Goal: Task Accomplishment & Management: Manage account settings

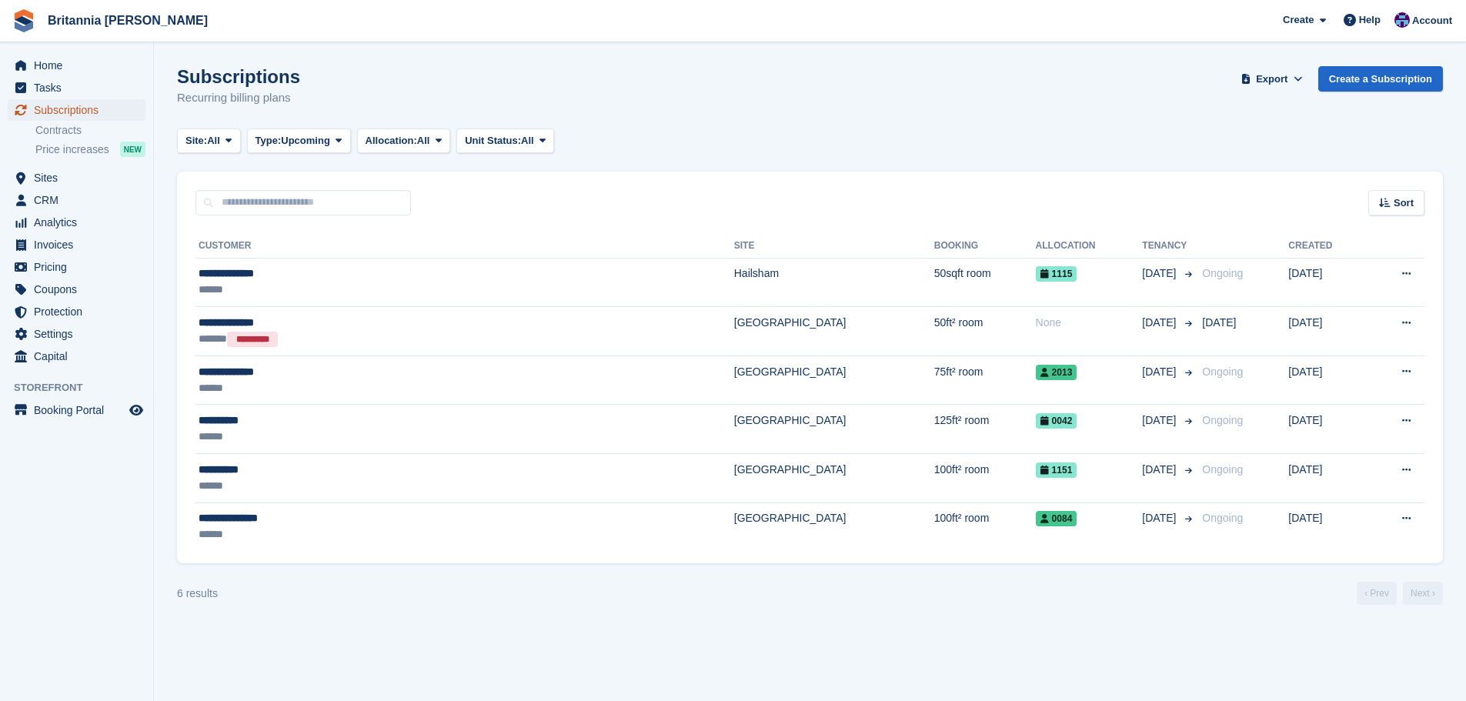
click at [109, 109] on span "Subscriptions" at bounding box center [80, 110] width 92 height 22
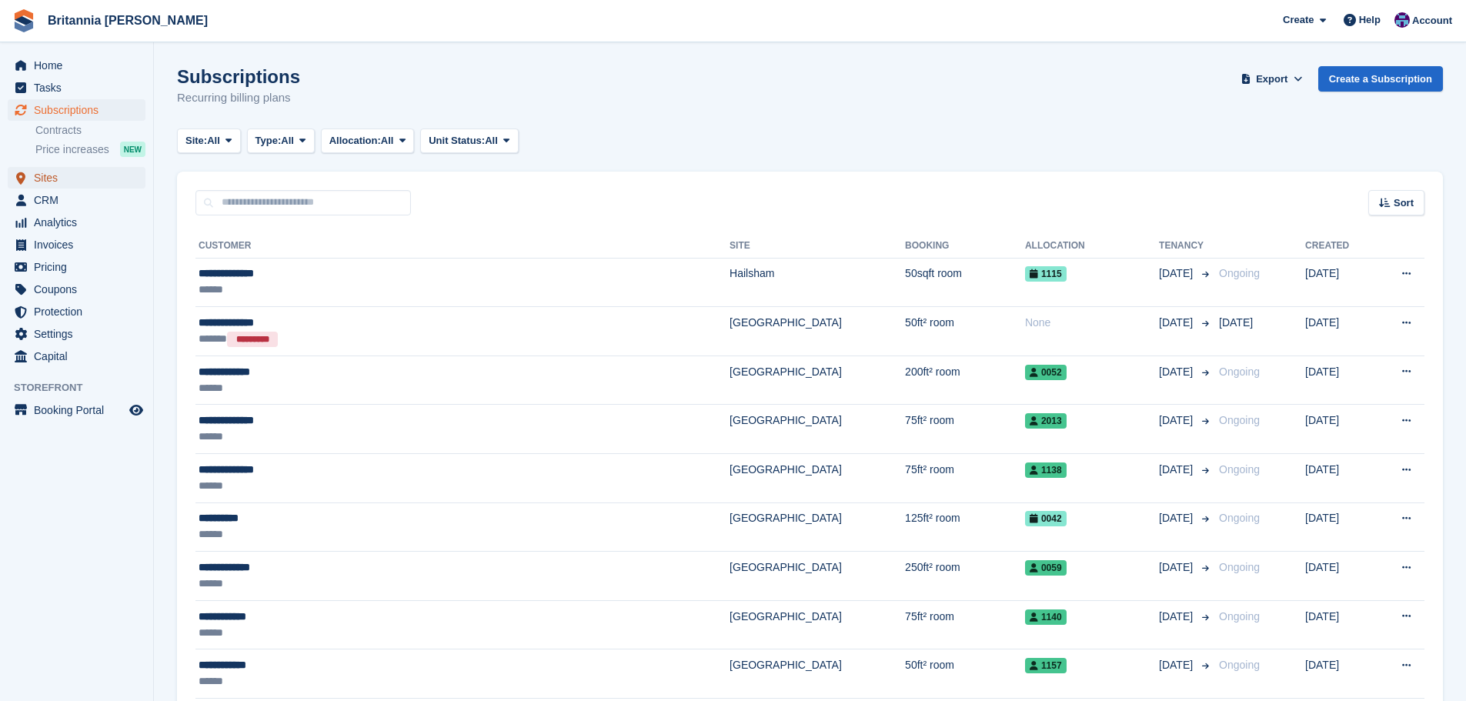
click at [64, 182] on span "Sites" at bounding box center [80, 178] width 92 height 22
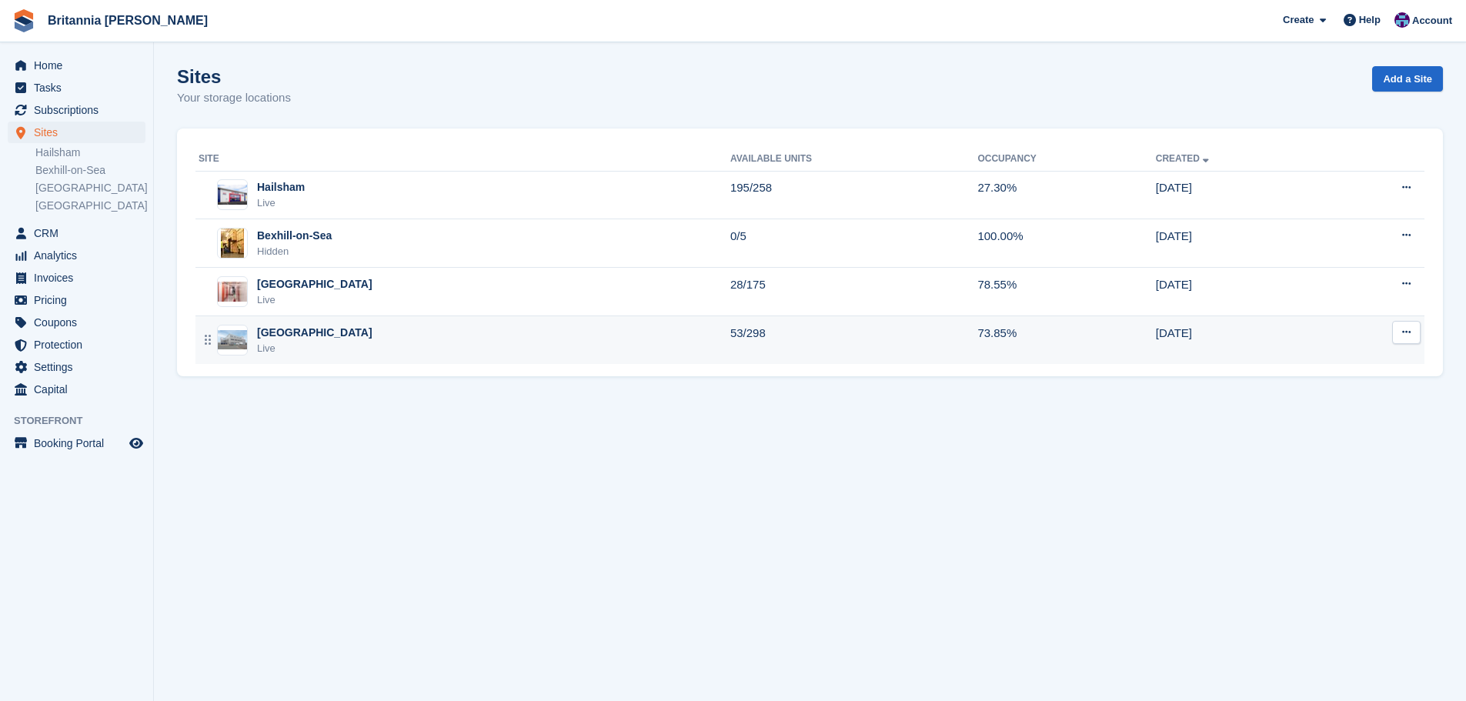
click at [383, 337] on div "Eastbourne Live" at bounding box center [465, 341] width 532 height 32
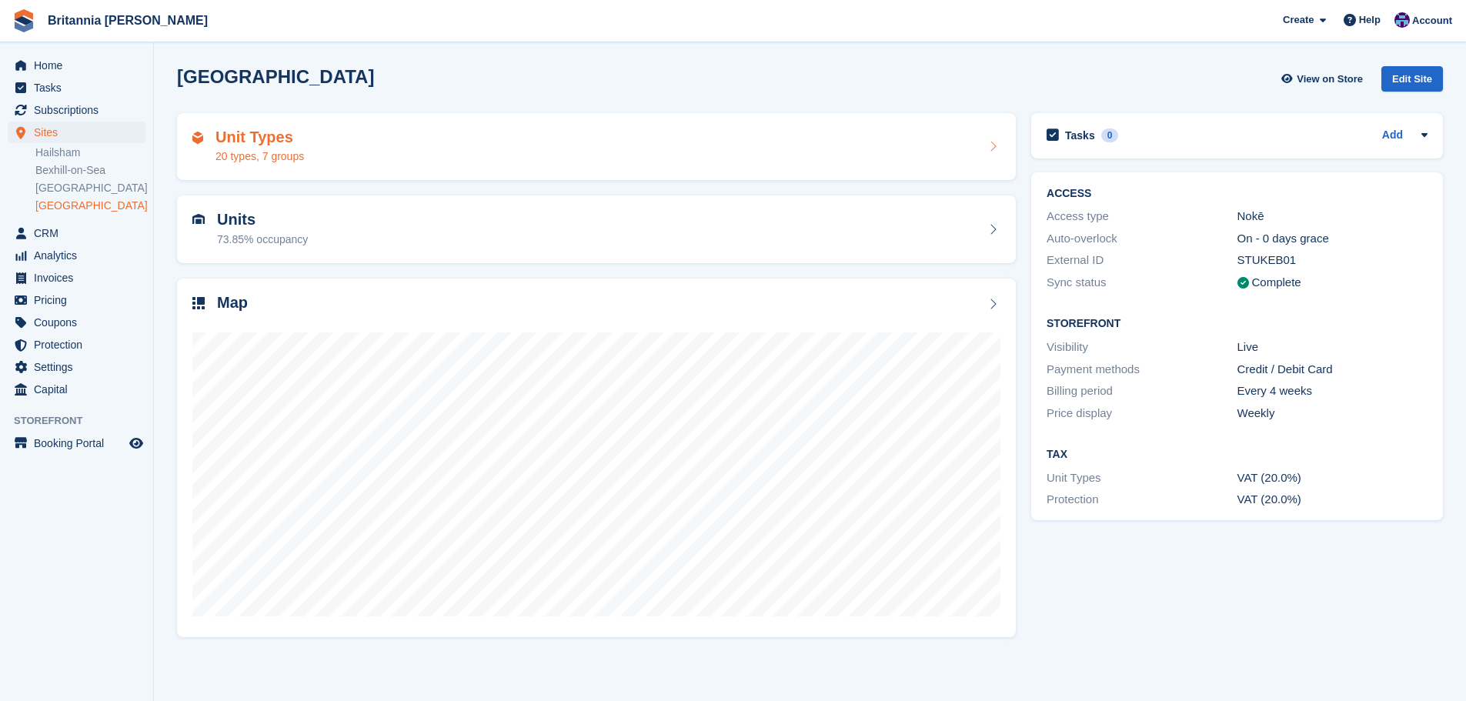
click at [336, 149] on div "Unit Types 20 types, 7 groups" at bounding box center [596, 147] width 808 height 37
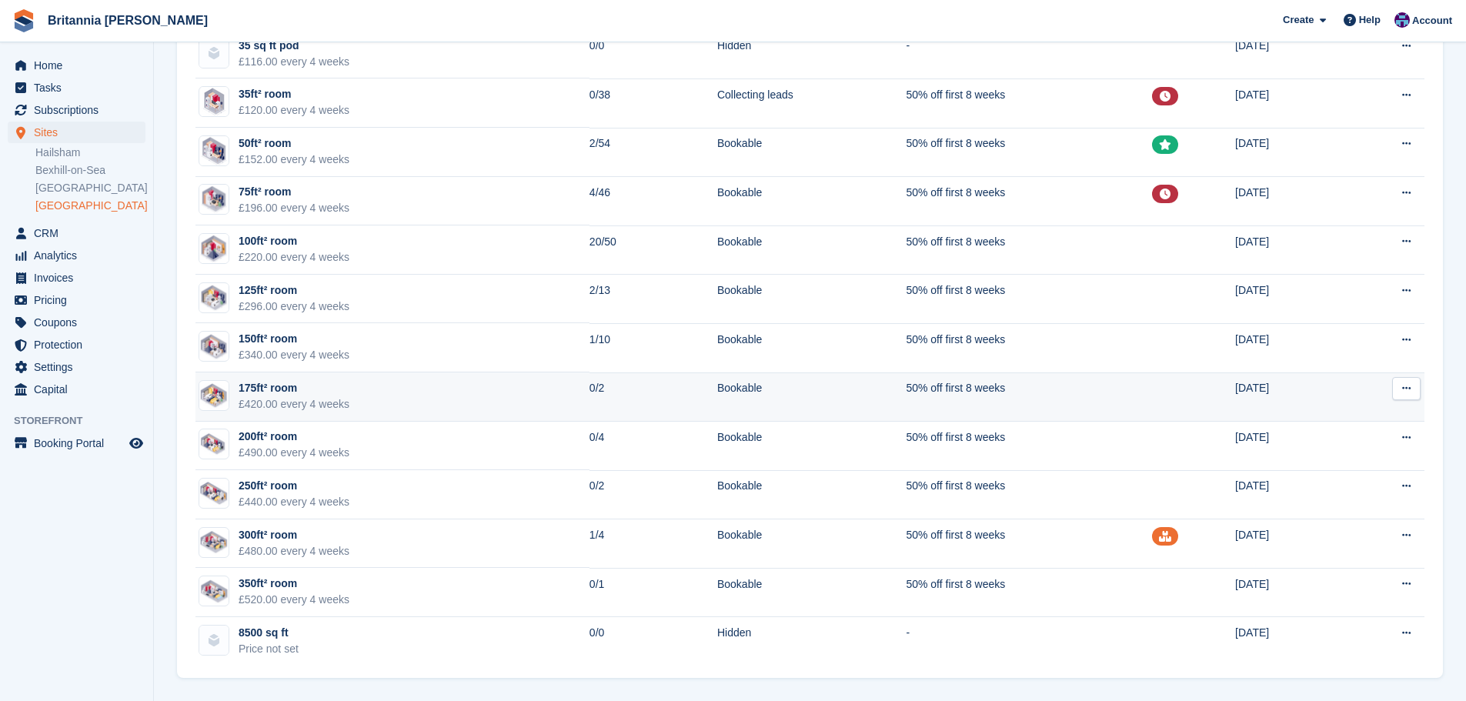
scroll to position [496, 0]
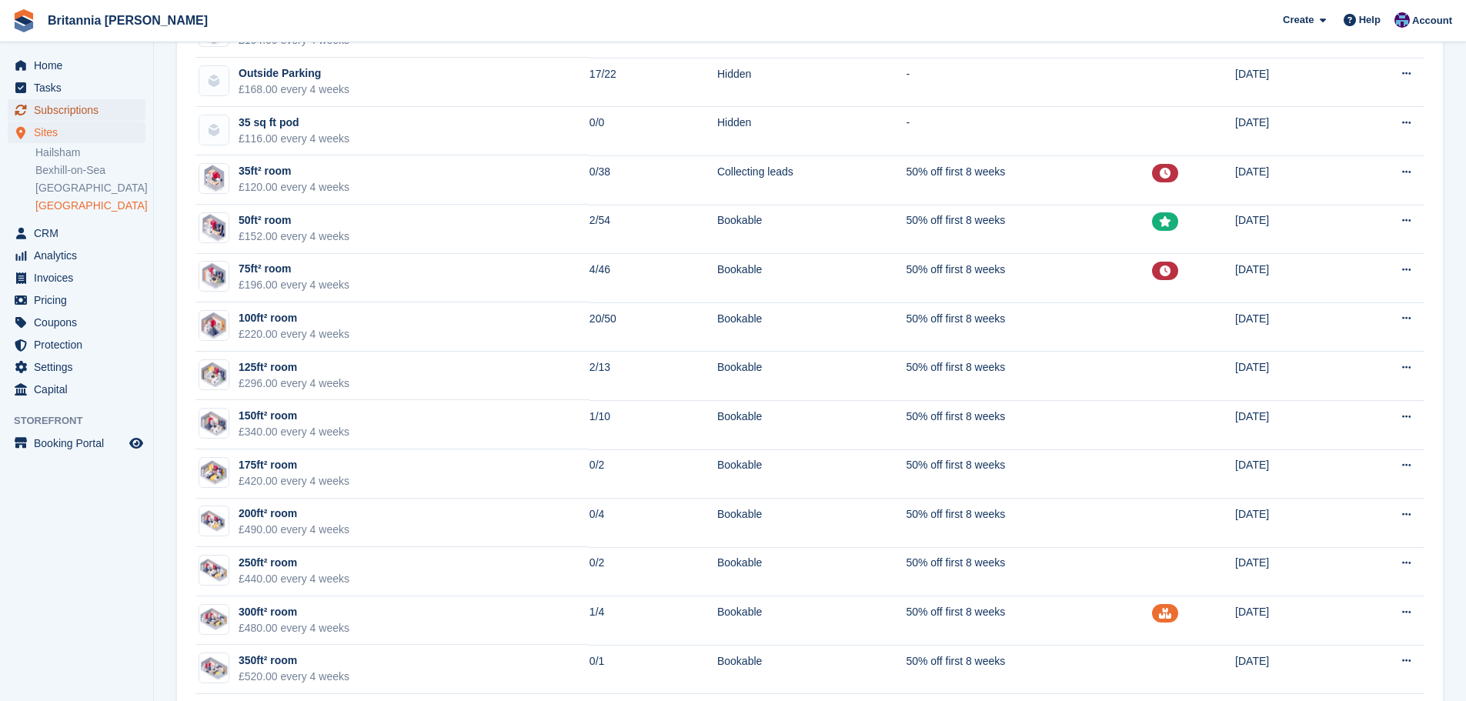
click at [59, 114] on span "Subscriptions" at bounding box center [80, 110] width 92 height 22
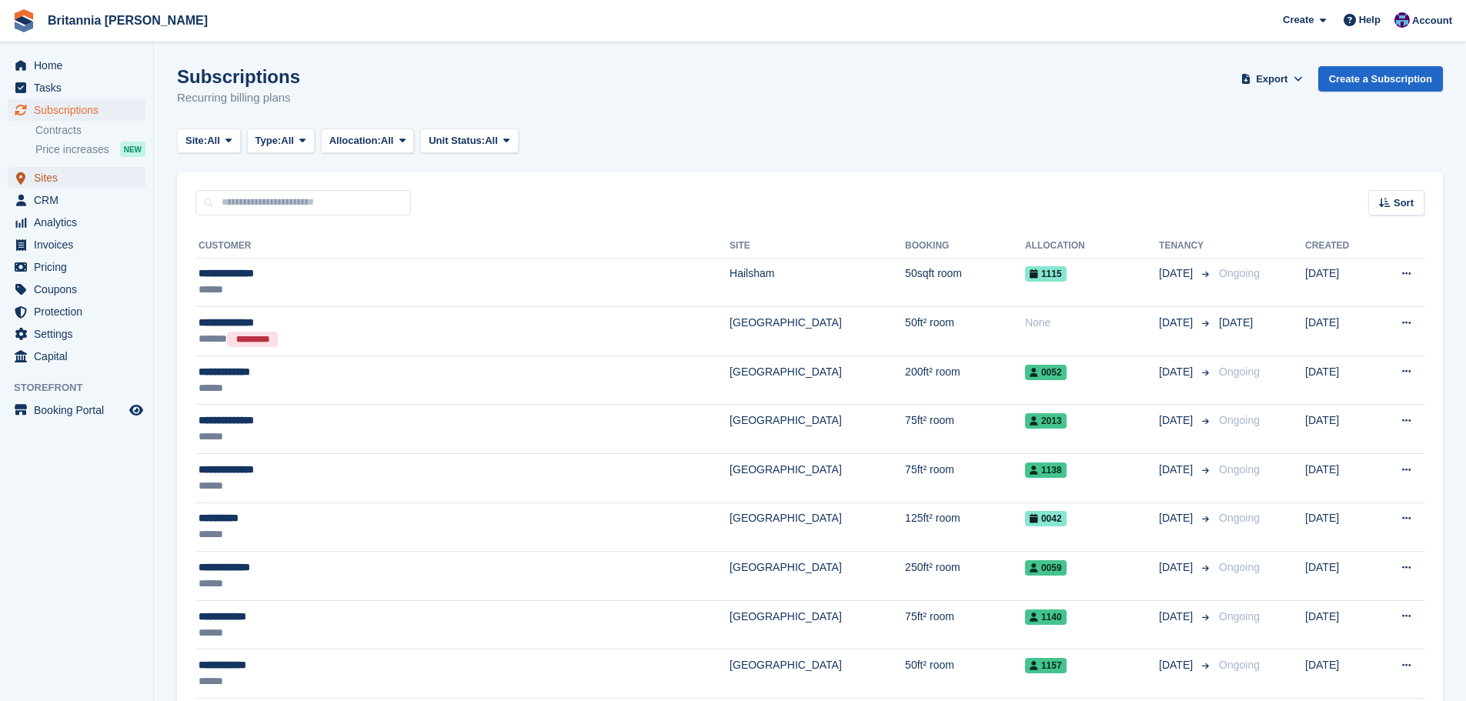
click at [72, 178] on span "Sites" at bounding box center [80, 178] width 92 height 22
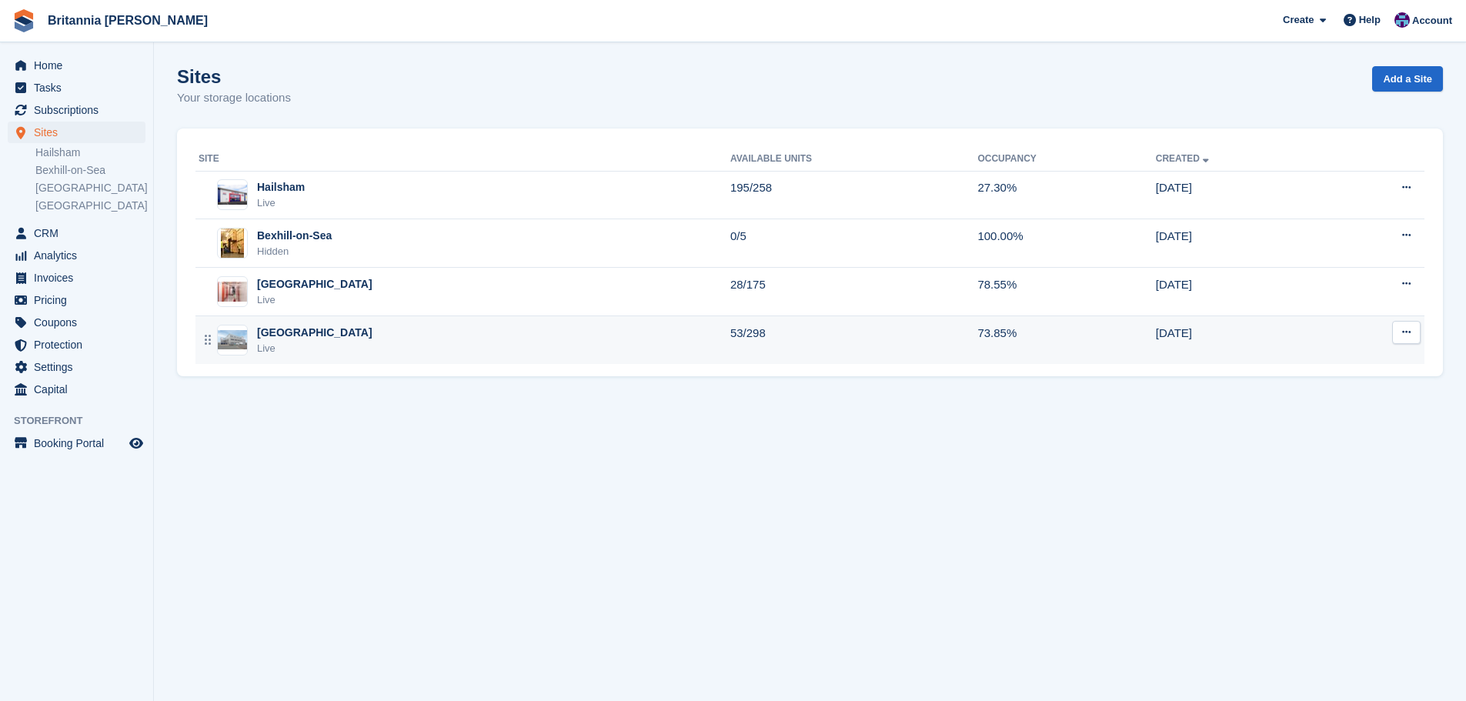
click at [320, 331] on div "Eastbourne Live" at bounding box center [465, 341] width 532 height 32
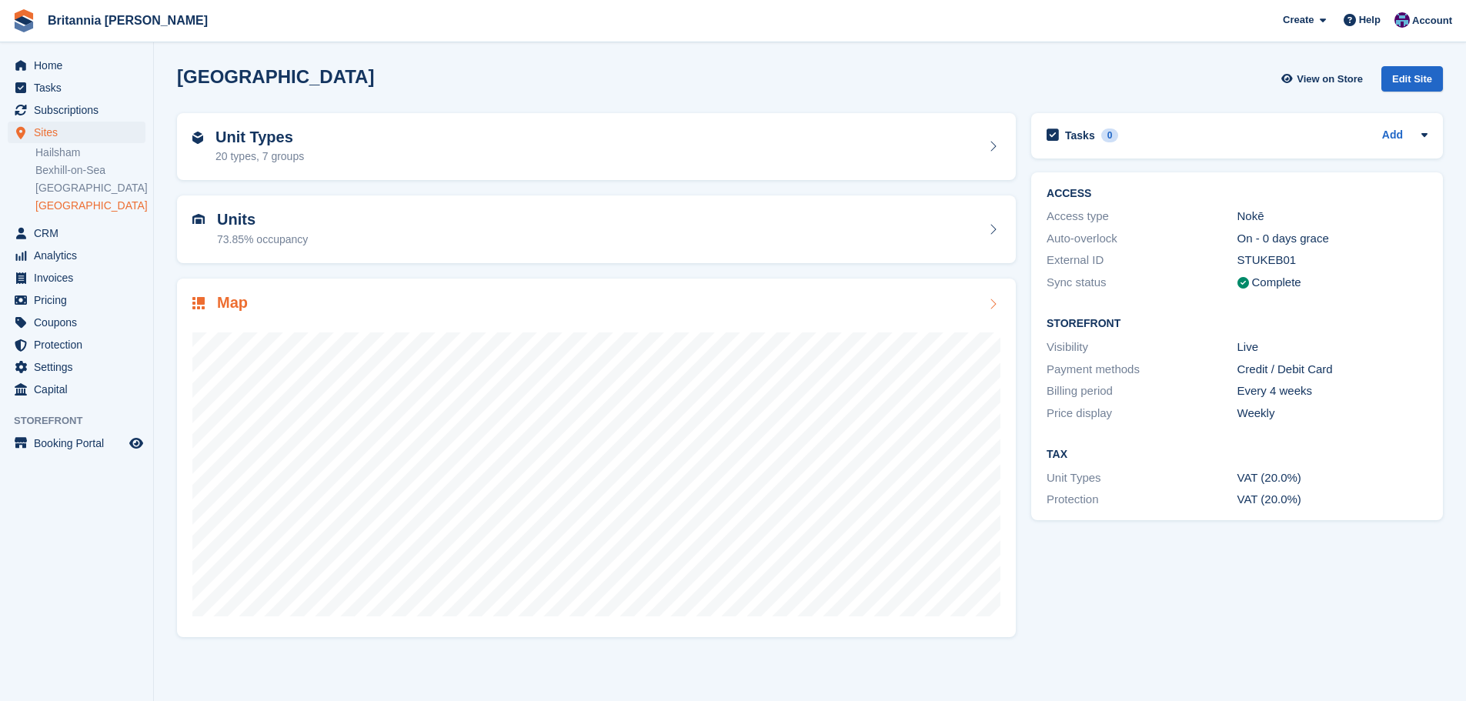
click at [653, 319] on div at bounding box center [596, 468] width 808 height 308
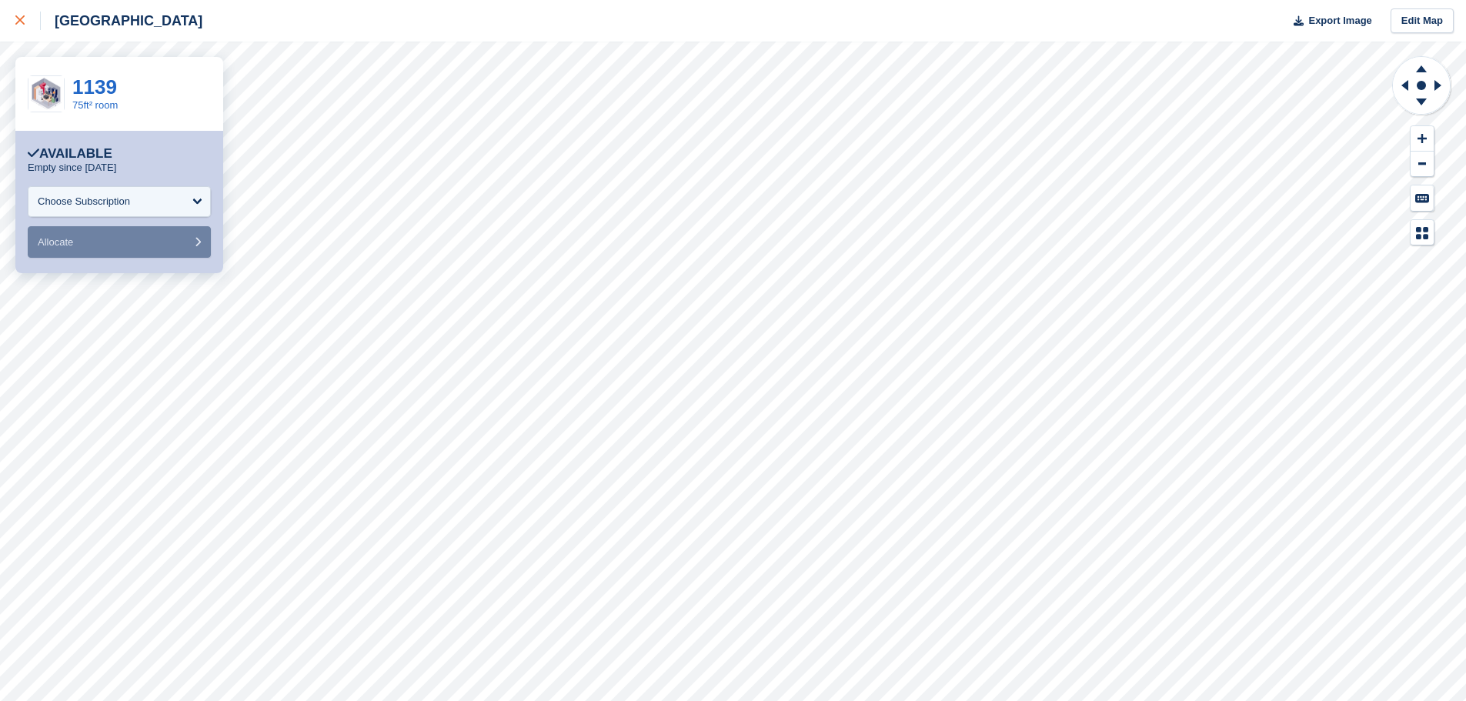
drag, startPoint x: 16, startPoint y: 16, endPoint x: 8, endPoint y: 19, distance: 8.3
click at [16, 16] on icon at bounding box center [19, 19] width 9 height 9
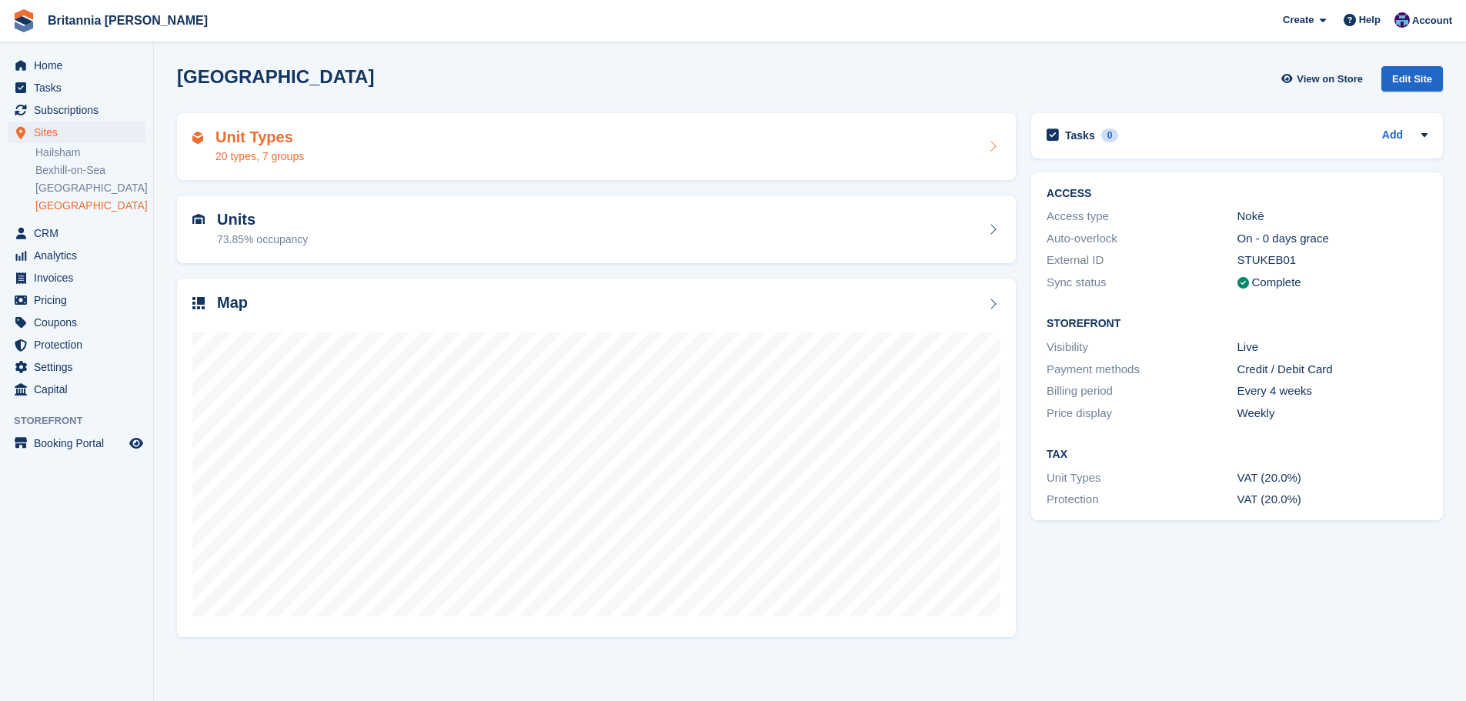
click at [279, 152] on div "20 types, 7 groups" at bounding box center [259, 157] width 89 height 16
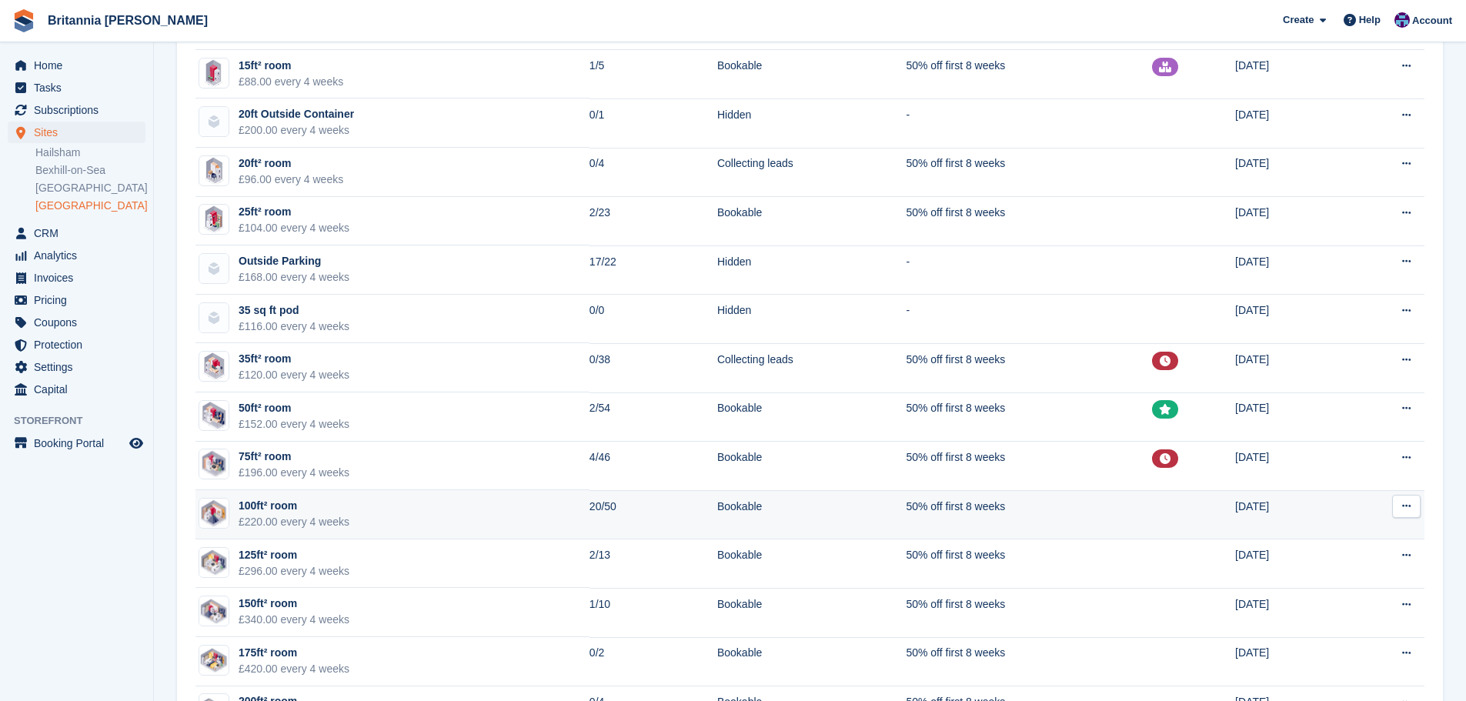
scroll to position [462, 0]
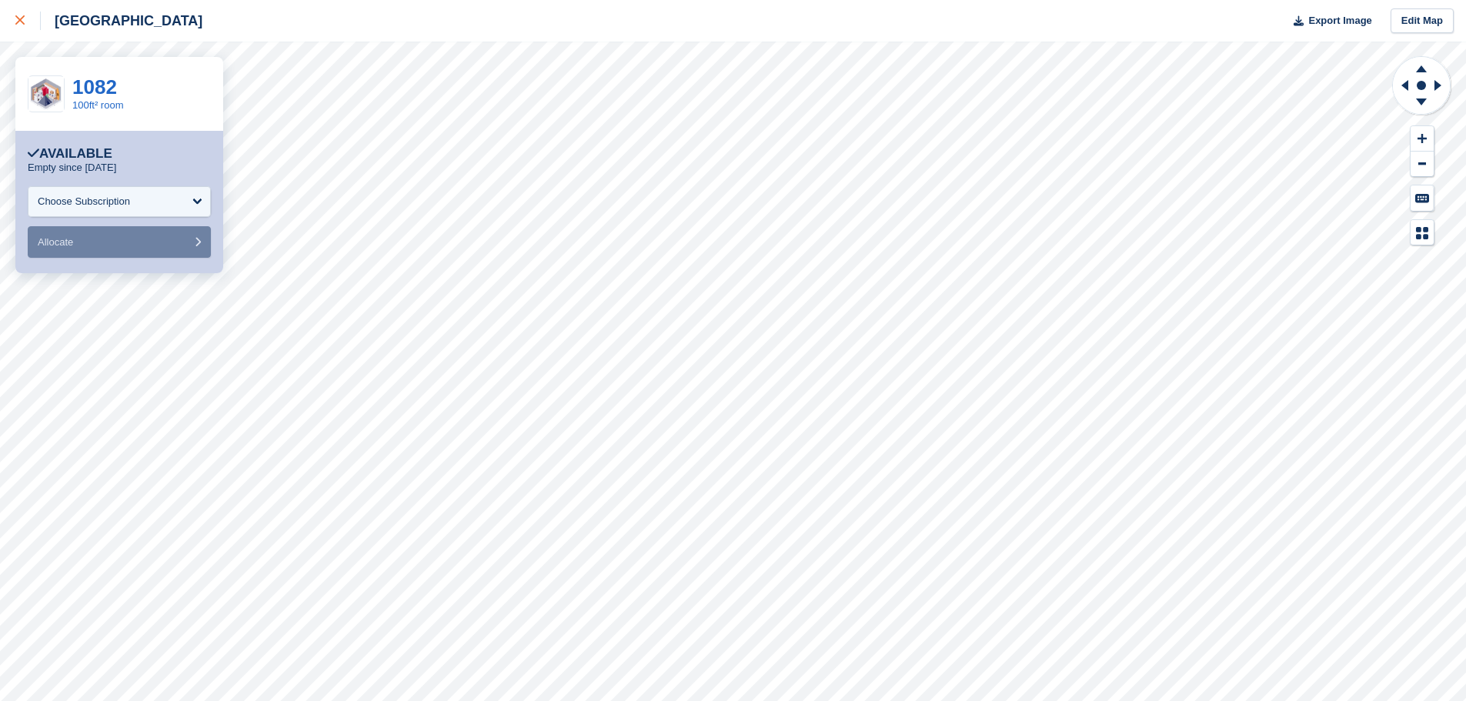
click at [31, 15] on div at bounding box center [27, 21] width 25 height 18
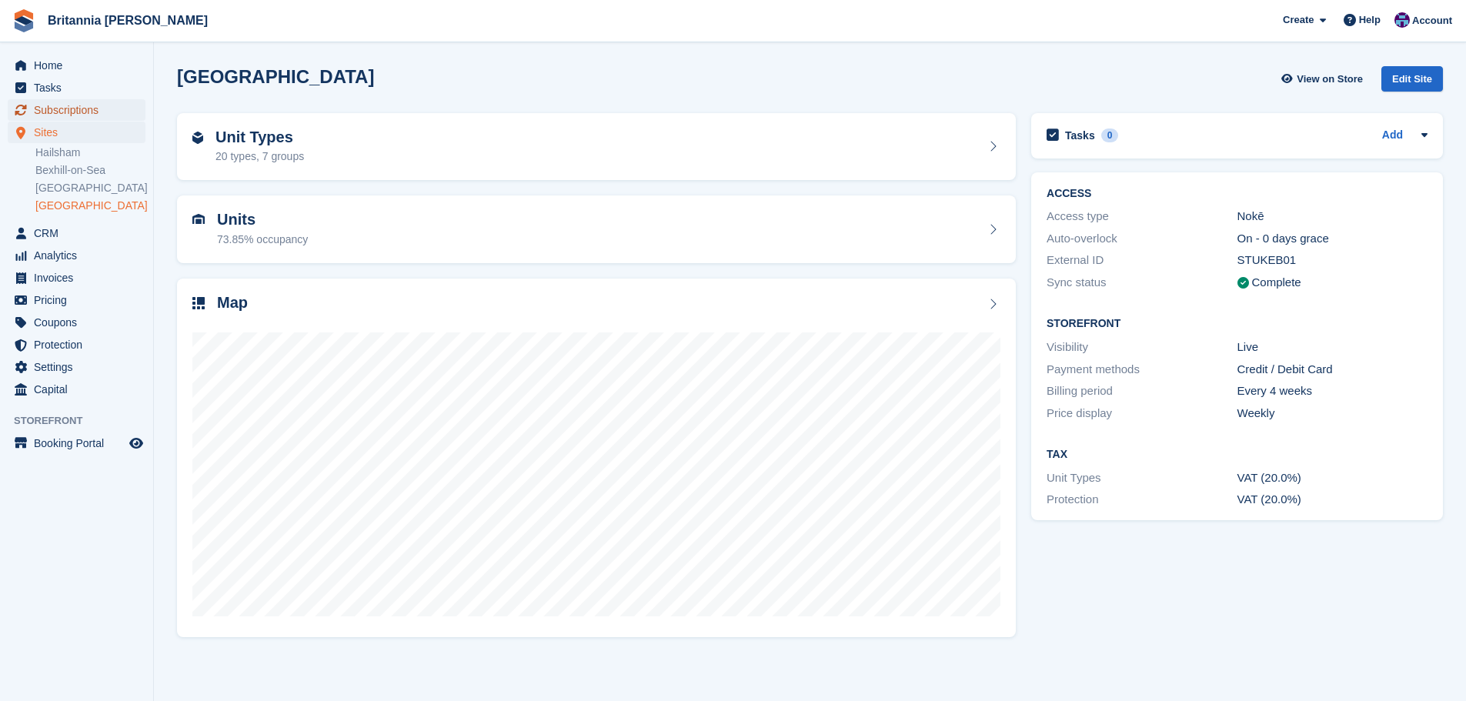
click at [68, 117] on span "Subscriptions" at bounding box center [80, 110] width 92 height 22
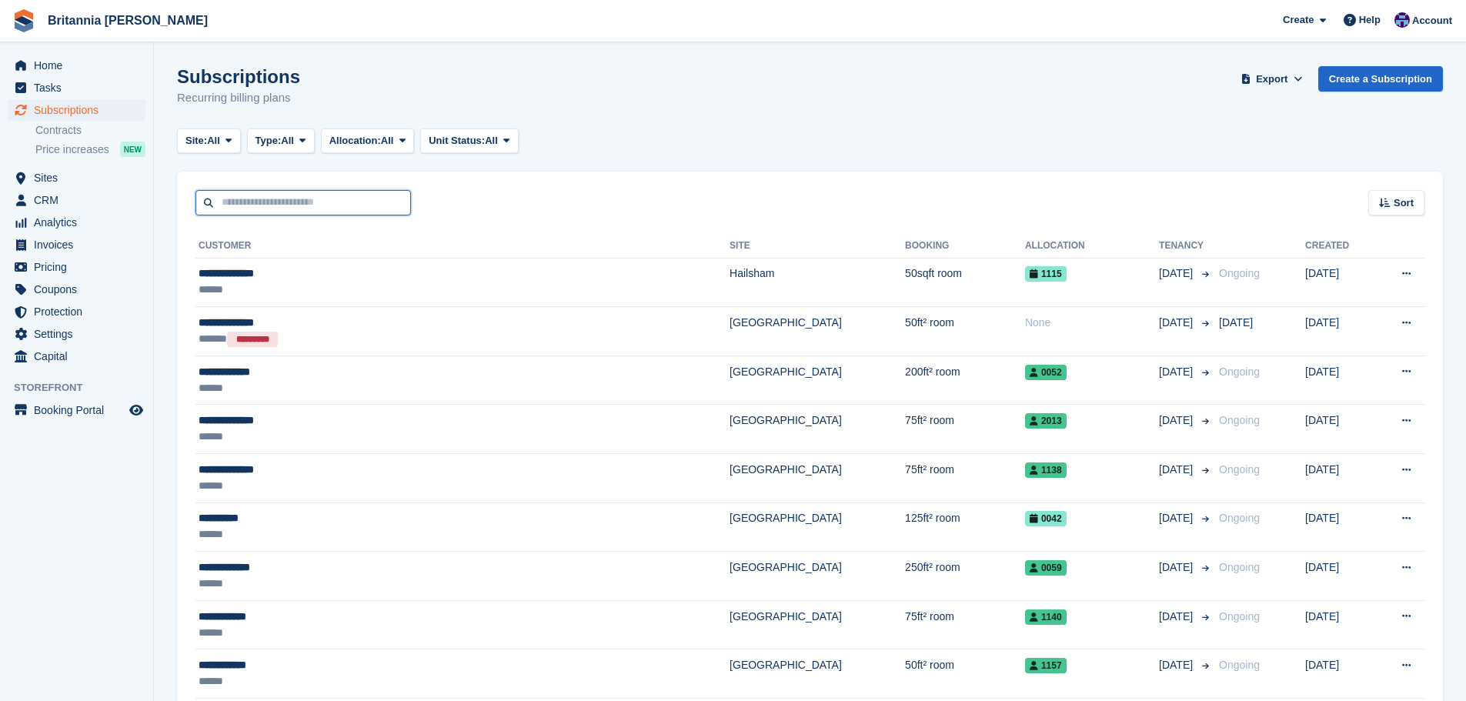
click at [278, 204] on input "text" at bounding box center [302, 202] width 215 height 25
type input "******"
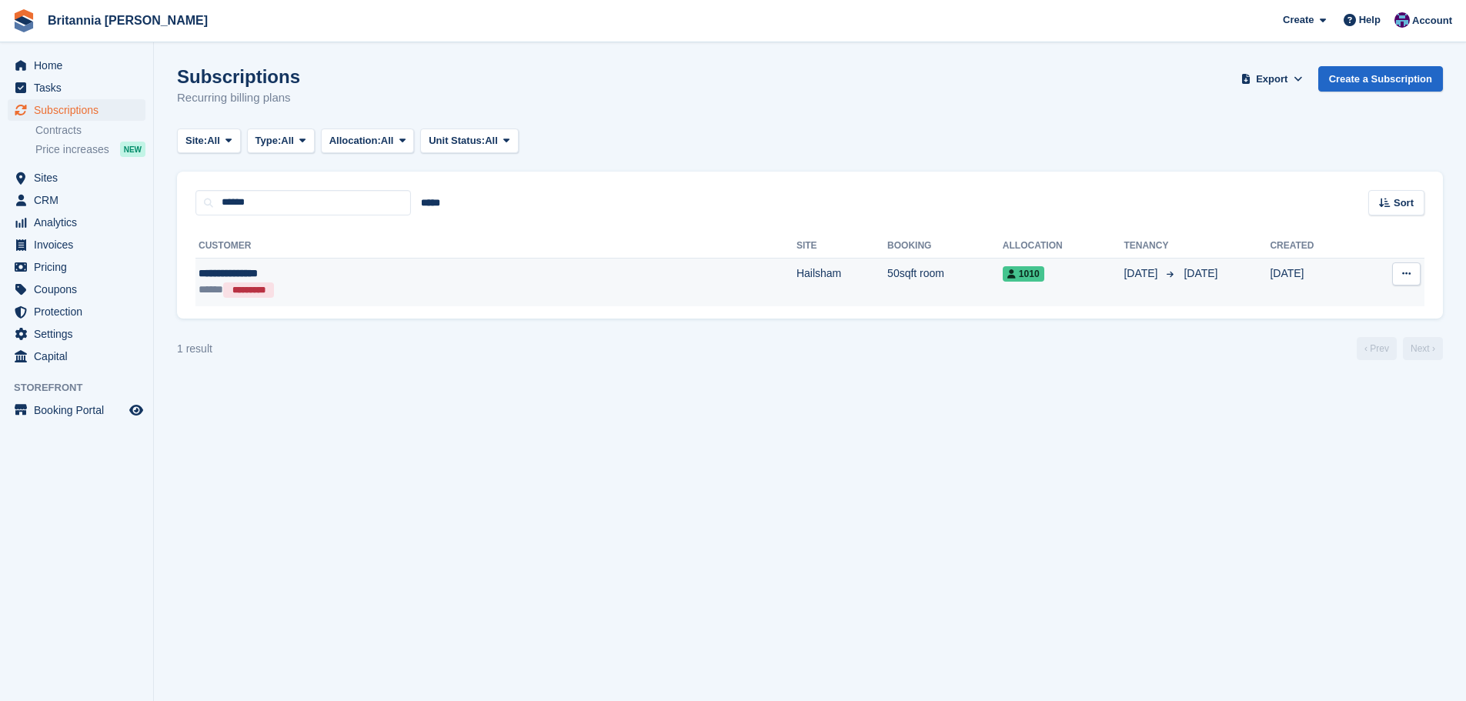
click at [797, 292] on td "Hailsham" at bounding box center [842, 282] width 91 height 48
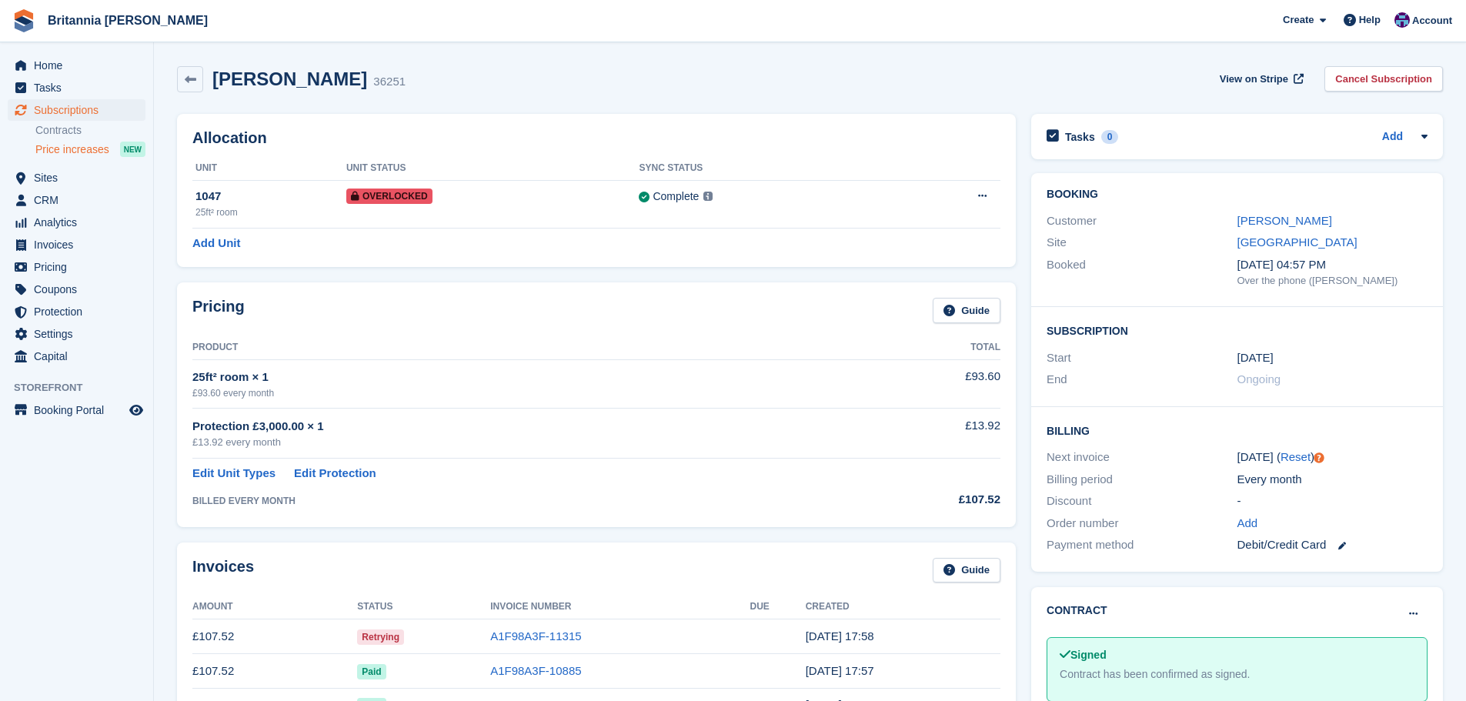
click at [98, 151] on span "Price increases" at bounding box center [72, 149] width 74 height 15
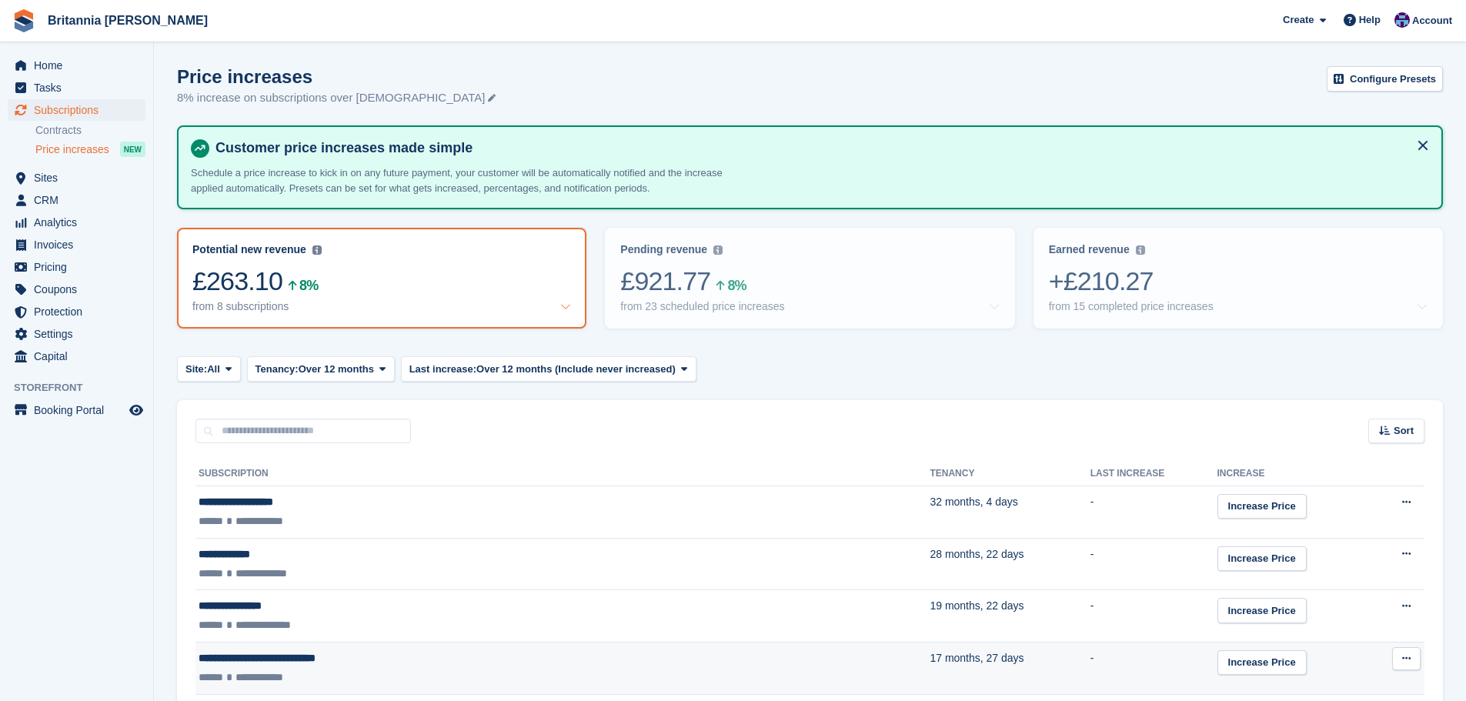
scroll to position [278, 0]
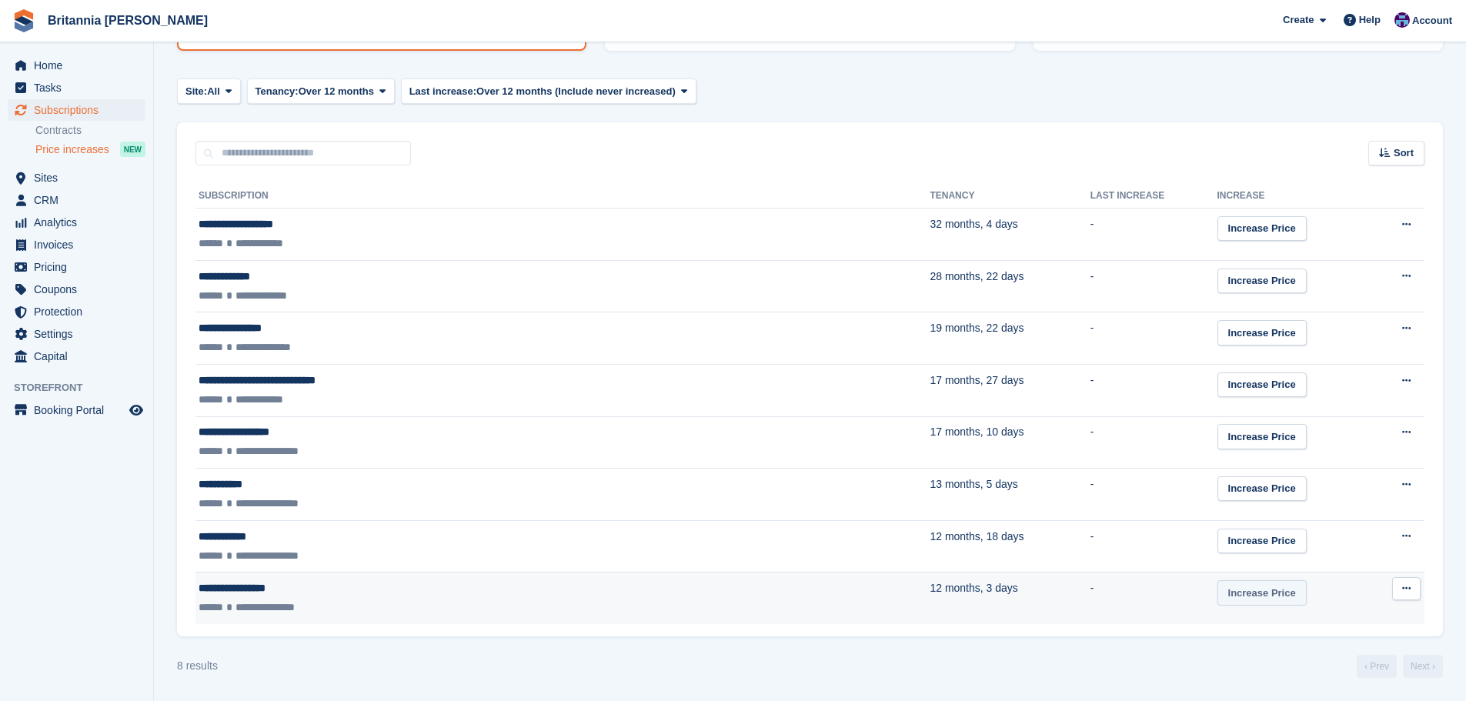
click at [1218, 595] on link "Increase Price" at bounding box center [1262, 592] width 89 height 25
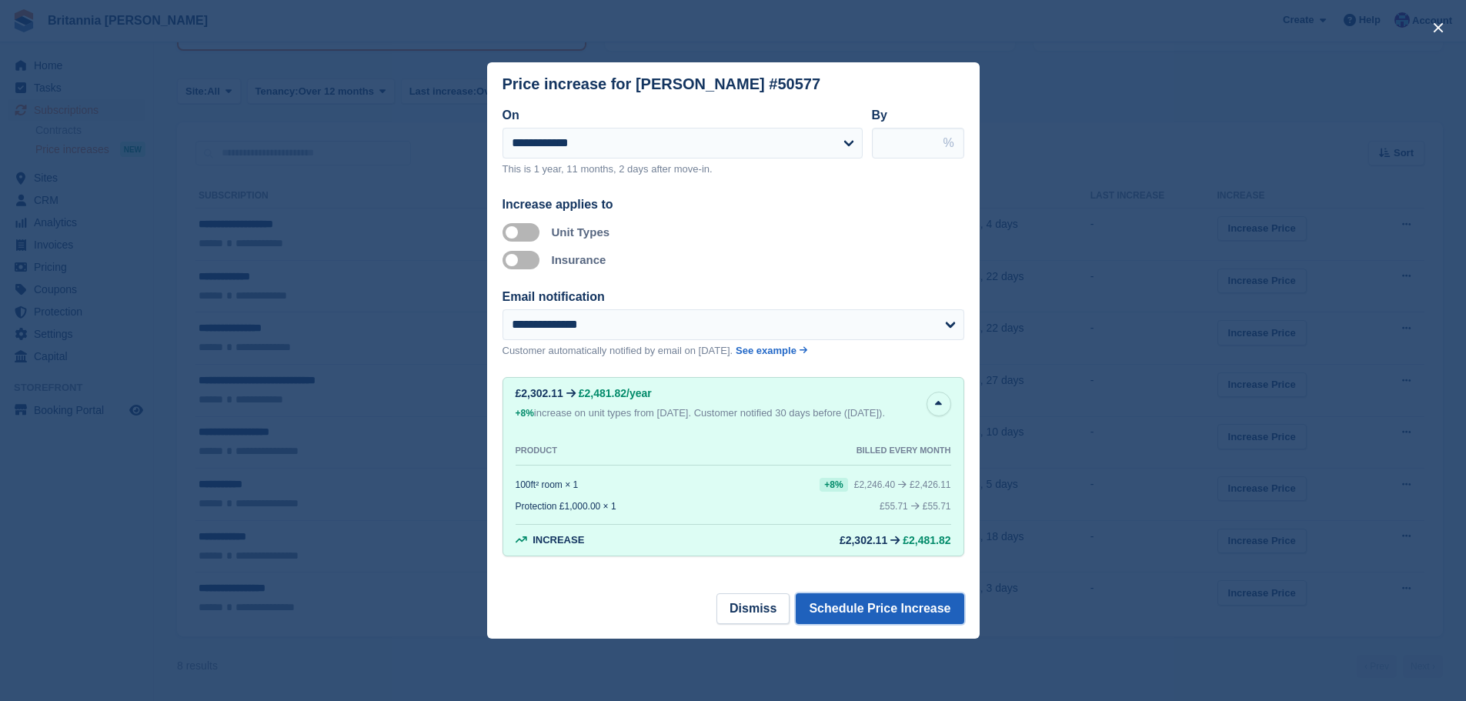
click at [901, 624] on button "Schedule Price Increase" at bounding box center [880, 608] width 168 height 31
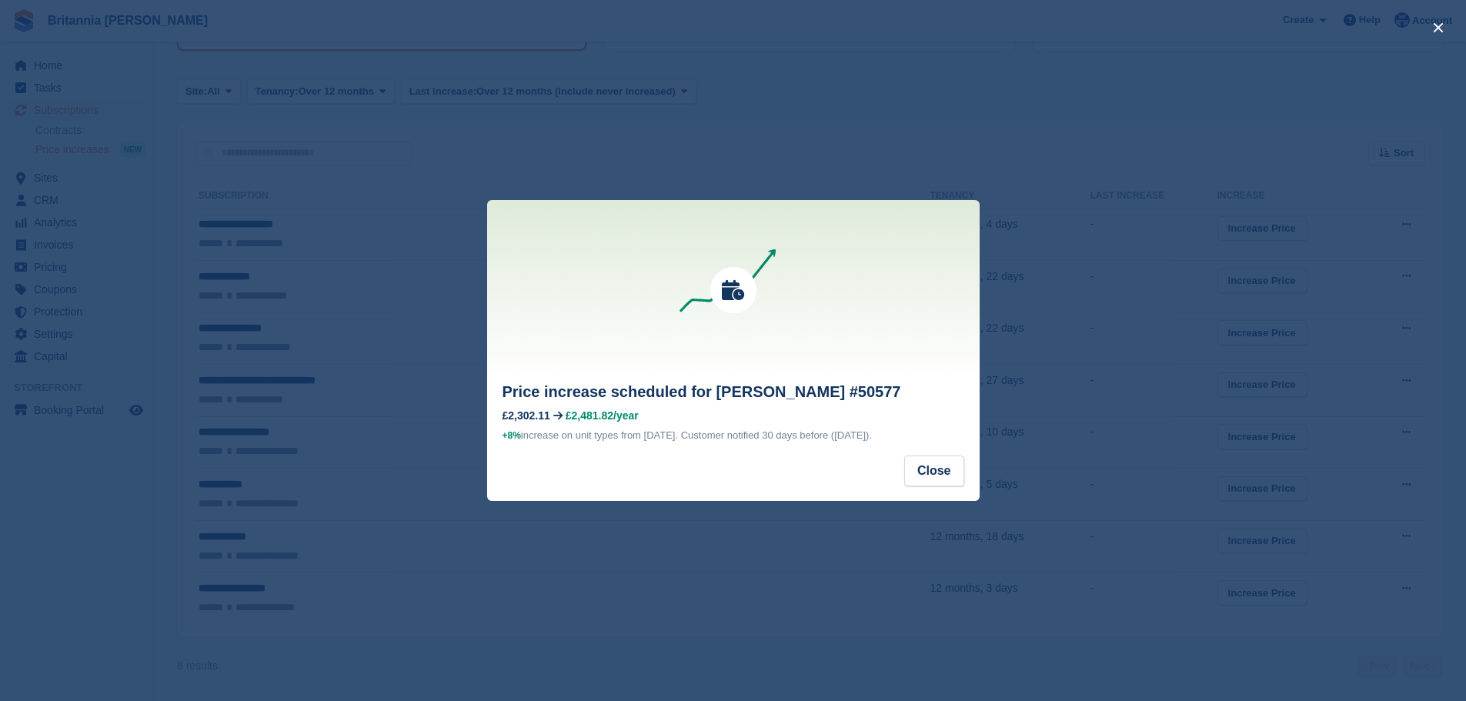
click at [950, 496] on footer "Close" at bounding box center [733, 478] width 493 height 45
click at [949, 479] on button "Close" at bounding box center [934, 471] width 60 height 31
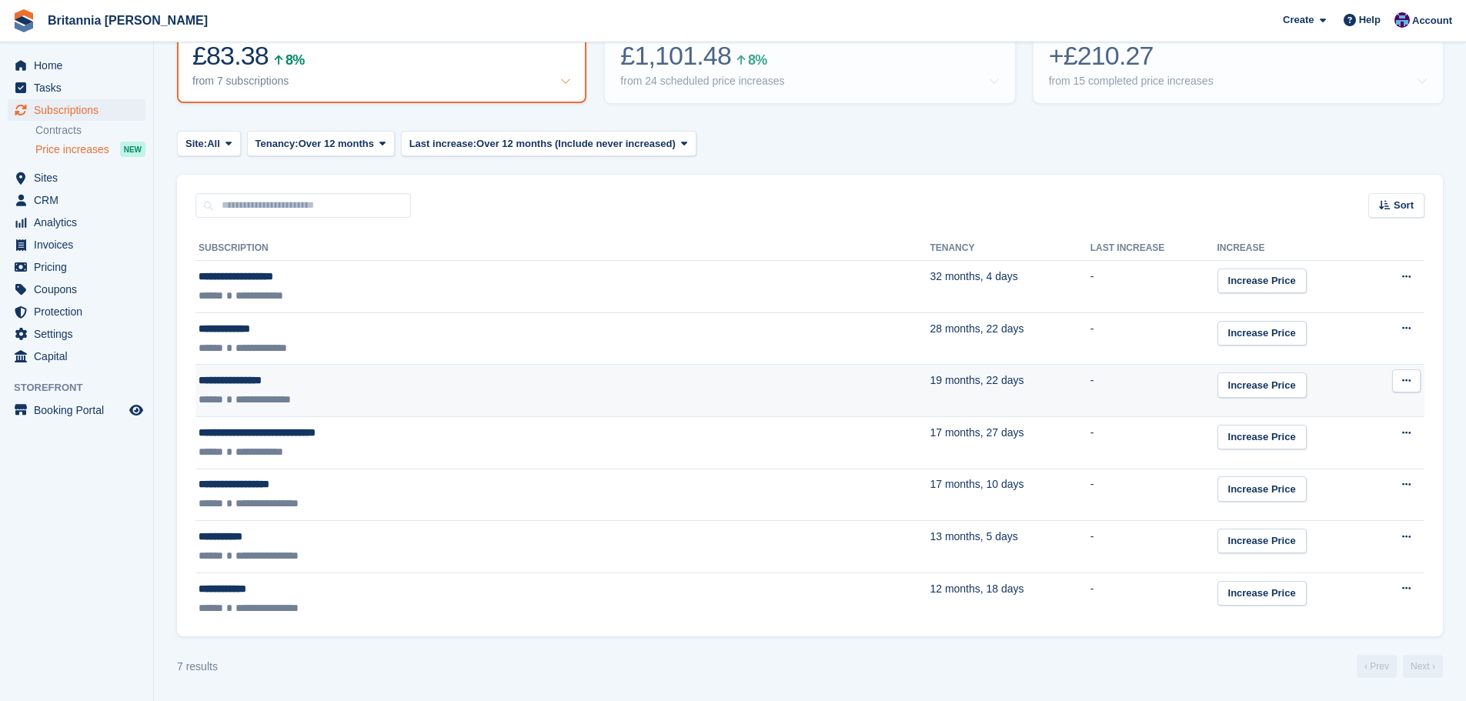
scroll to position [225, 0]
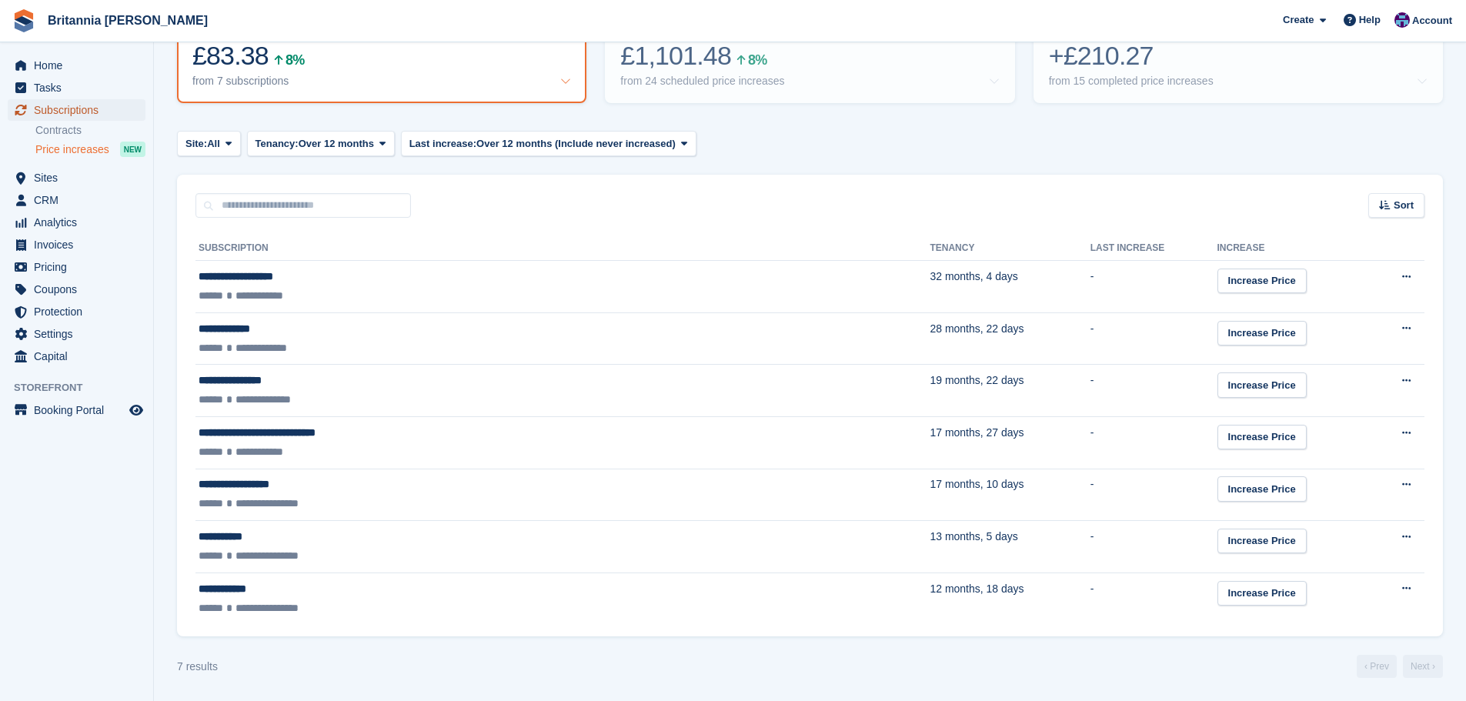
click at [80, 102] on span "Subscriptions" at bounding box center [80, 110] width 92 height 22
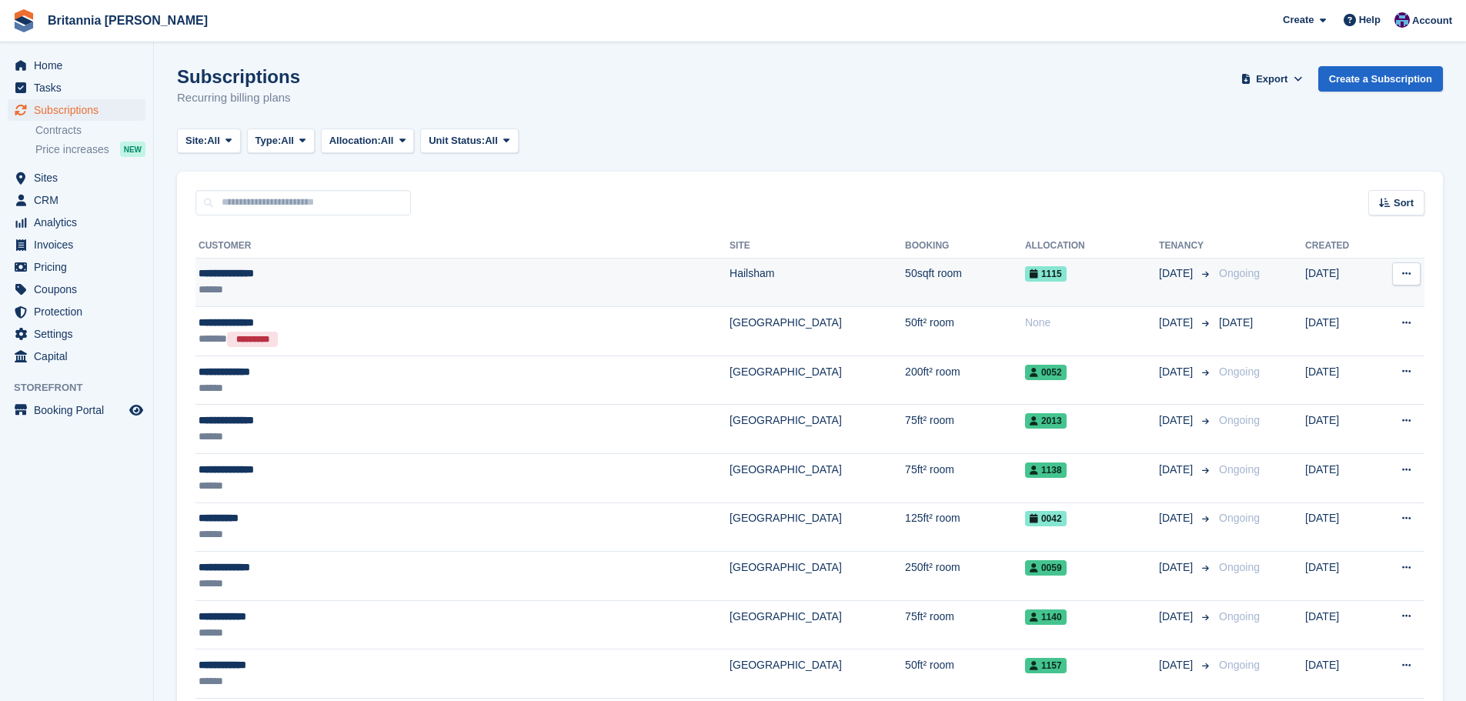
click at [523, 281] on div "**********" at bounding box center [368, 274] width 339 height 16
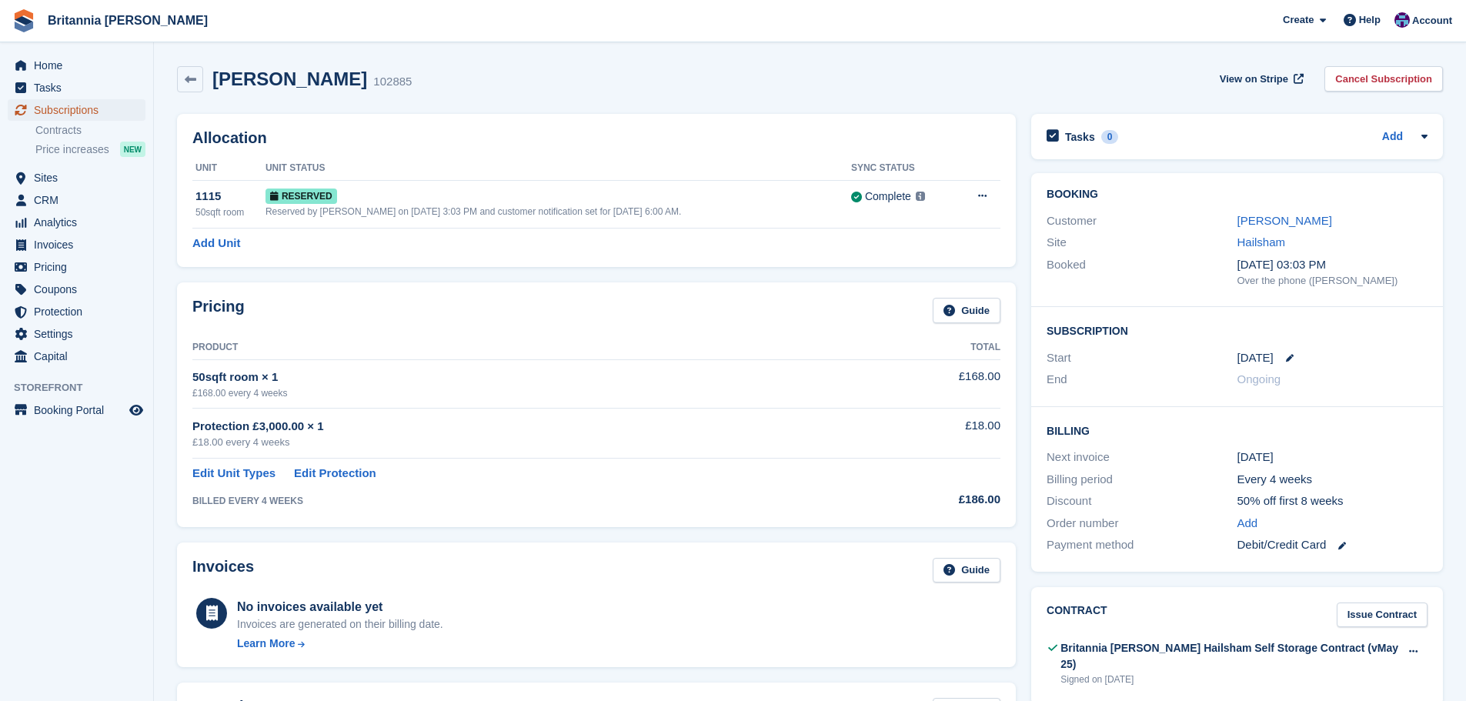
click at [102, 109] on span "Subscriptions" at bounding box center [80, 110] width 92 height 22
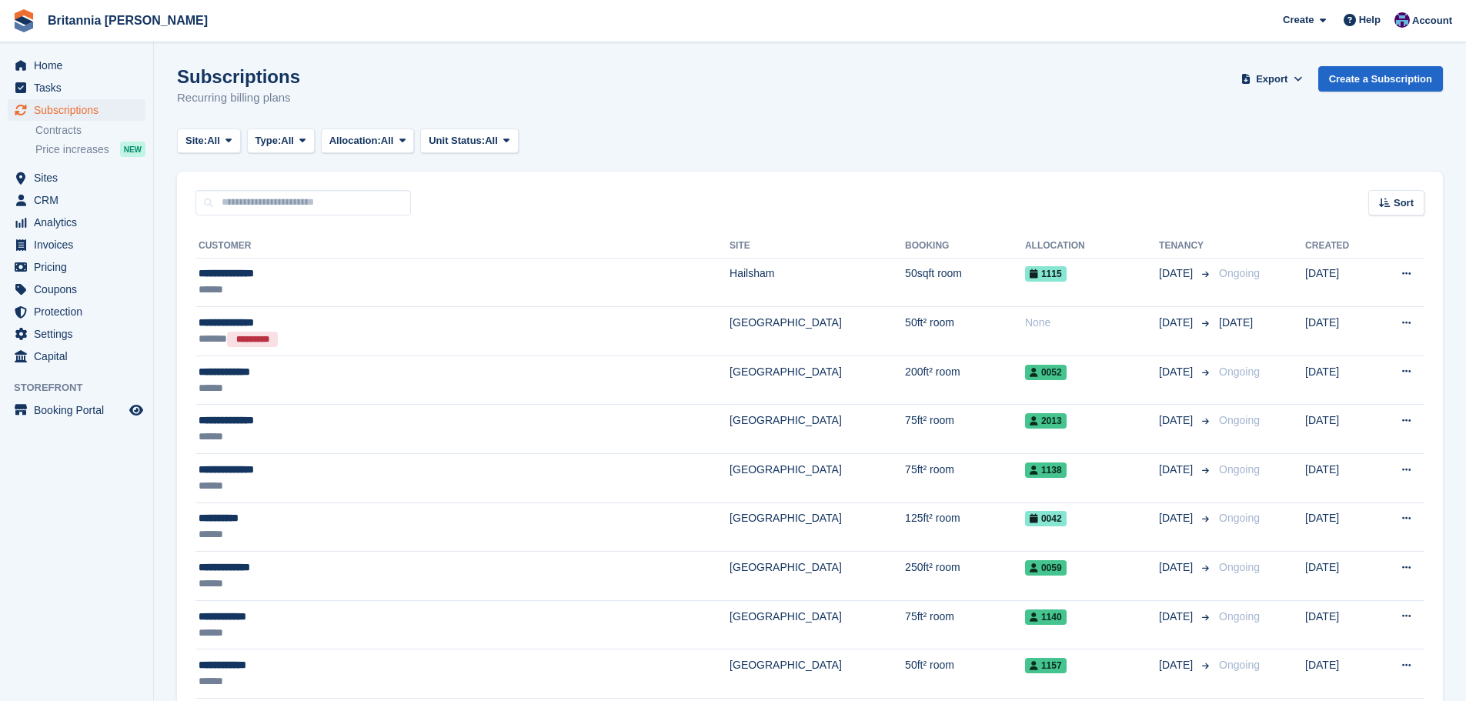
click at [267, 209] on input "text" at bounding box center [302, 202] width 215 height 25
type input "*******"
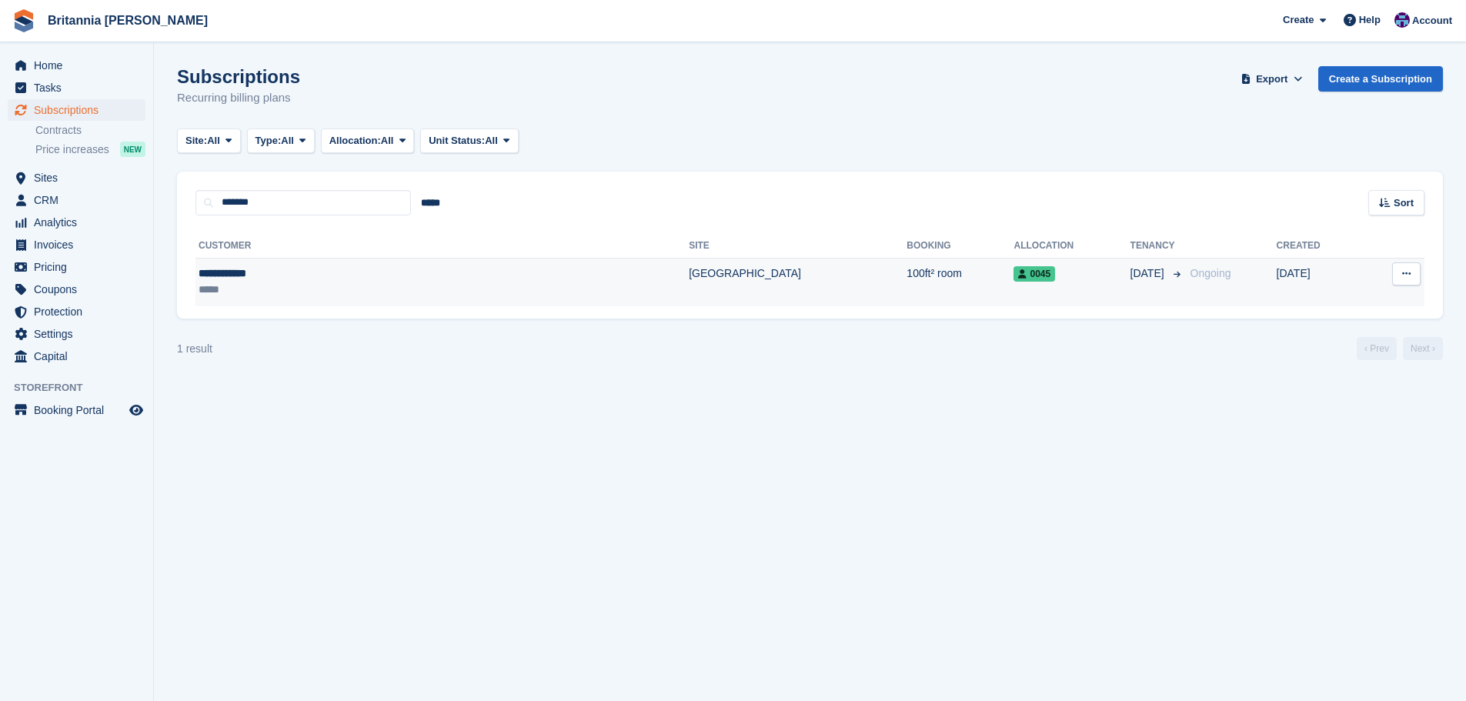
click at [689, 293] on td "[GEOGRAPHIC_DATA]" at bounding box center [798, 282] width 218 height 48
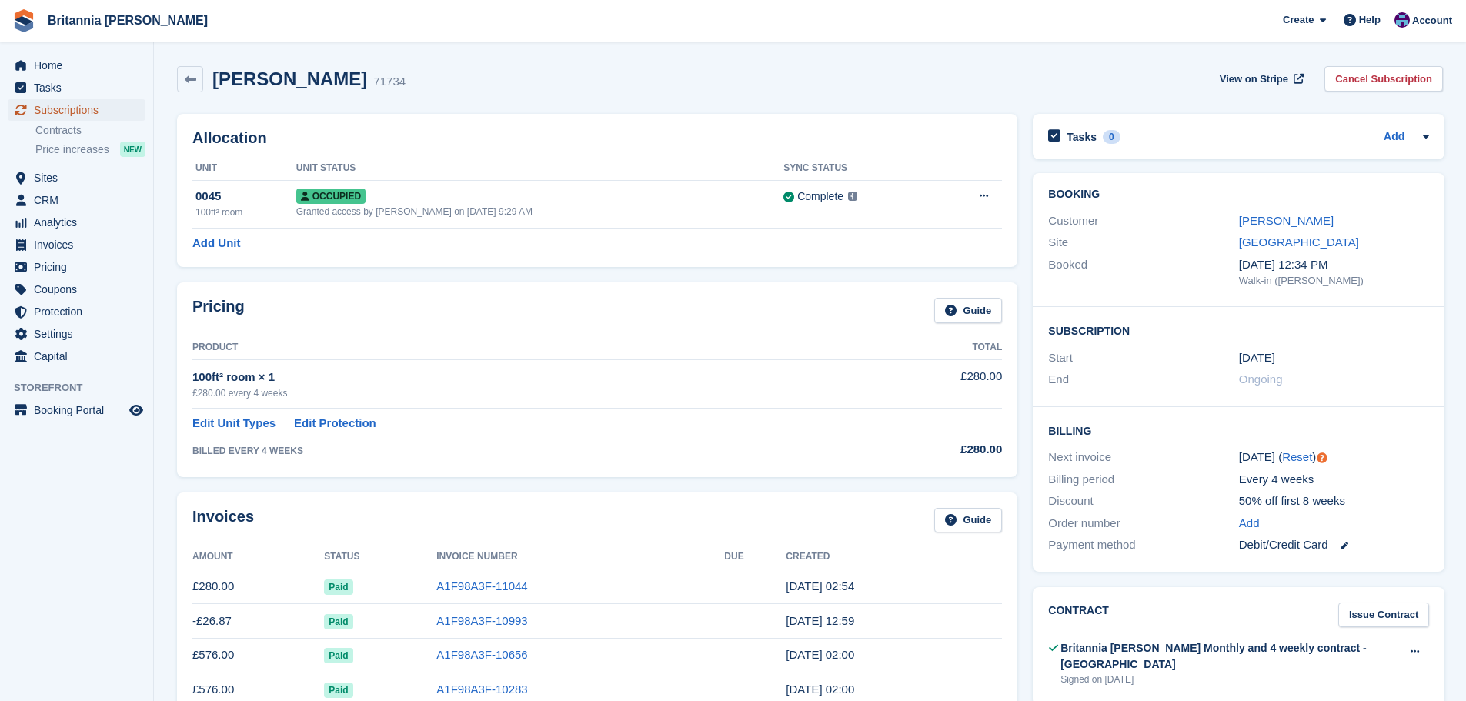
click at [80, 119] on span "Subscriptions" at bounding box center [80, 110] width 92 height 22
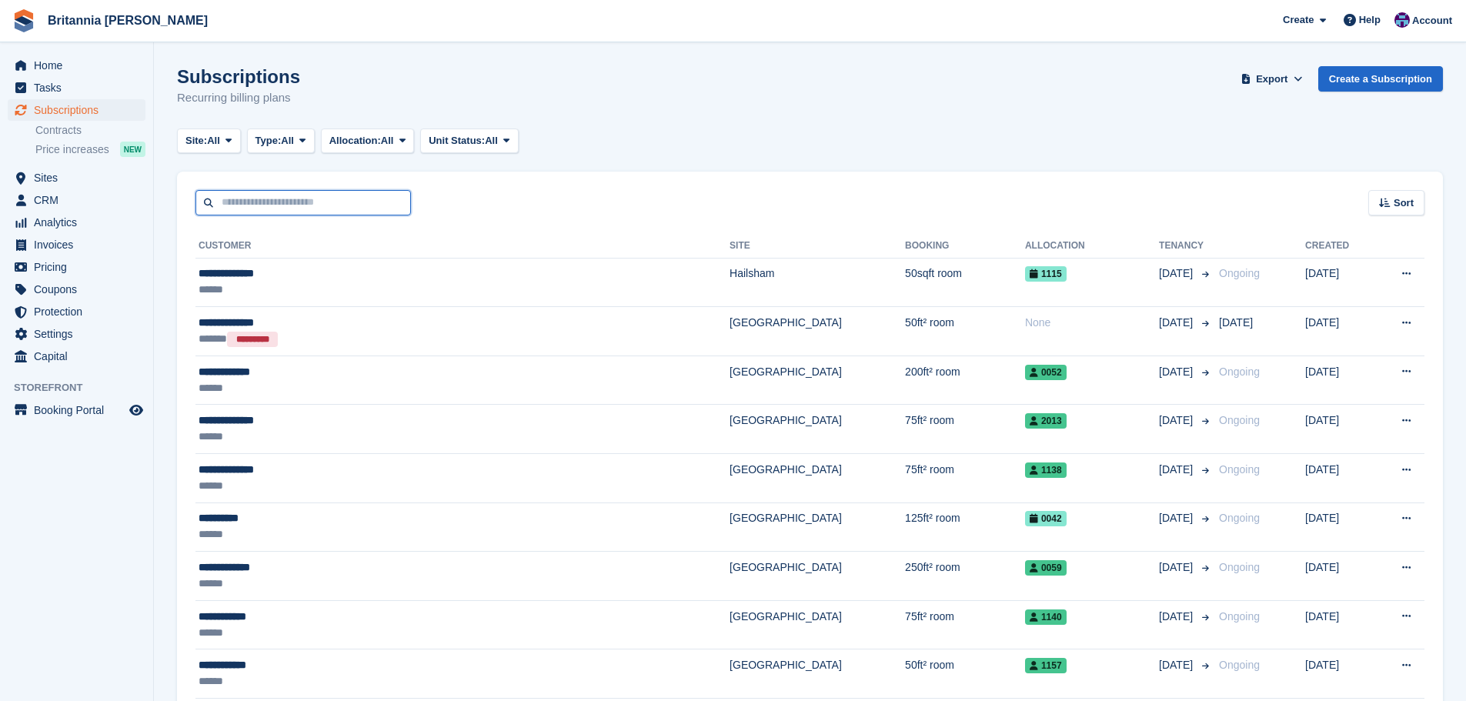
click at [297, 194] on input "text" at bounding box center [302, 202] width 215 height 25
type input "******"
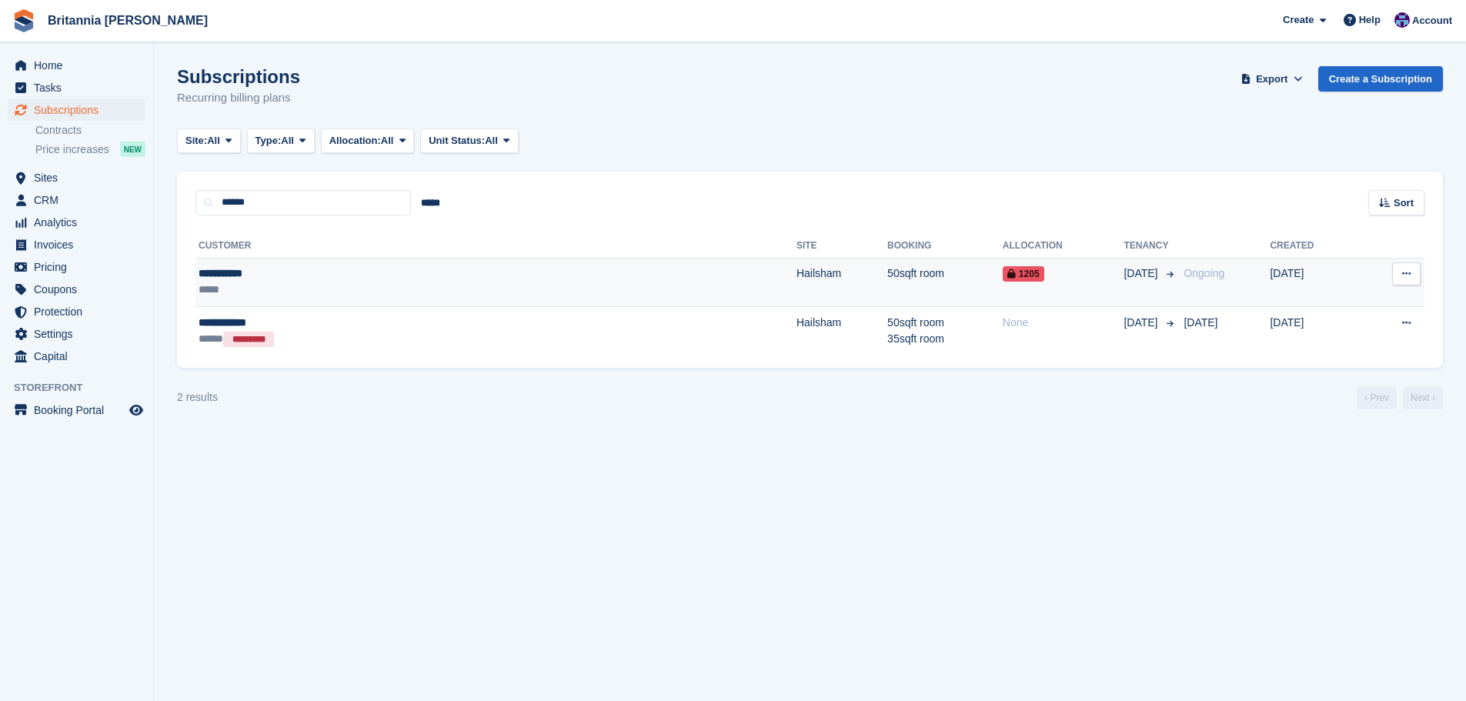
click at [887, 262] on td "50sqft room" at bounding box center [944, 282] width 115 height 49
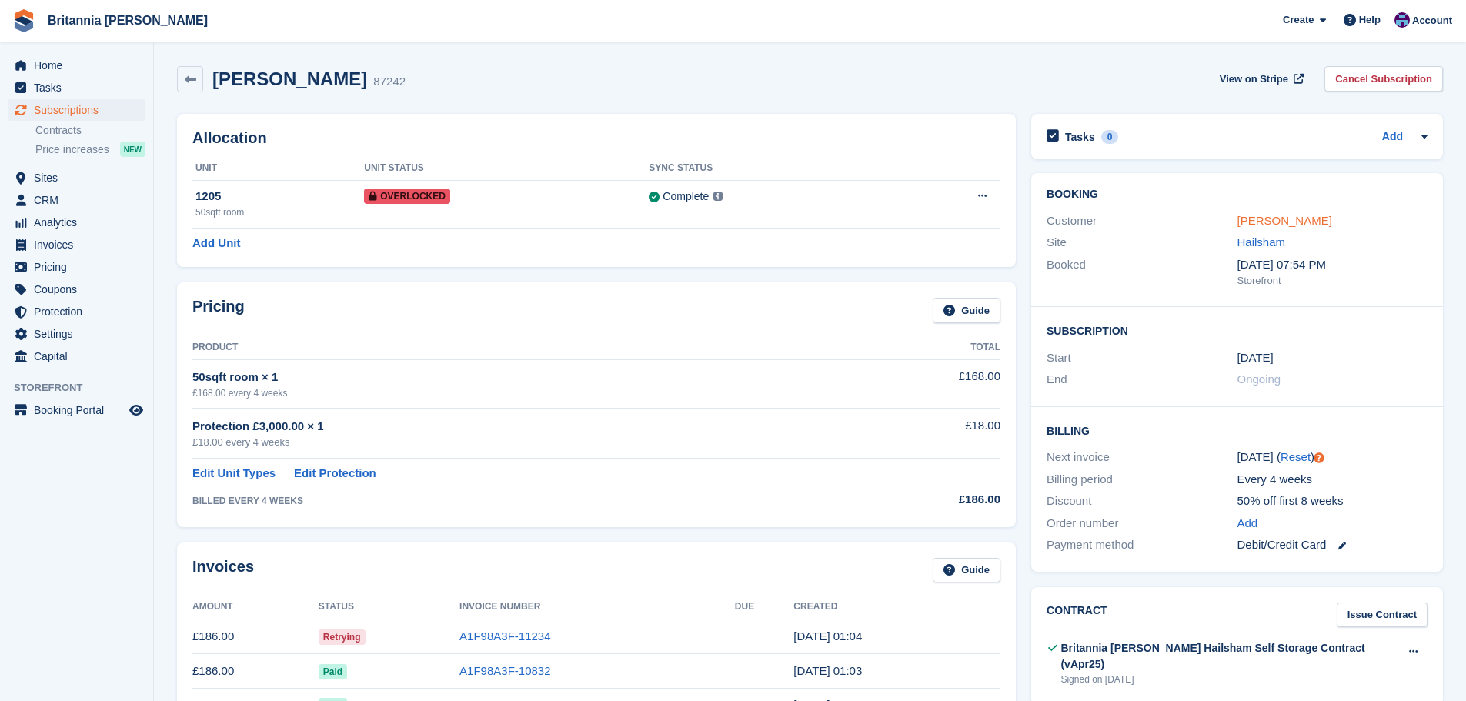
click at [1267, 217] on link "alex willis" at bounding box center [1285, 220] width 95 height 13
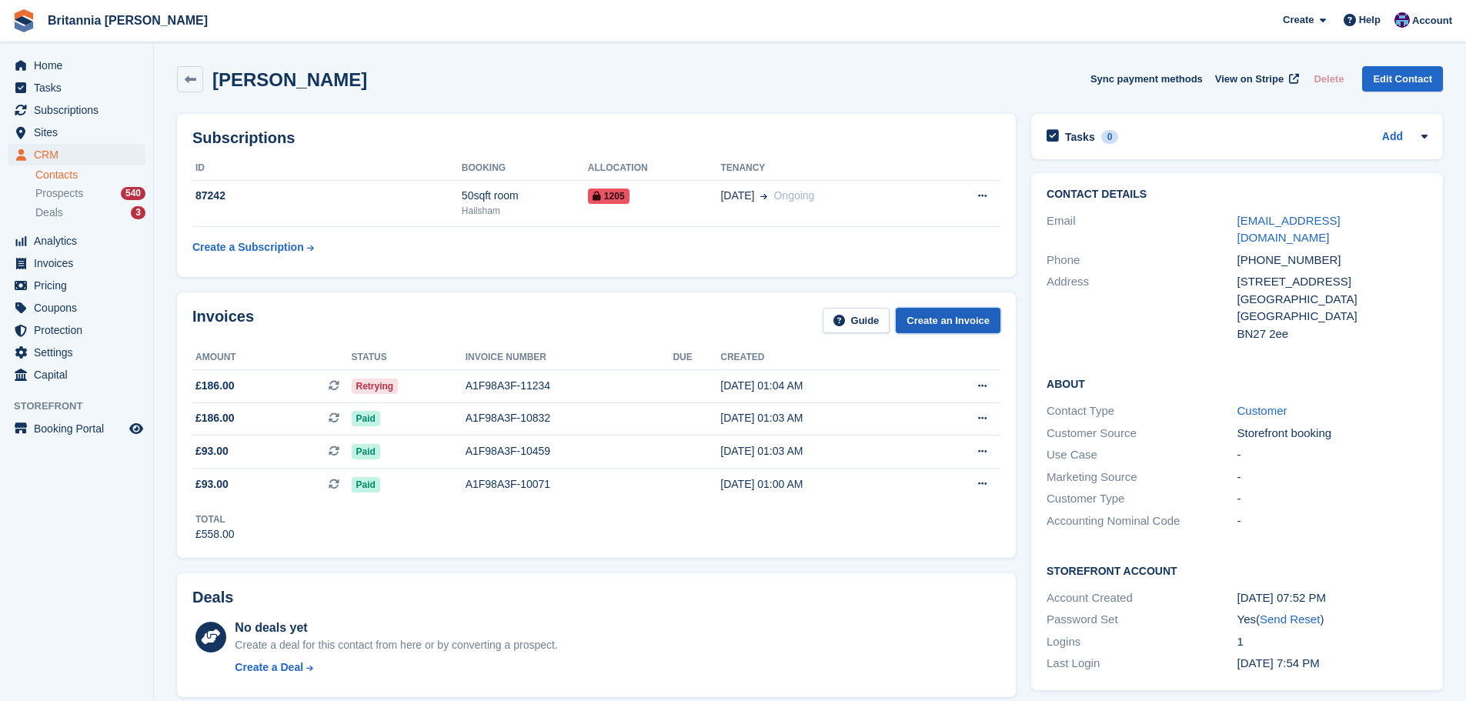
click at [937, 321] on link "Create an Invoice" at bounding box center [948, 320] width 105 height 25
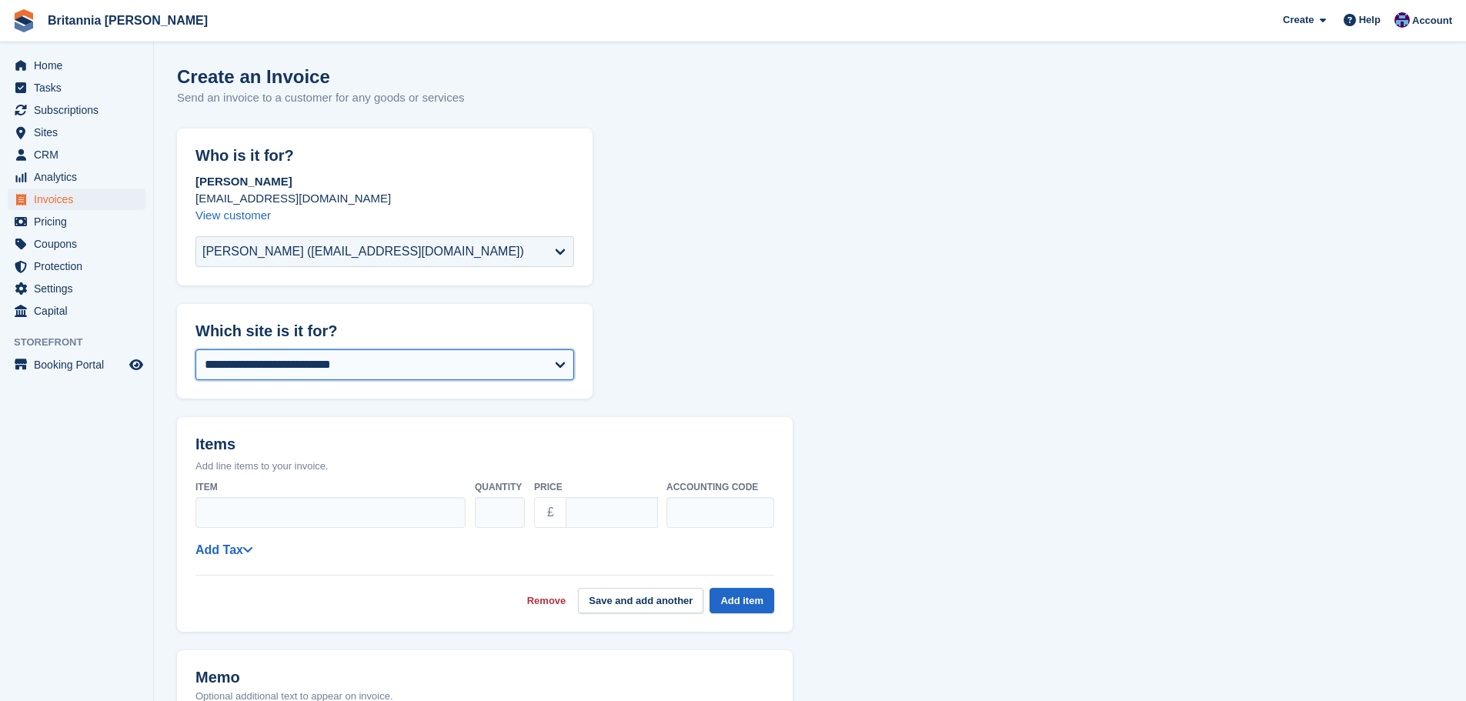
click at [284, 366] on select "**********" at bounding box center [384, 364] width 379 height 31
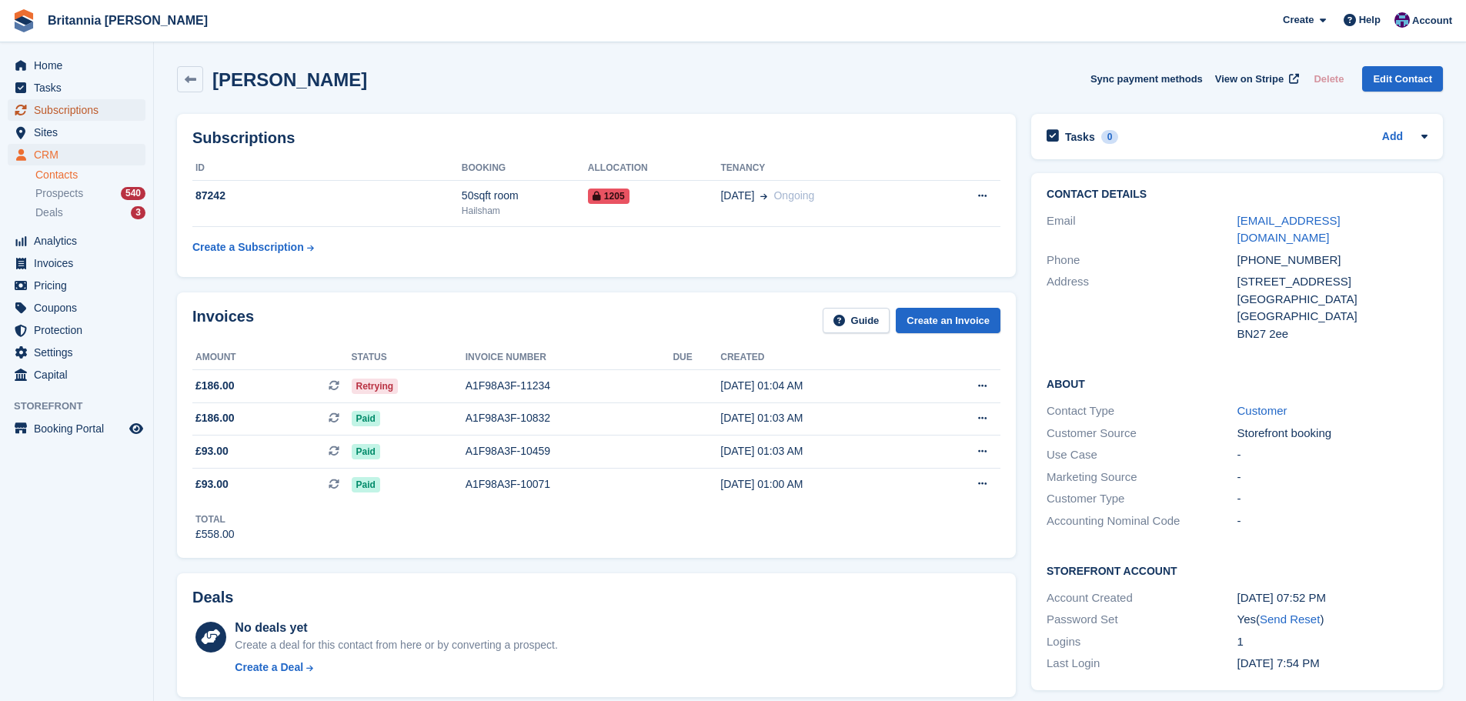
click at [89, 109] on span "Subscriptions" at bounding box center [80, 110] width 92 height 22
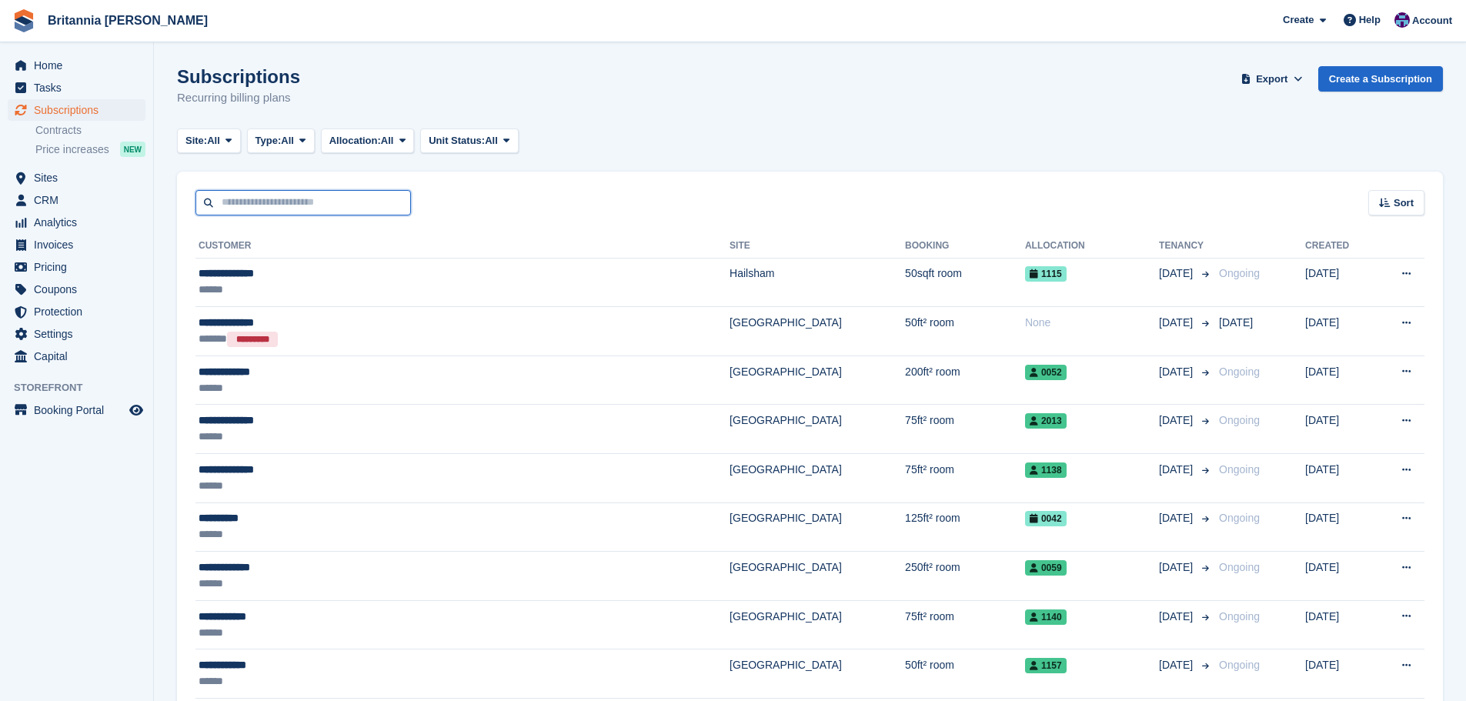
click at [274, 201] on input "text" at bounding box center [302, 202] width 215 height 25
type input "*****"
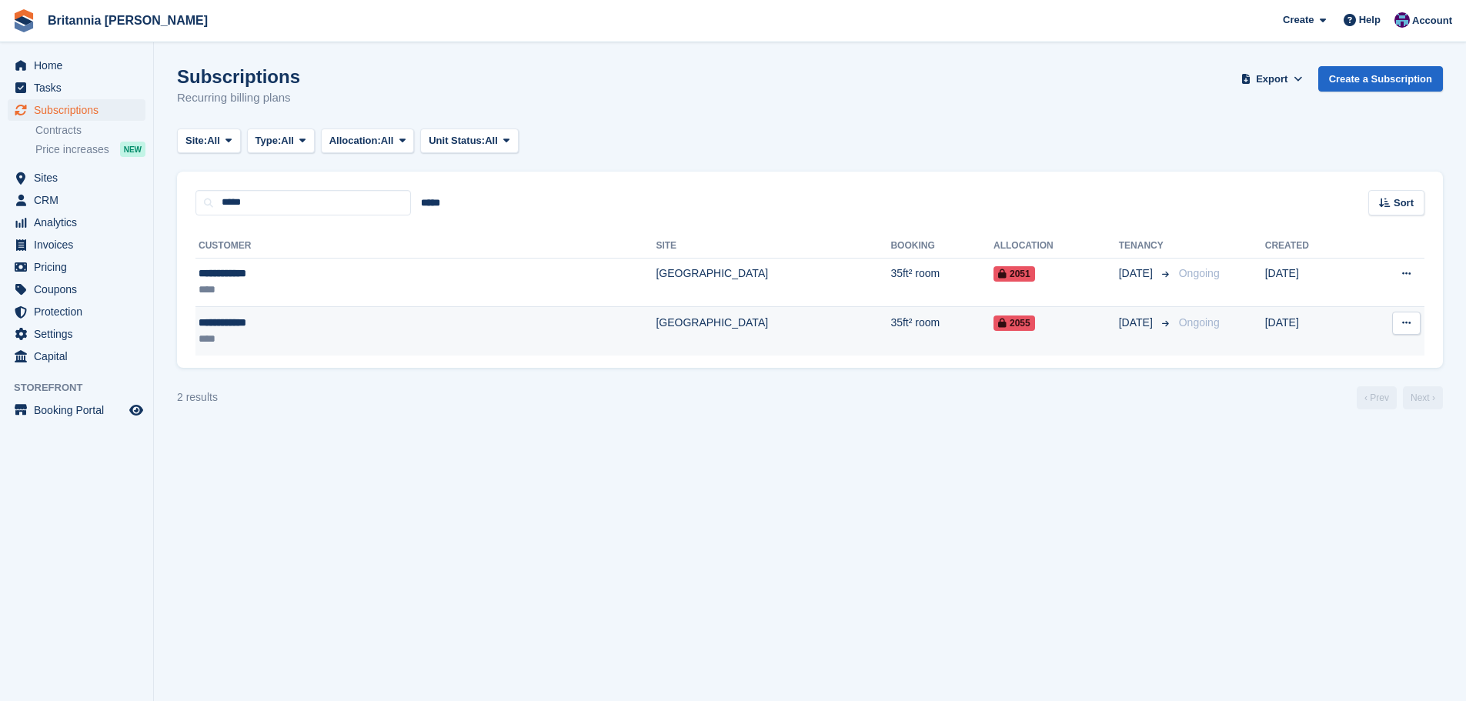
click at [890, 342] on td "35ft² room" at bounding box center [941, 331] width 103 height 48
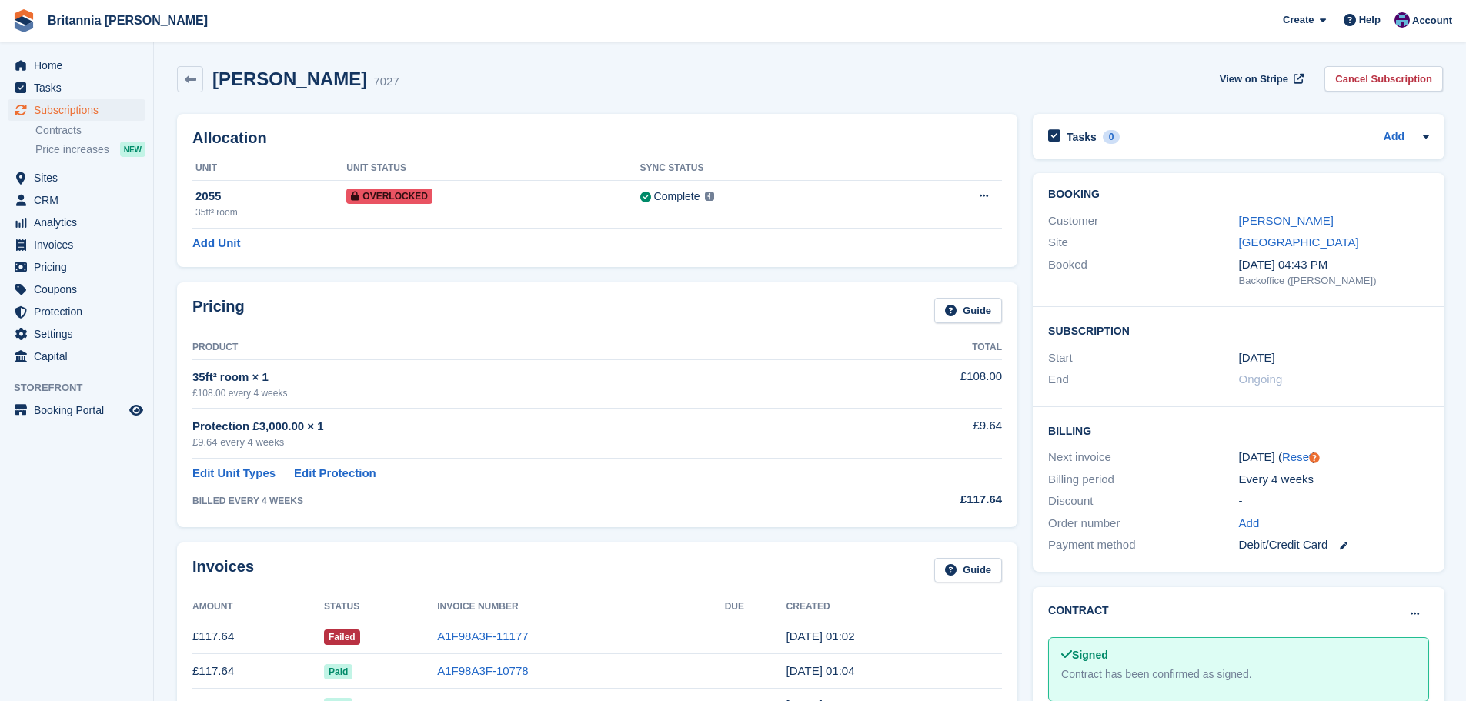
click at [485, 649] on td "A1F98A3F-11177" at bounding box center [580, 637] width 287 height 35
click at [491, 638] on link "A1F98A3F-11177" at bounding box center [482, 636] width 91 height 13
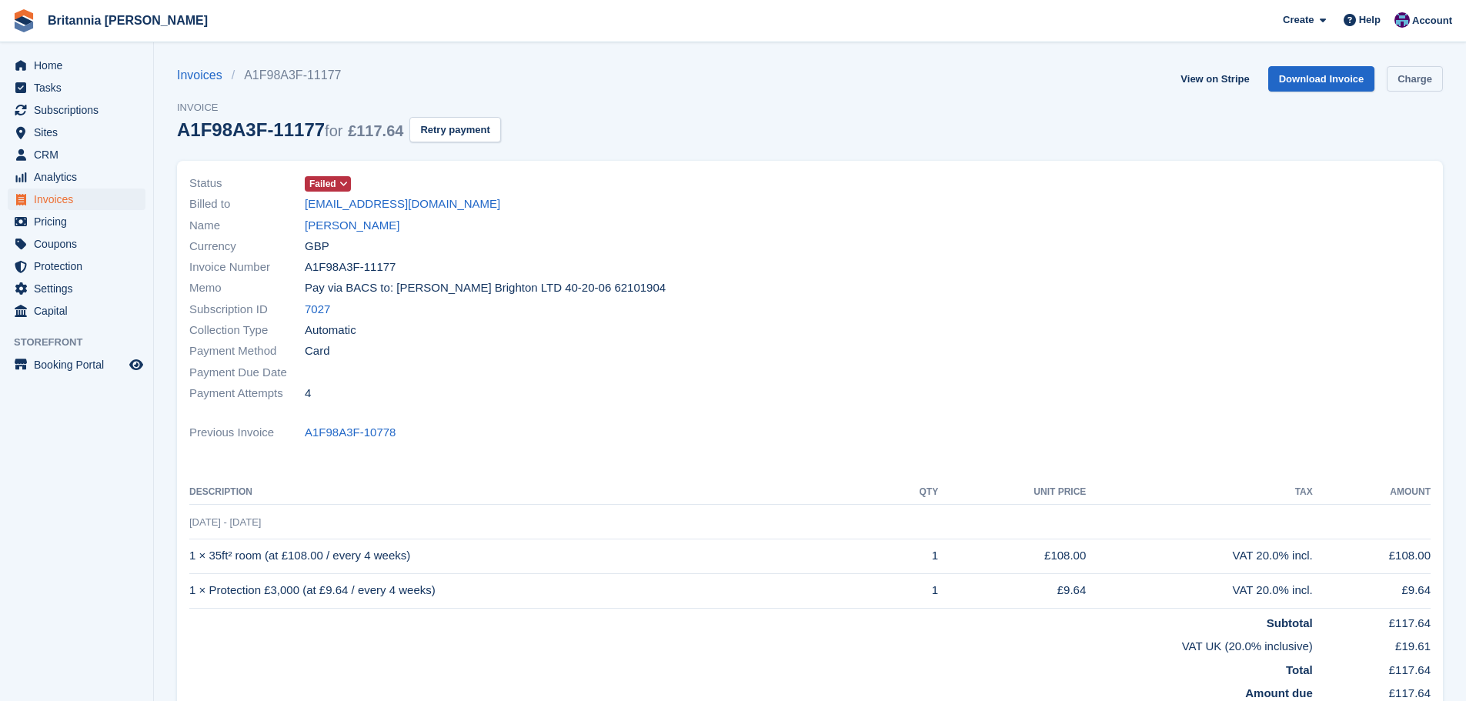
click at [1427, 76] on link "Charge" at bounding box center [1415, 78] width 56 height 25
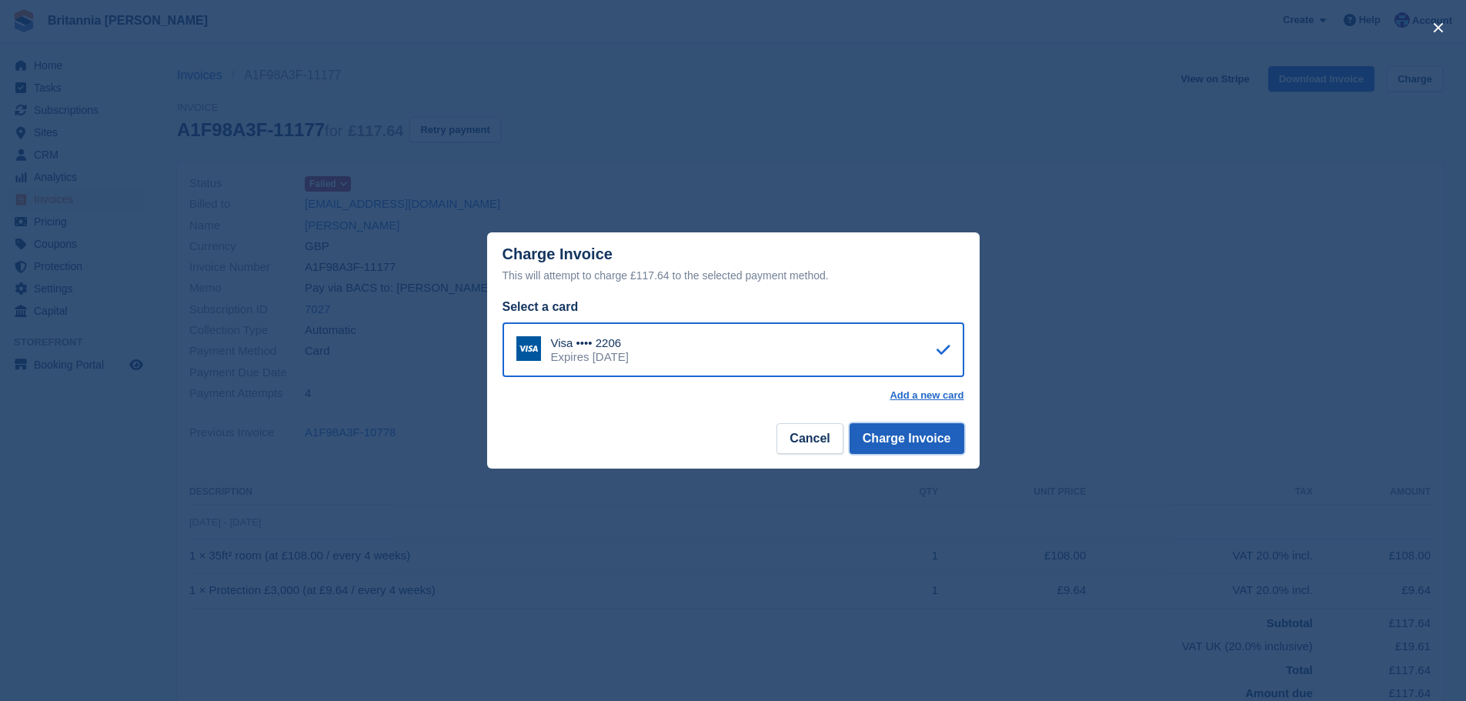
click at [920, 436] on button "Charge Invoice" at bounding box center [907, 438] width 115 height 31
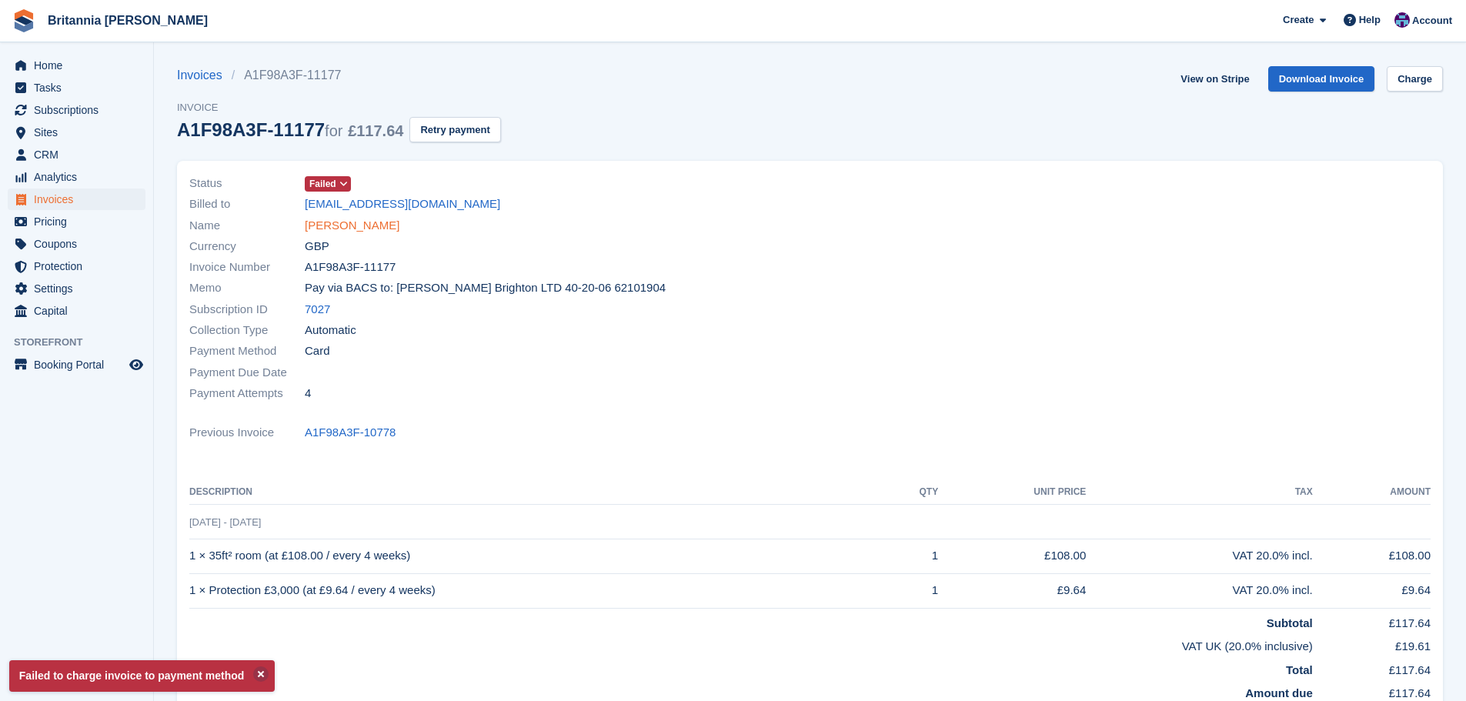
click at [335, 225] on link "Nicki Wilson" at bounding box center [352, 226] width 95 height 18
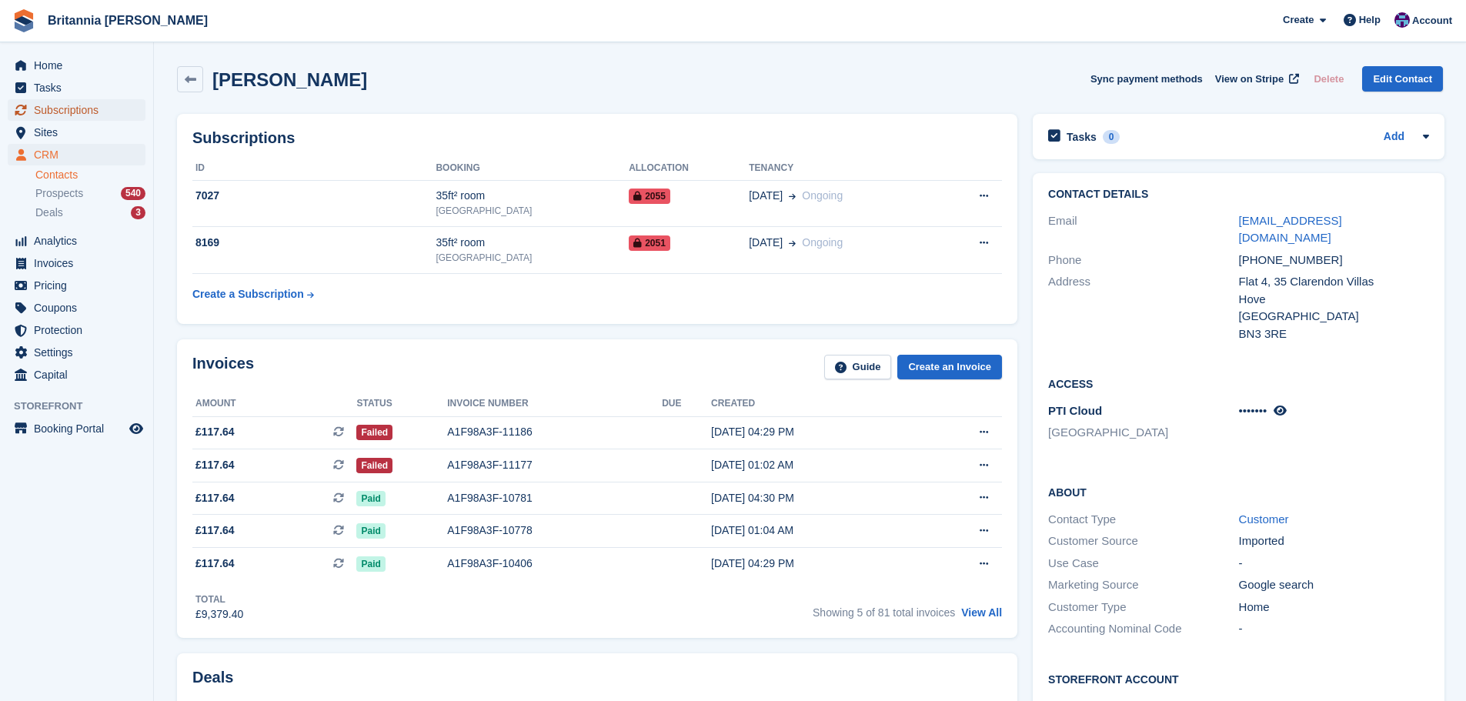
click at [97, 105] on span "Subscriptions" at bounding box center [80, 110] width 92 height 22
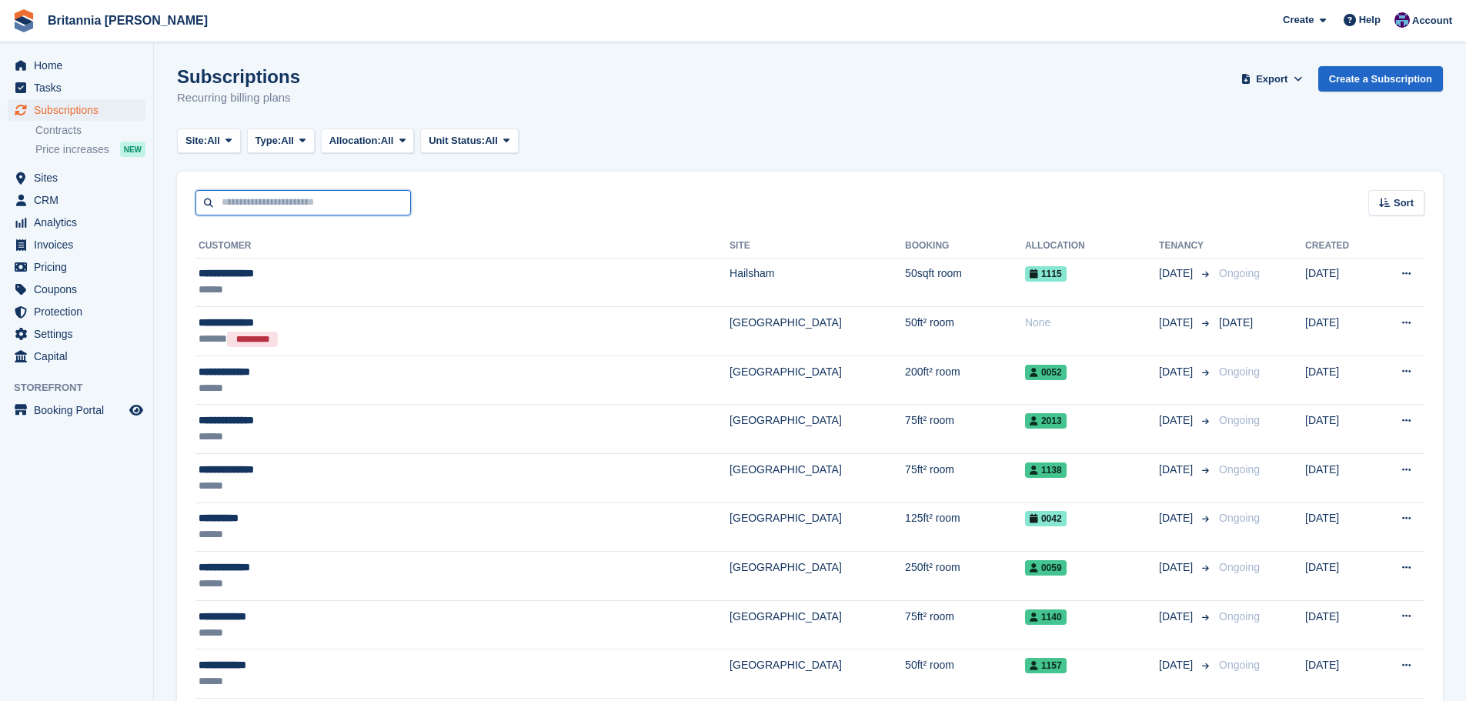
click at [262, 200] on input "text" at bounding box center [302, 202] width 215 height 25
type input "******"
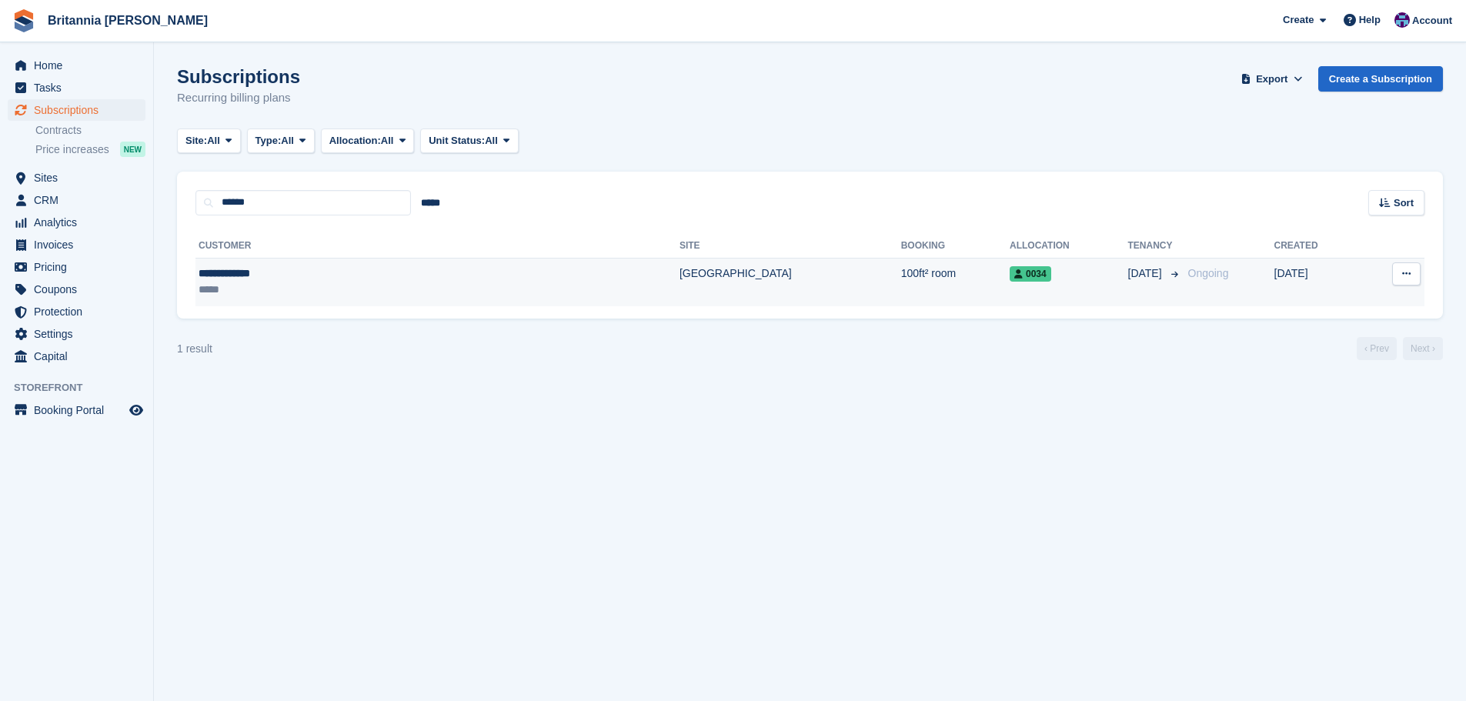
click at [680, 283] on td "[GEOGRAPHIC_DATA]" at bounding box center [791, 282] width 222 height 48
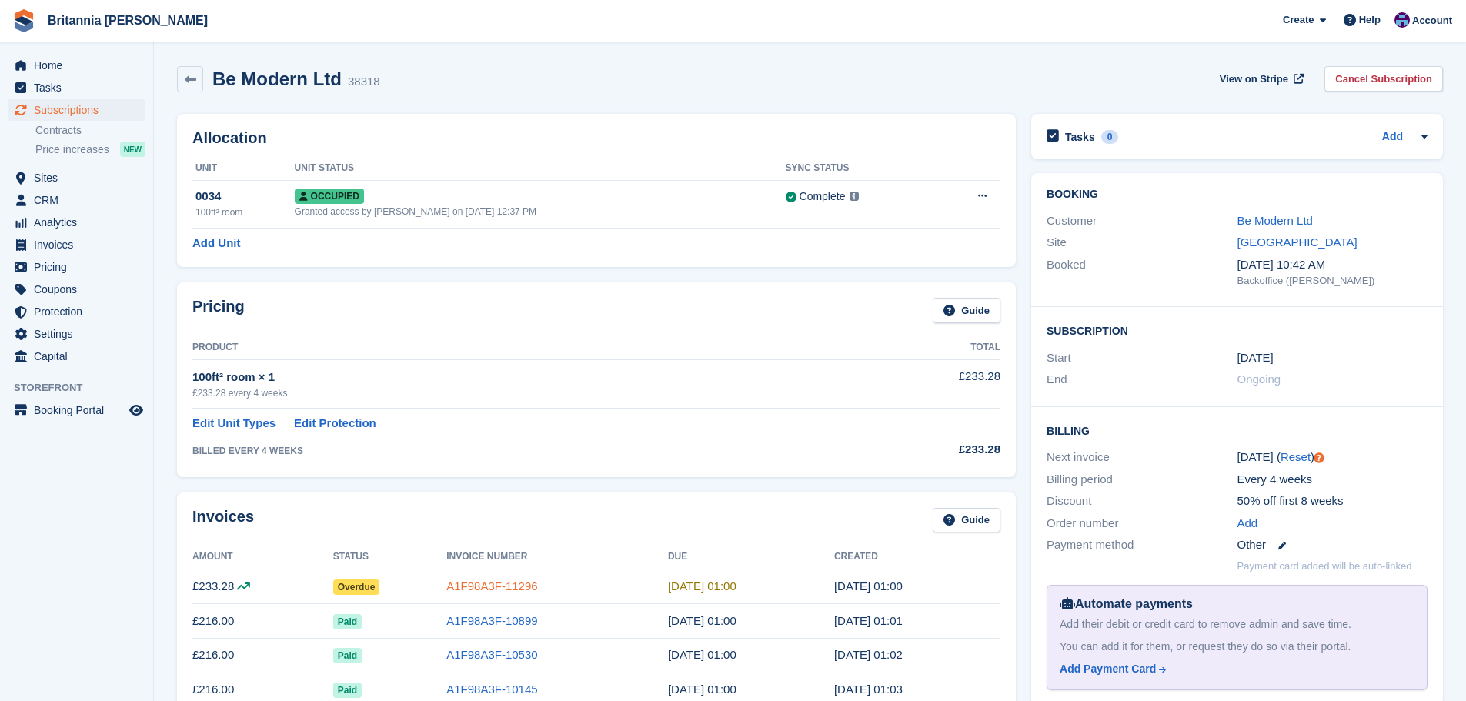
click at [481, 583] on link "A1F98A3F-11296" at bounding box center [491, 586] width 91 height 13
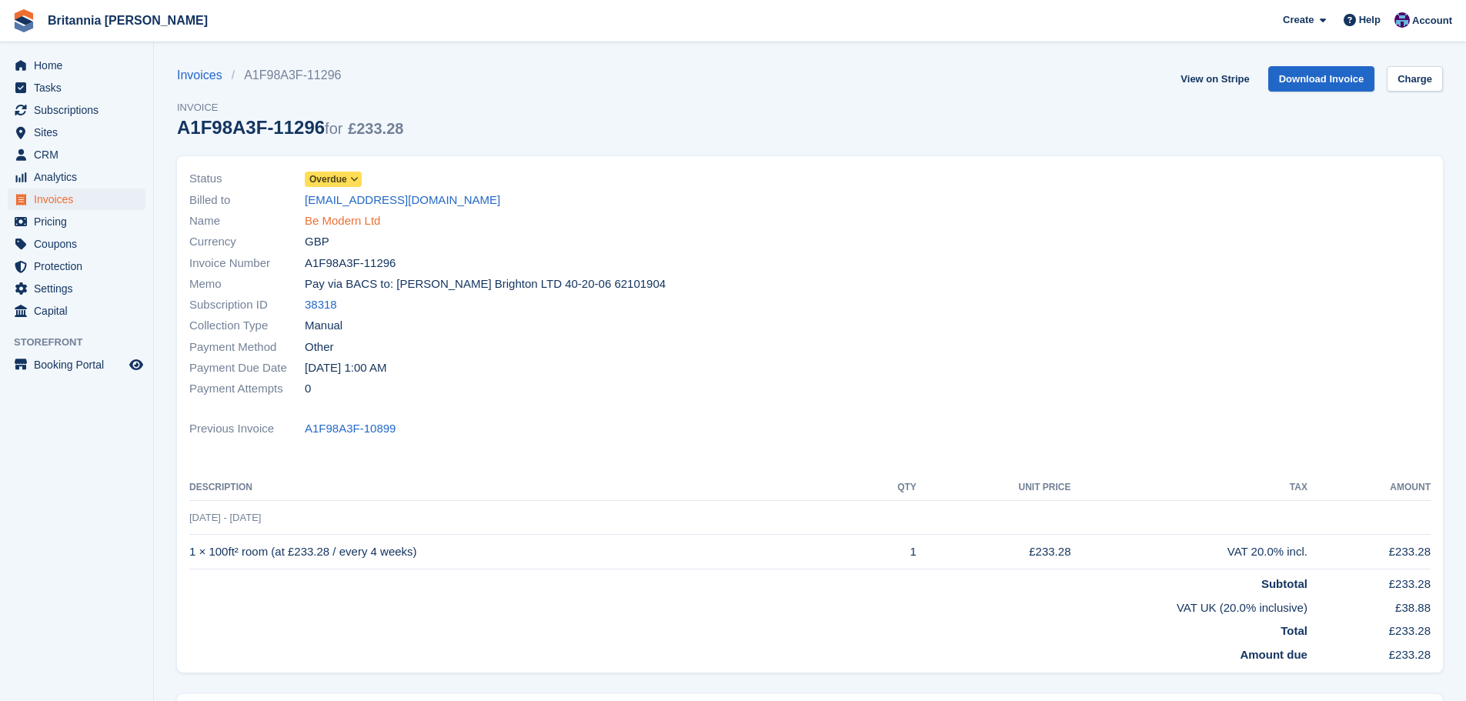
click at [376, 220] on link "Be Modern Ltd" at bounding box center [342, 221] width 75 height 18
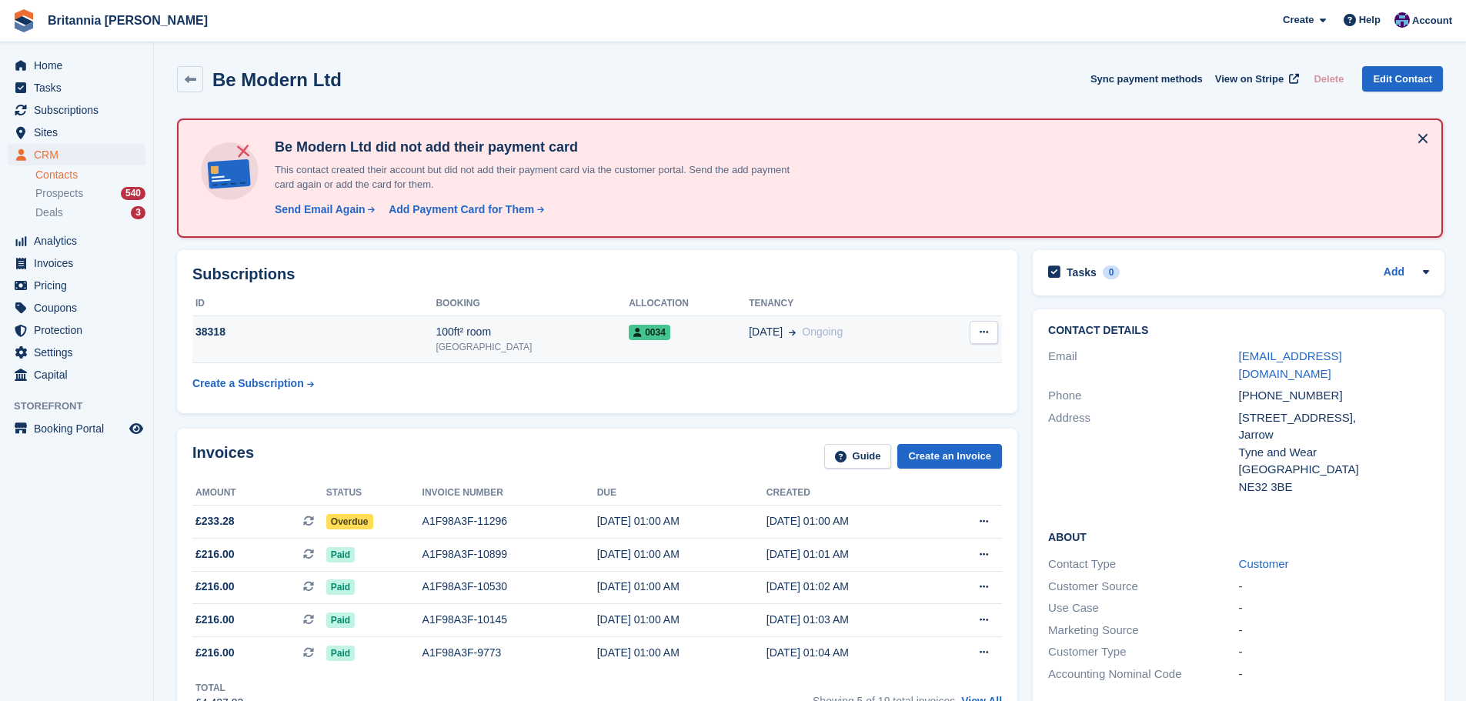
click at [683, 330] on div "0034" at bounding box center [689, 332] width 120 height 16
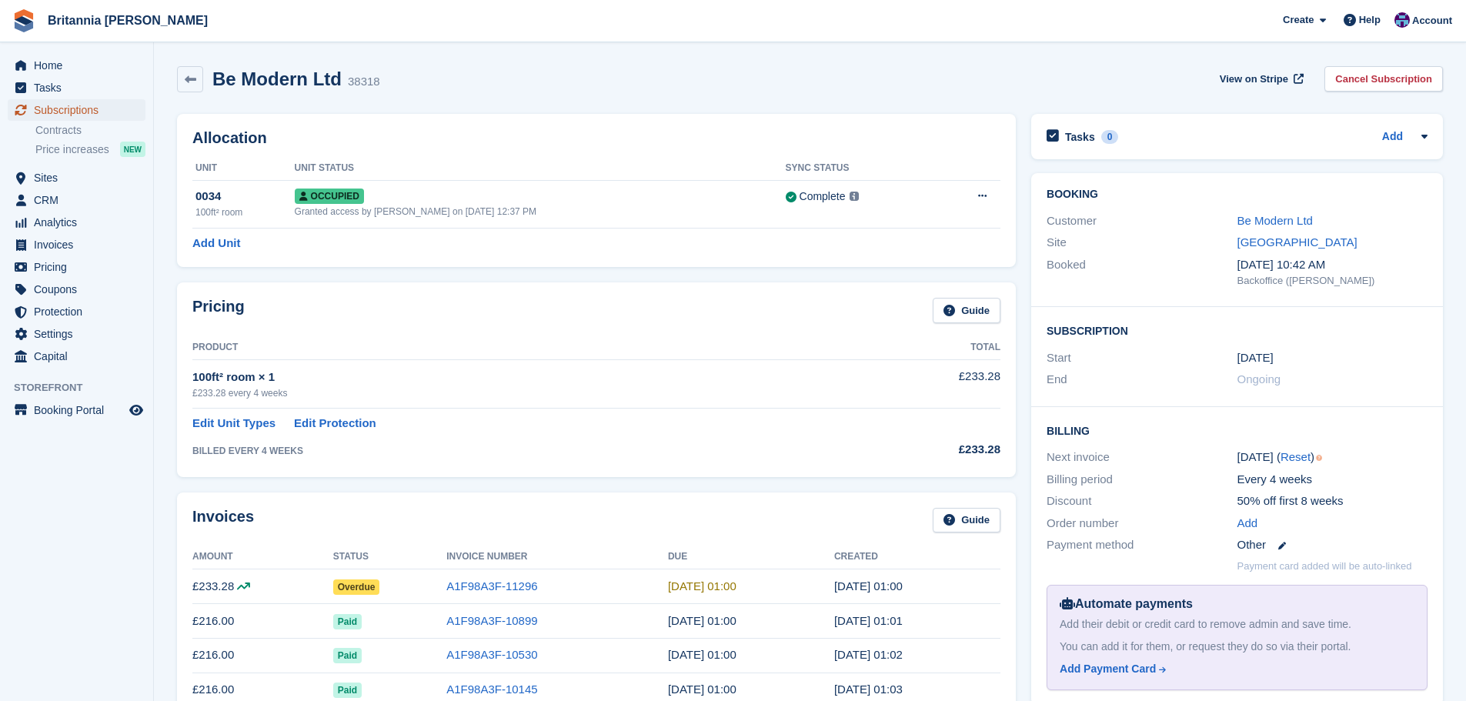
click at [83, 105] on span "Subscriptions" at bounding box center [80, 110] width 92 height 22
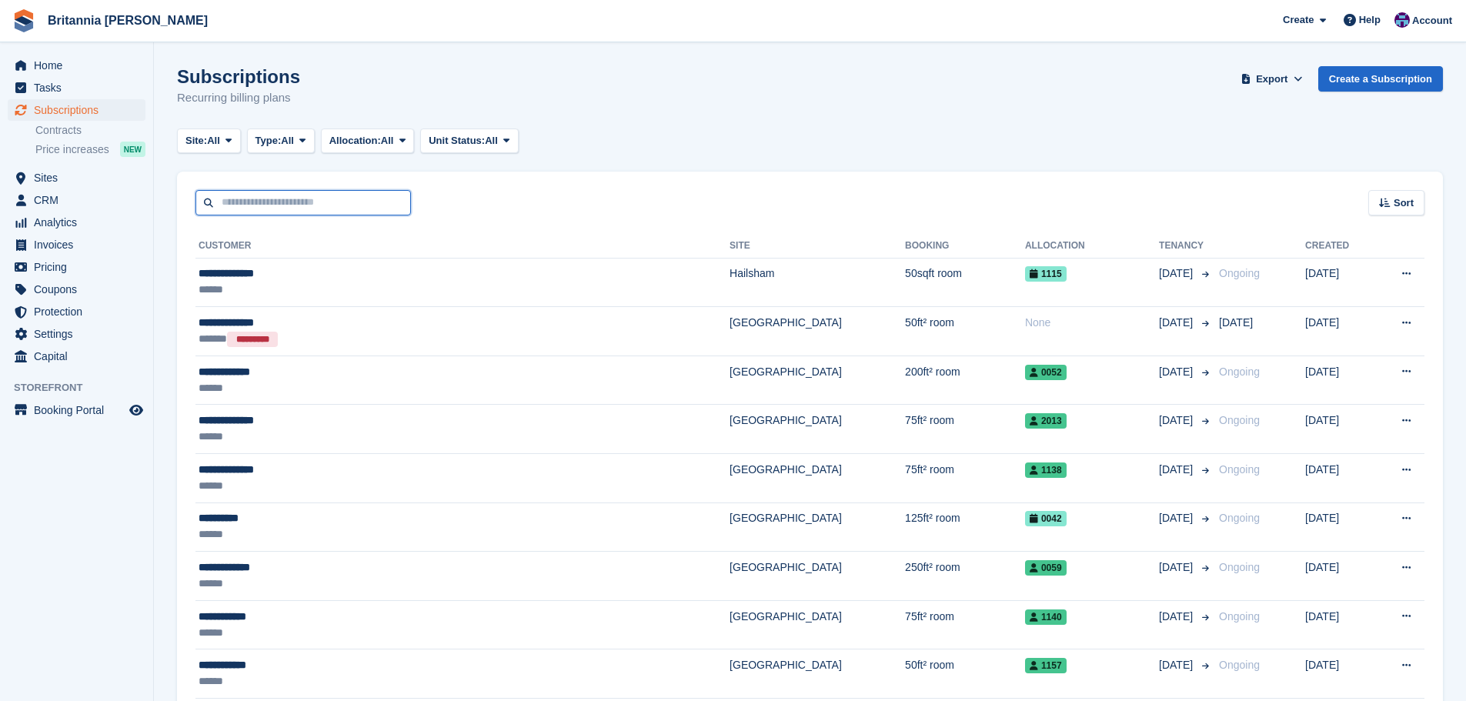
click at [307, 214] on input "text" at bounding box center [302, 202] width 215 height 25
type input "****"
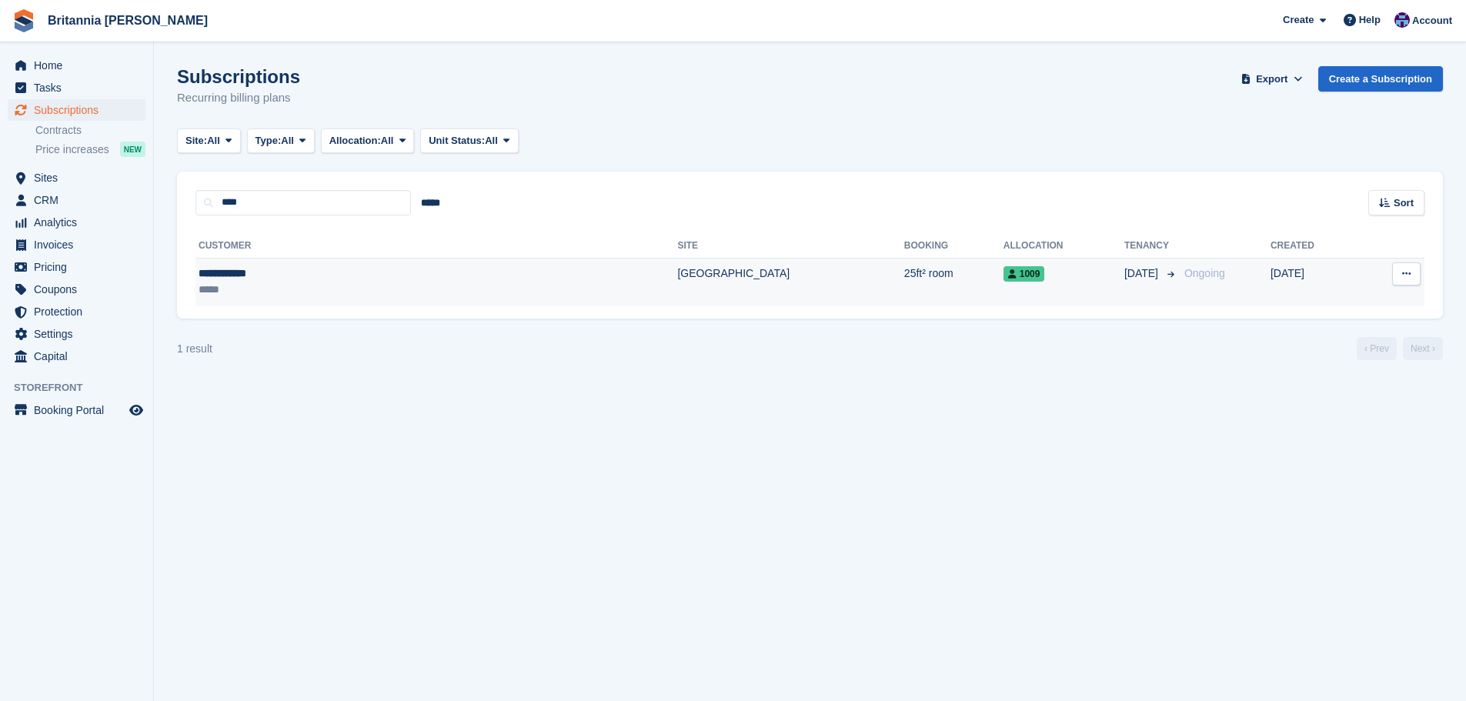
click at [356, 282] on div "*****" at bounding box center [316, 290] width 235 height 16
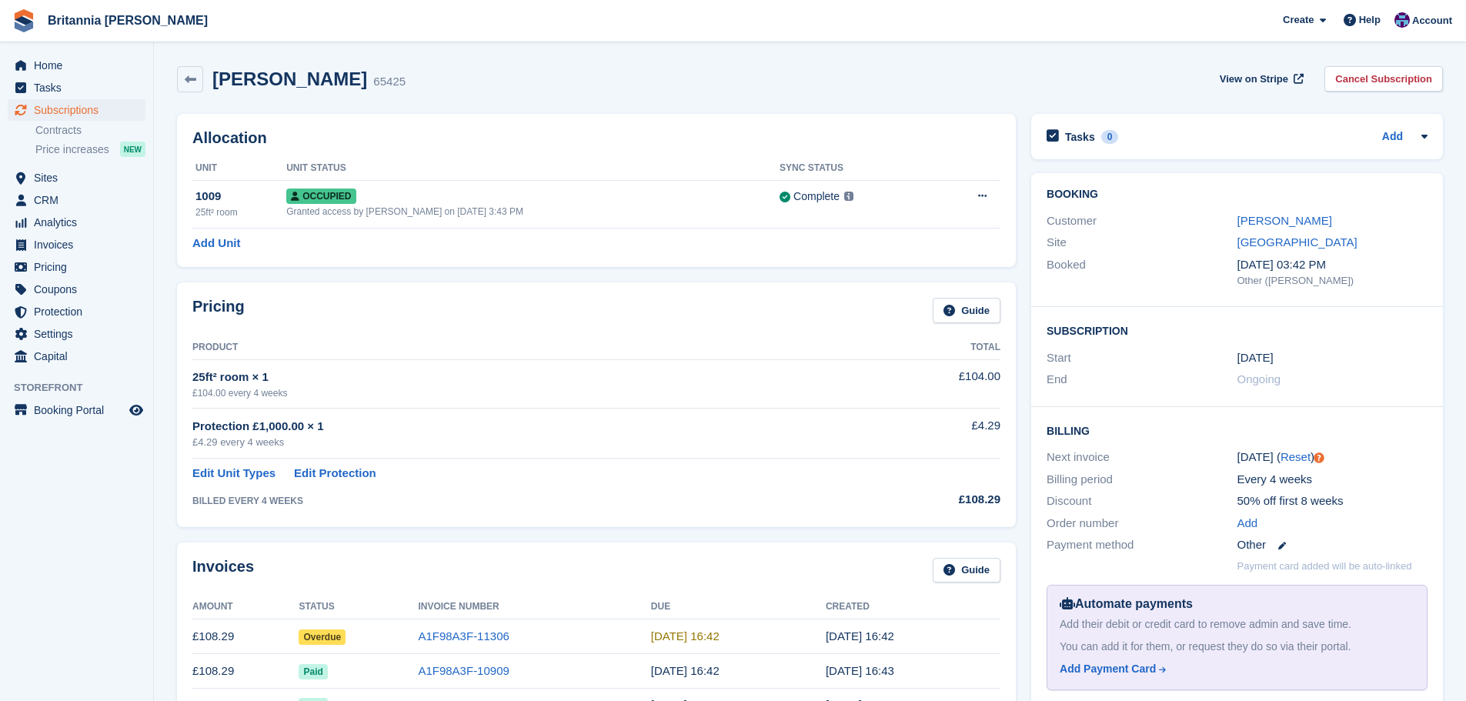
click at [470, 627] on td "A1F98A3F-11306" at bounding box center [534, 637] width 232 height 35
click at [466, 636] on link "A1F98A3F-11306" at bounding box center [463, 636] width 91 height 13
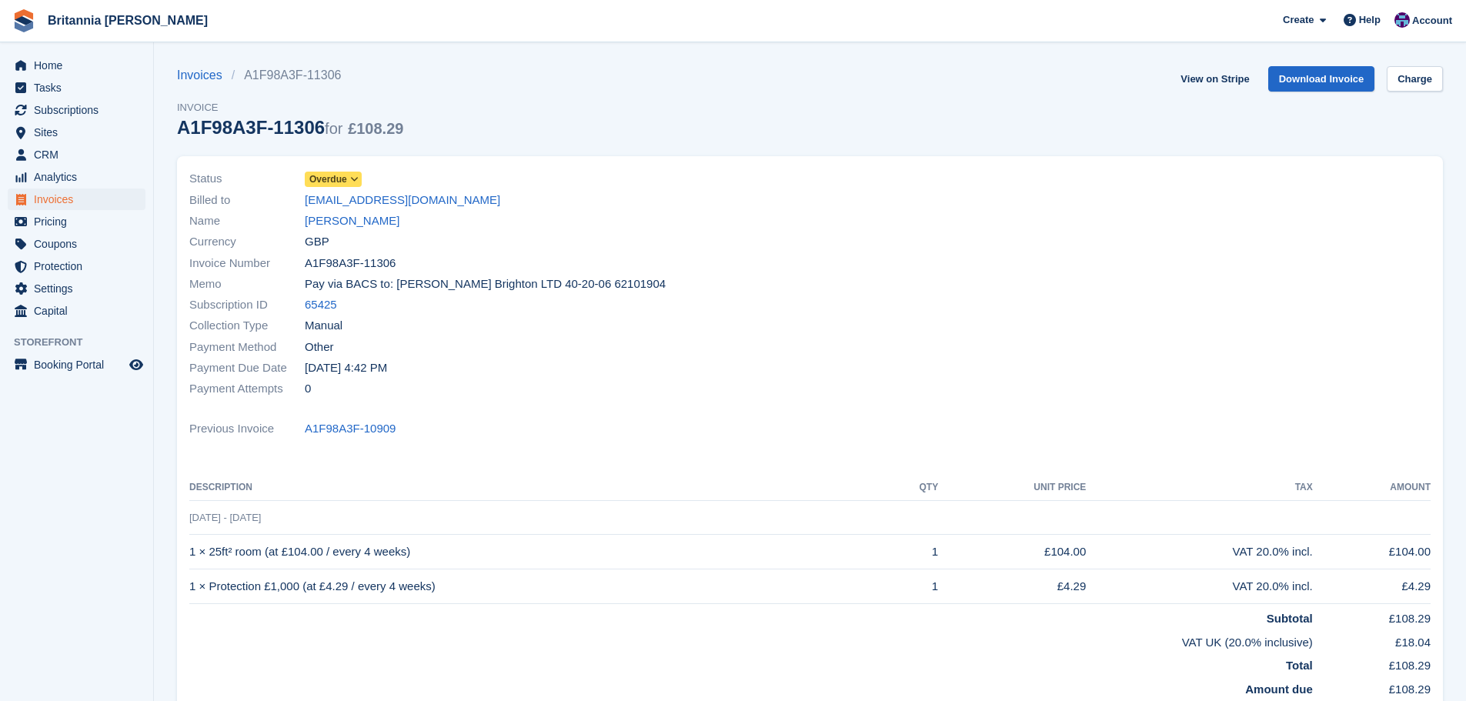
click at [328, 177] on span "Overdue" at bounding box center [328, 179] width 38 height 14
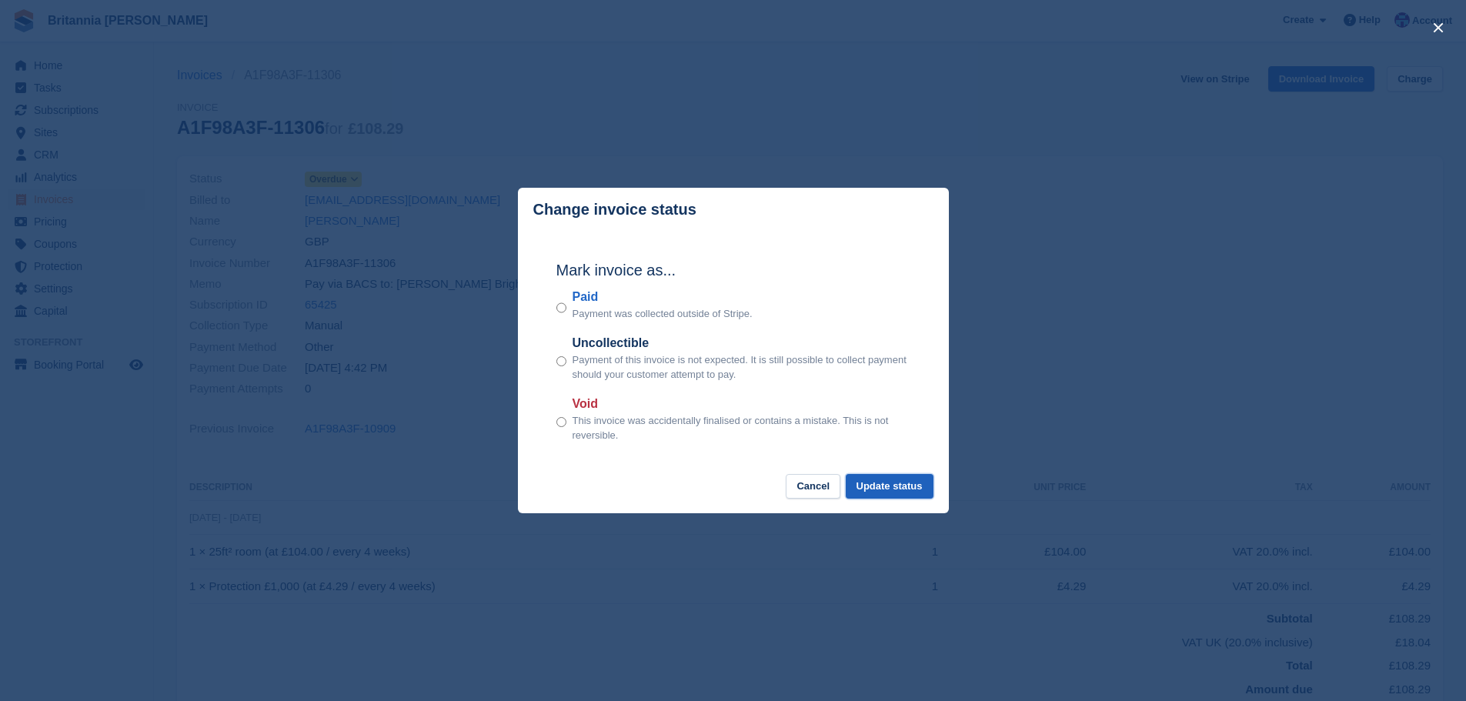
click at [904, 478] on button "Update status" at bounding box center [890, 486] width 88 height 25
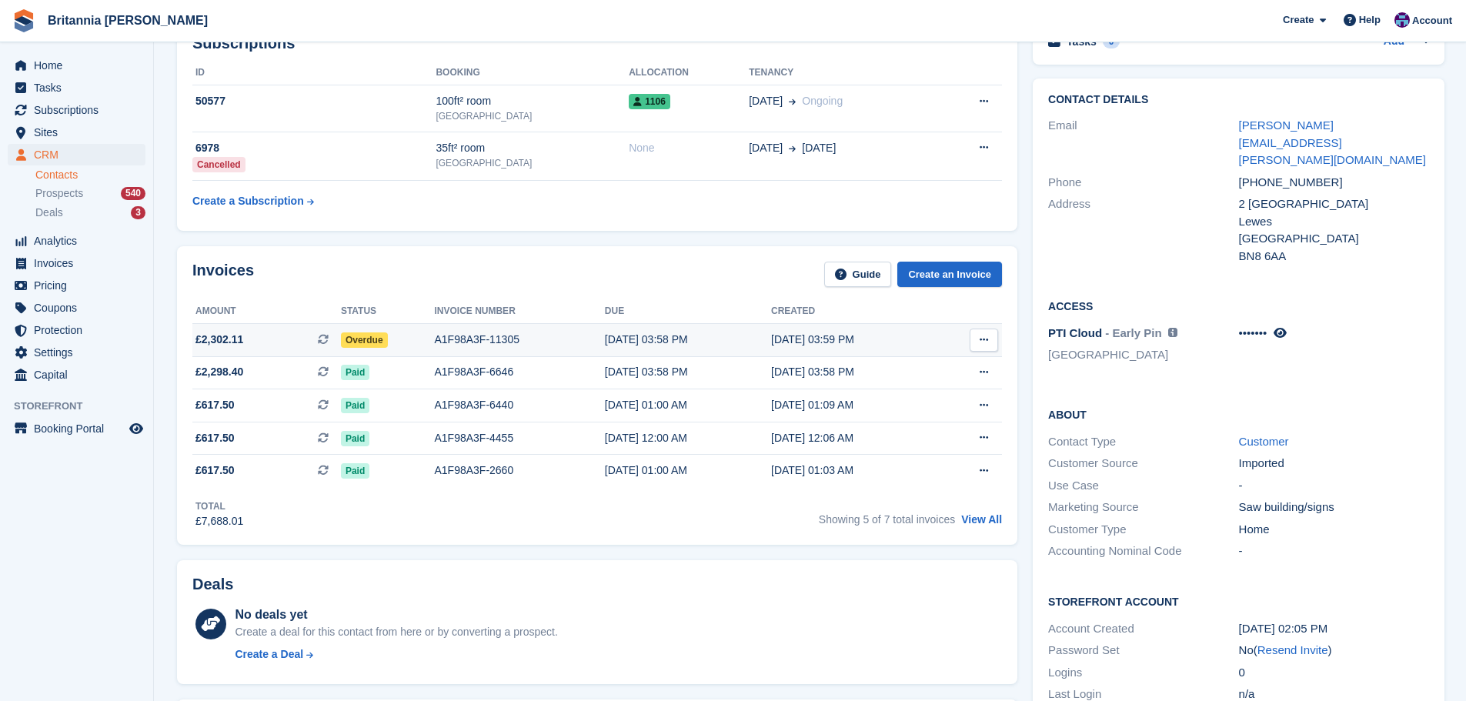
scroll to position [77, 0]
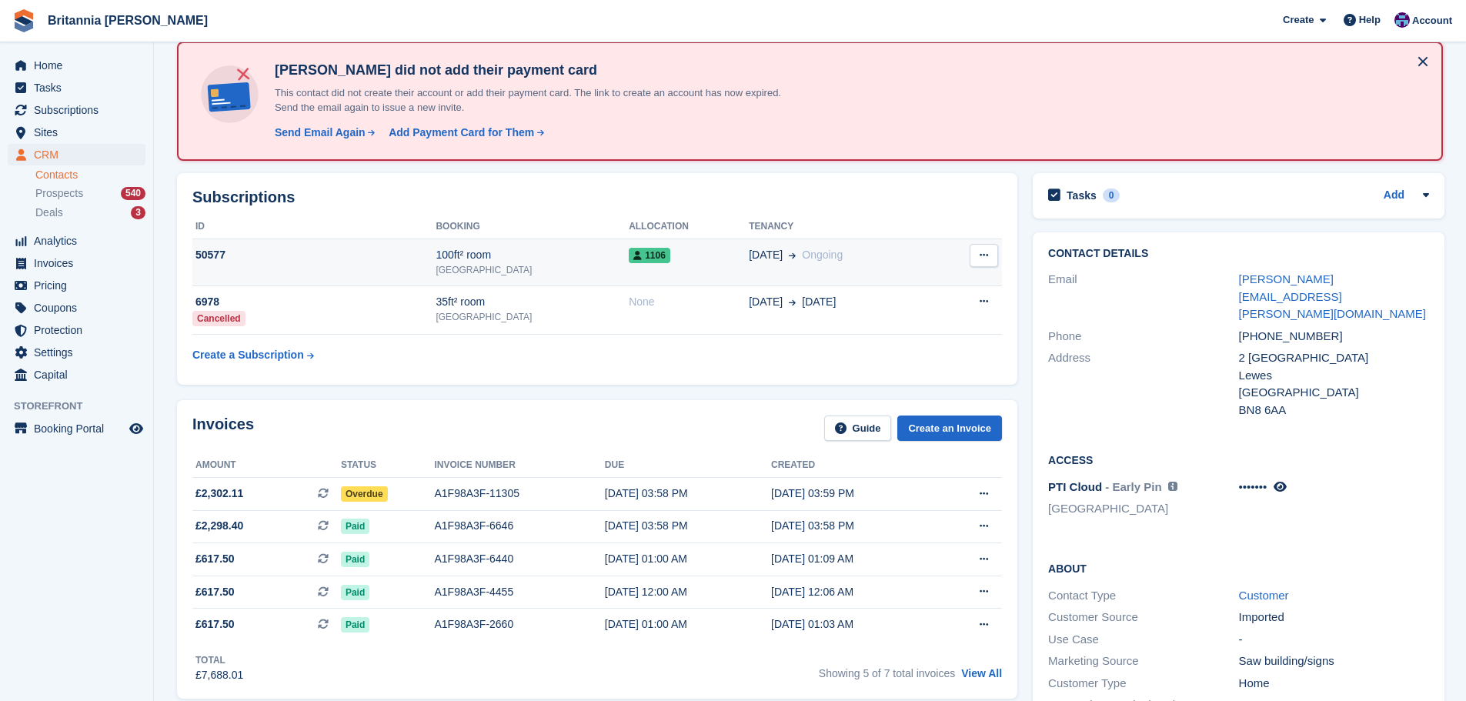
click at [629, 259] on span "1106" at bounding box center [650, 255] width 42 height 15
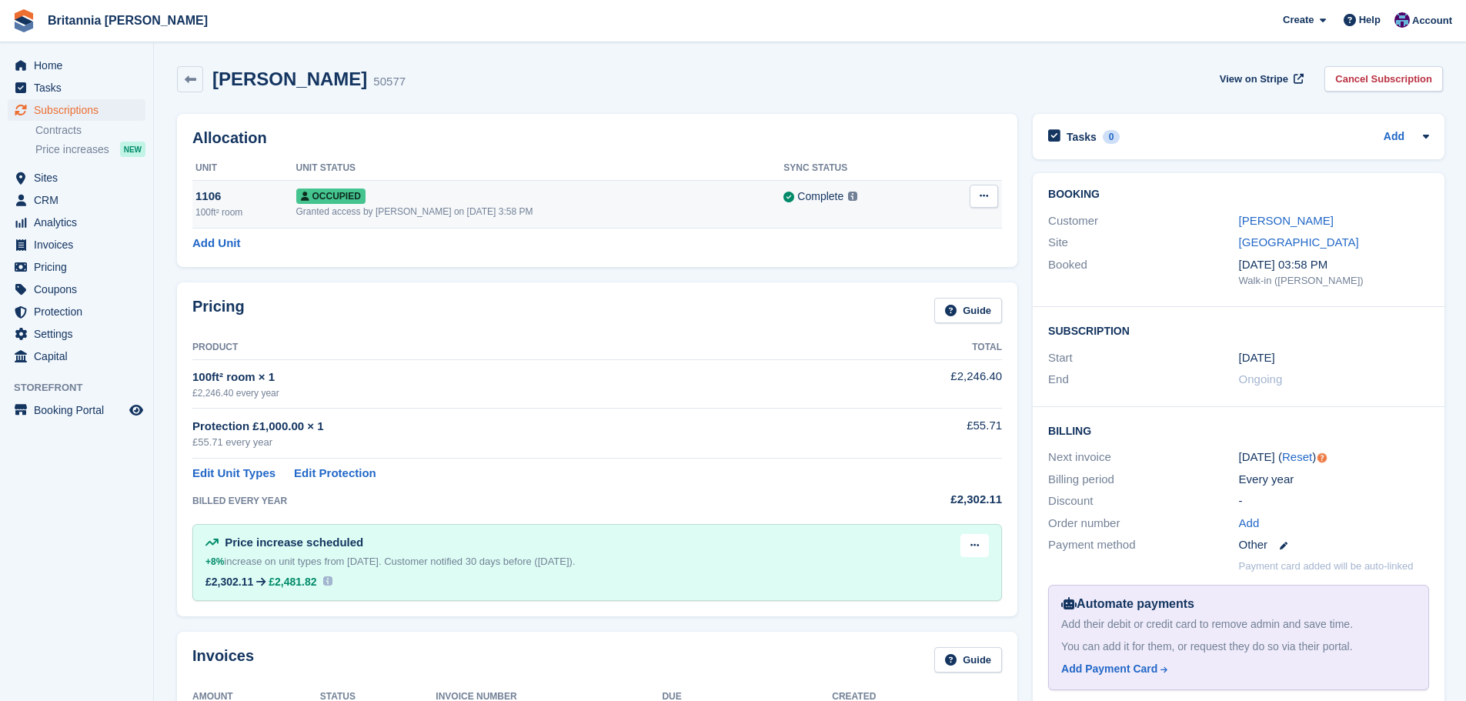
click at [991, 196] on button at bounding box center [984, 196] width 28 height 23
drag, startPoint x: 933, startPoint y: 225, endPoint x: 796, endPoint y: 72, distance: 204.9
click at [933, 225] on p "Overlock" at bounding box center [924, 226] width 134 height 20
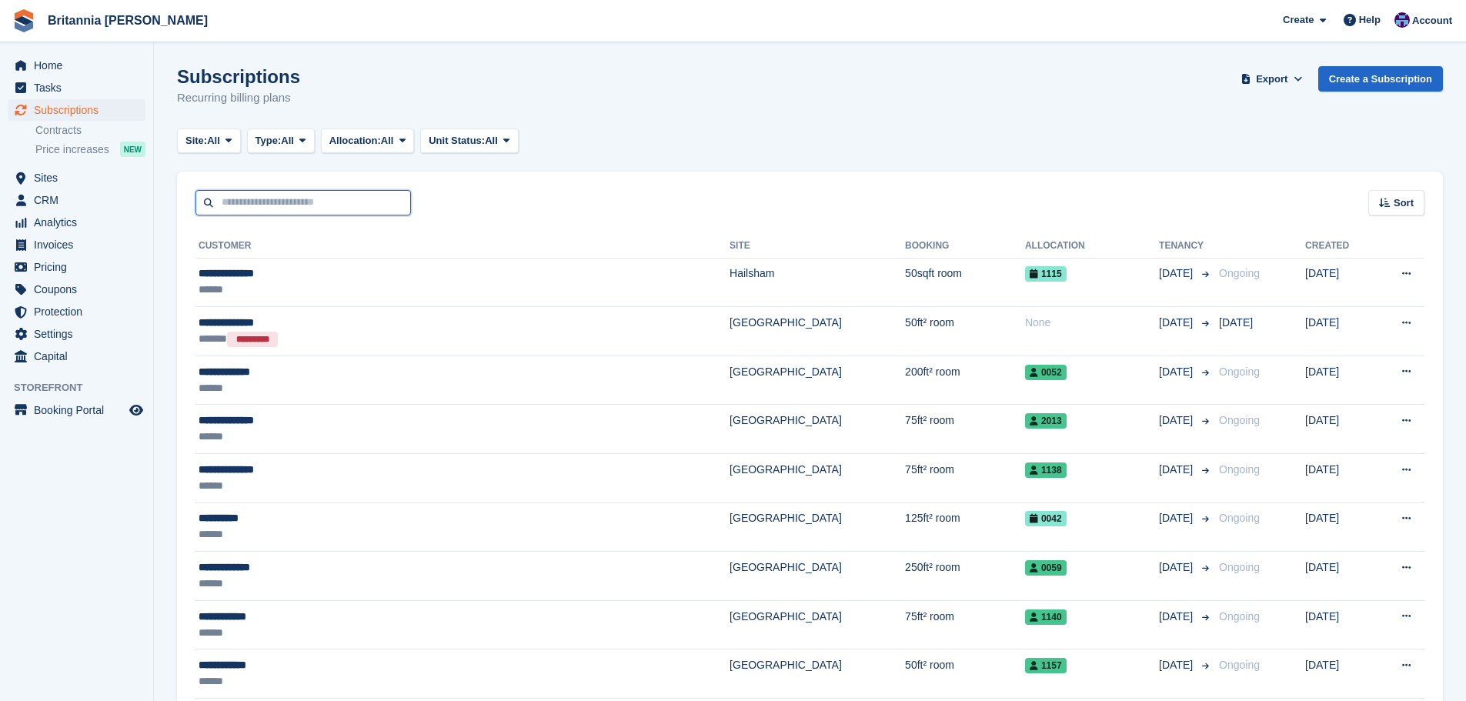
click at [262, 205] on input "text" at bounding box center [302, 202] width 215 height 25
type input "***"
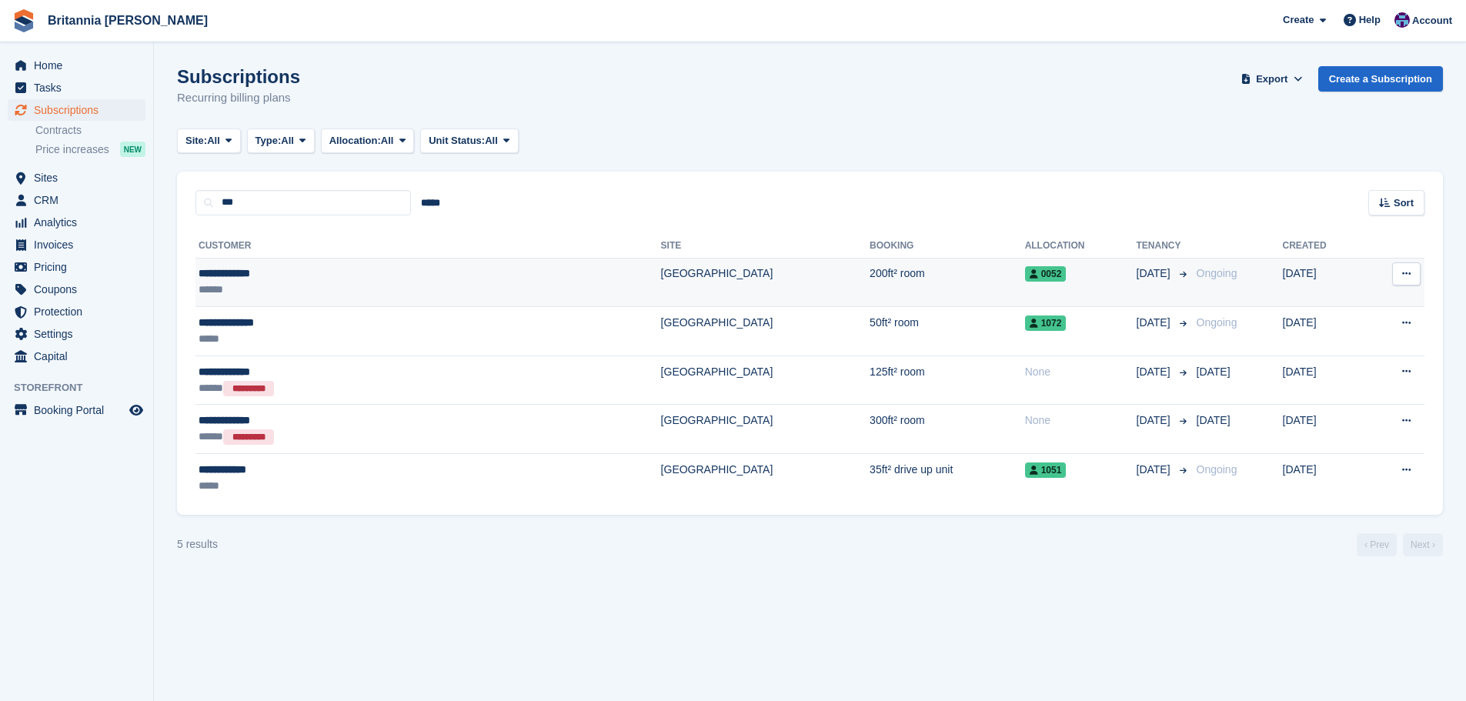
click at [425, 293] on div "******" at bounding box center [322, 290] width 247 height 16
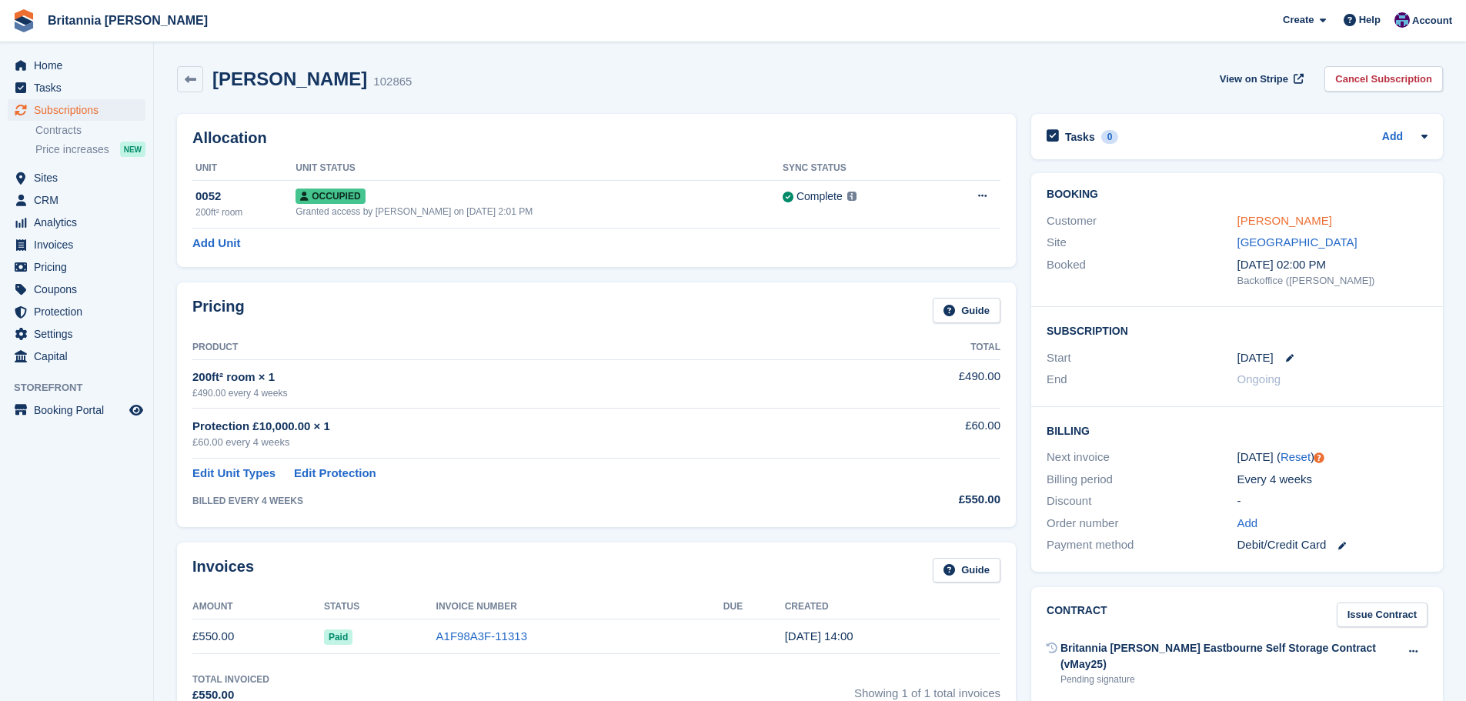
click at [1274, 220] on link "[PERSON_NAME]" at bounding box center [1285, 220] width 95 height 13
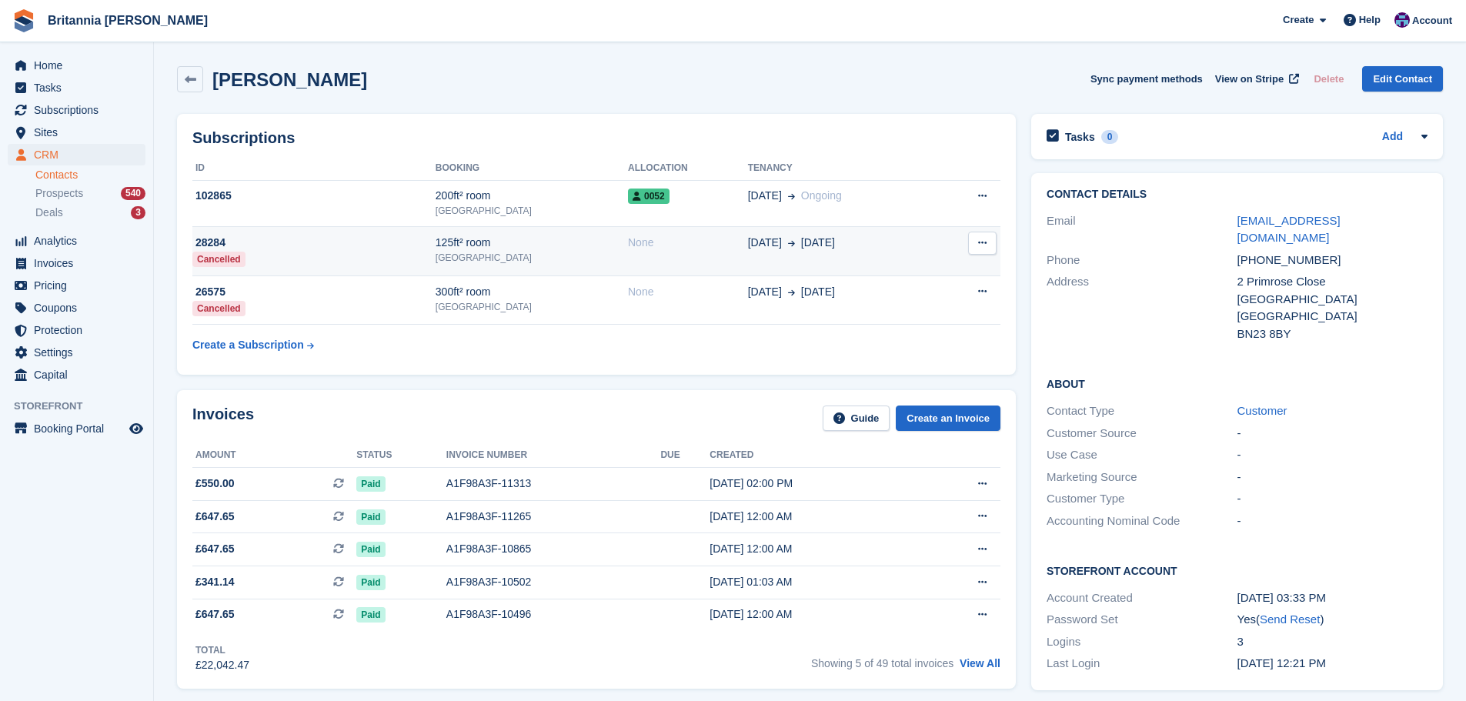
click at [628, 235] on div "None" at bounding box center [688, 243] width 120 height 16
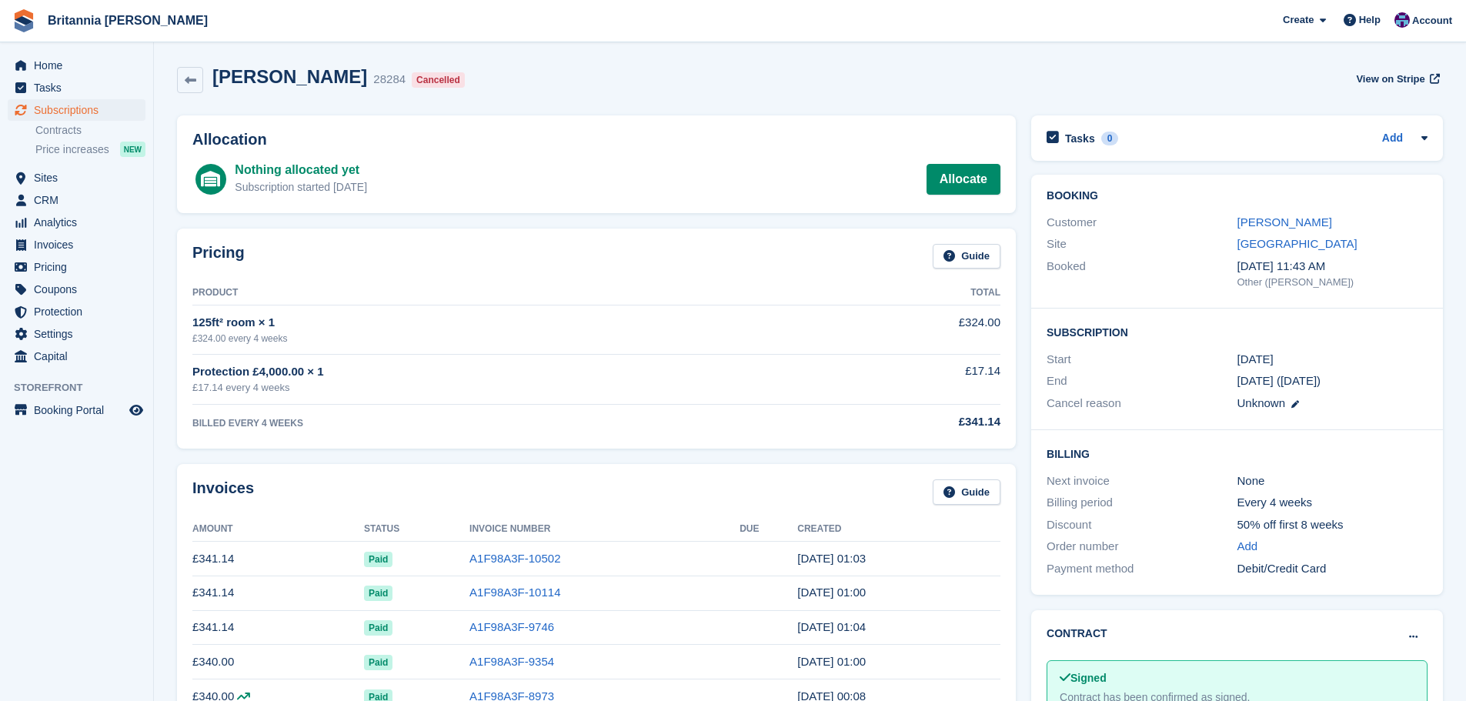
scroll to position [77, 0]
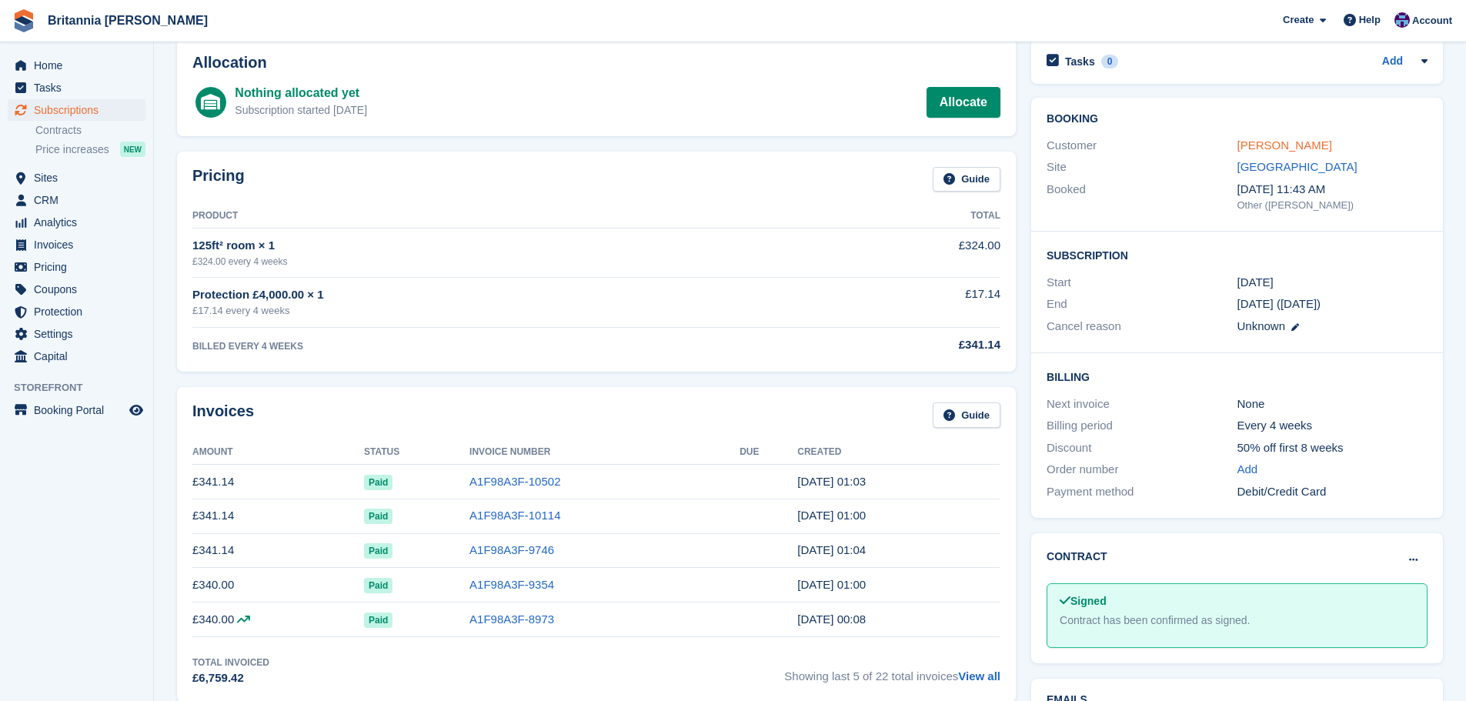
click at [1242, 139] on link "[PERSON_NAME]" at bounding box center [1285, 145] width 95 height 13
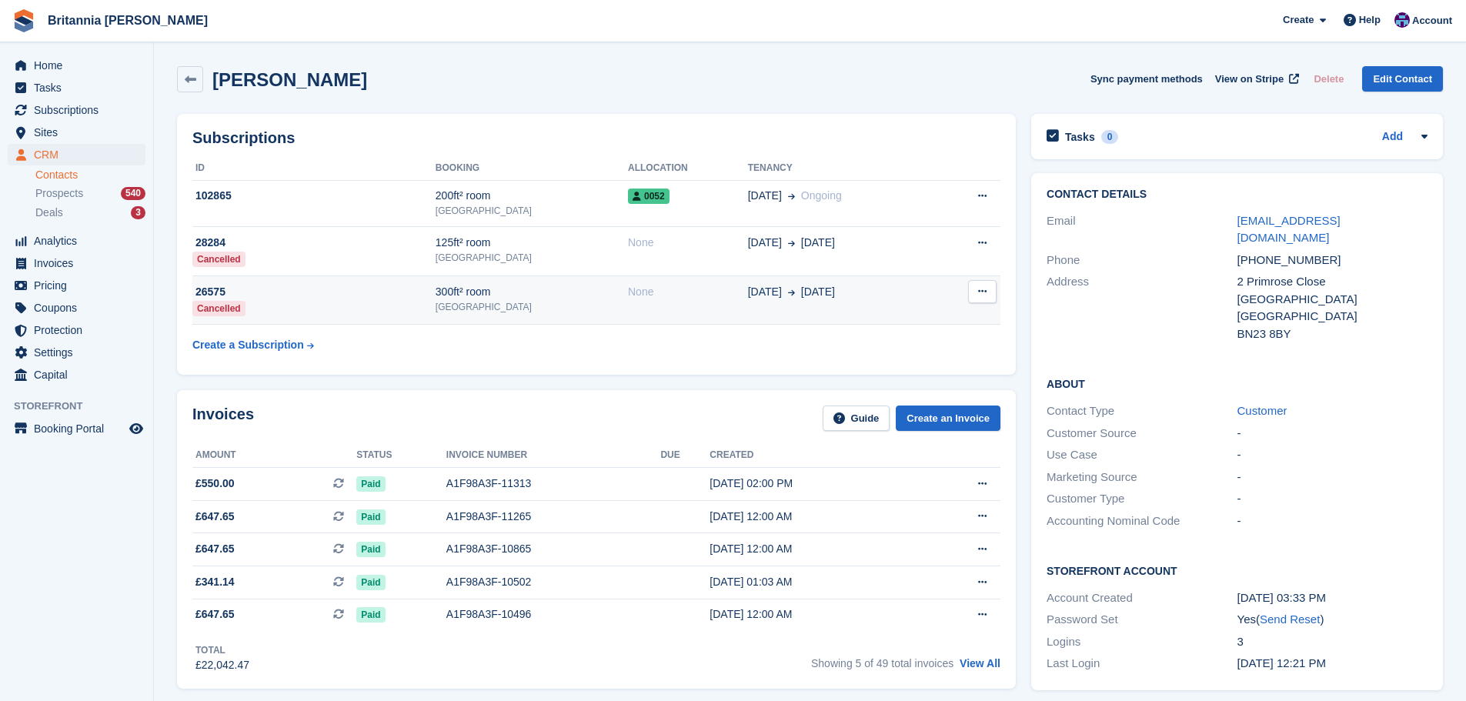
click at [644, 292] on div "None" at bounding box center [688, 292] width 120 height 16
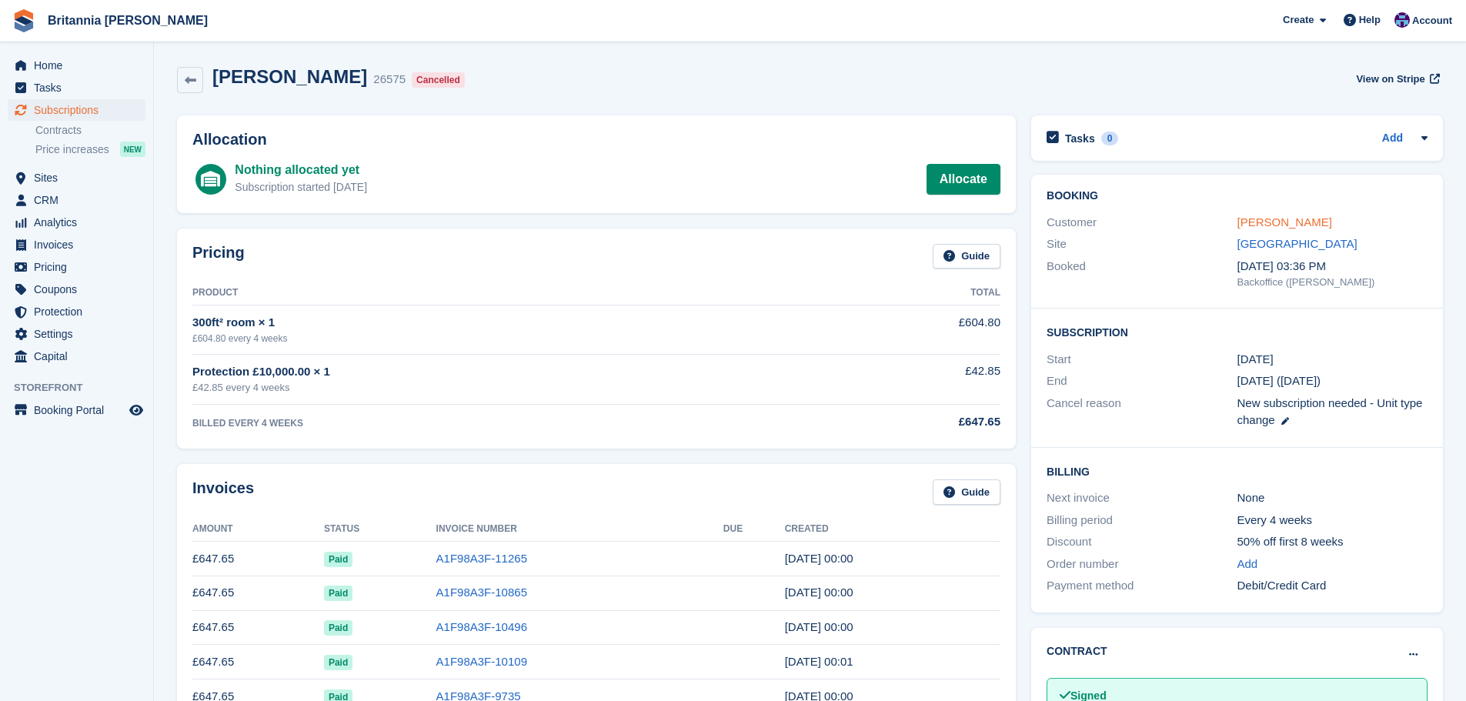
click at [1244, 222] on link "[PERSON_NAME]" at bounding box center [1285, 221] width 95 height 13
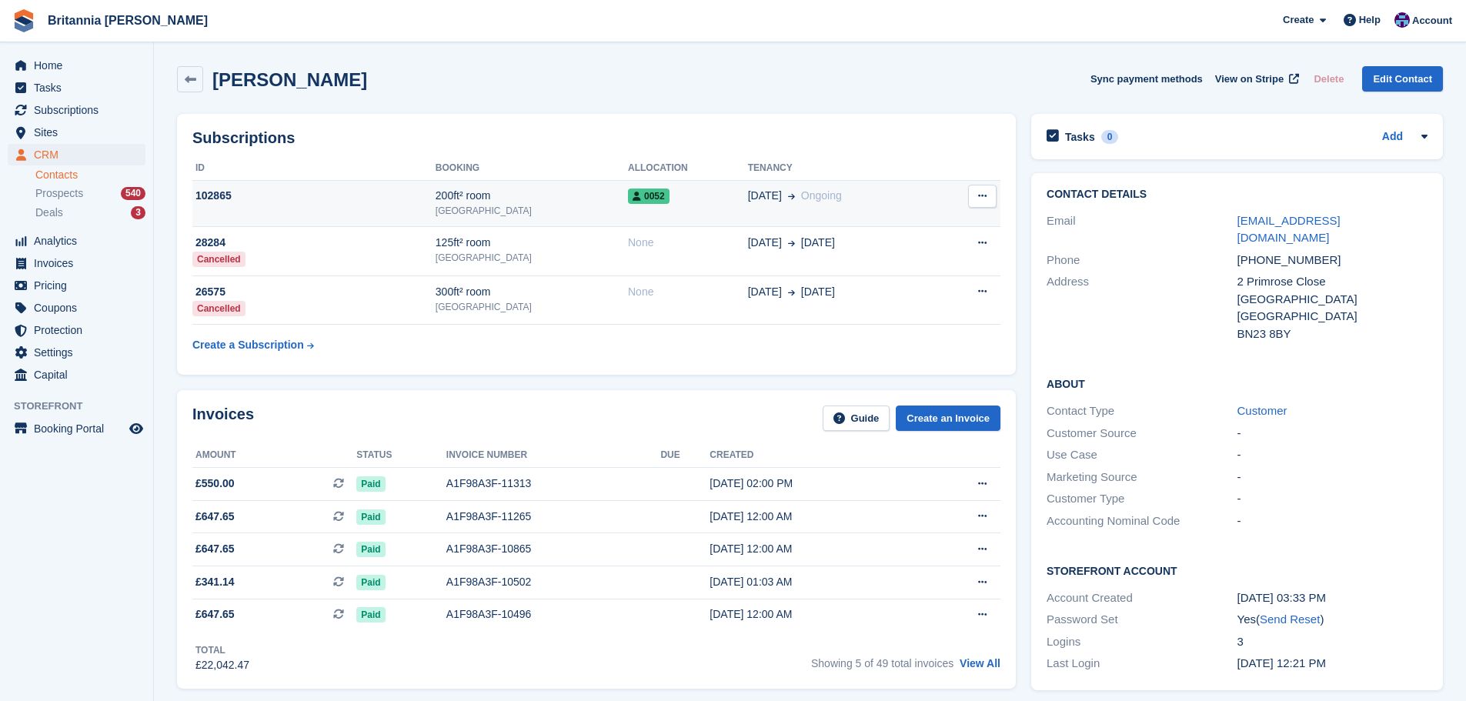
click at [676, 204] on div "0052" at bounding box center [688, 196] width 120 height 16
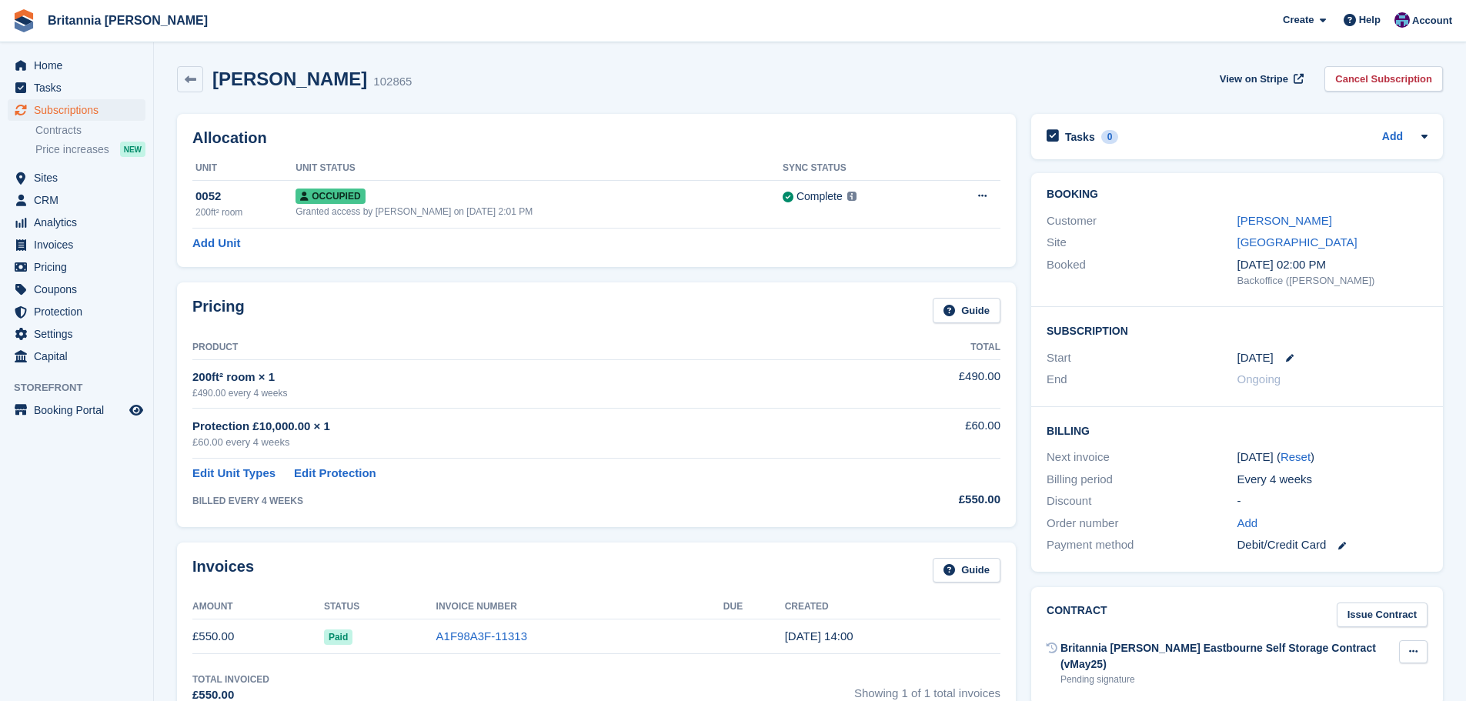
click at [1416, 656] on icon at bounding box center [1413, 651] width 8 height 10
click at [1342, 694] on p "Send contract" at bounding box center [1354, 702] width 134 height 20
click at [125, 109] on span "Subscriptions" at bounding box center [80, 110] width 92 height 22
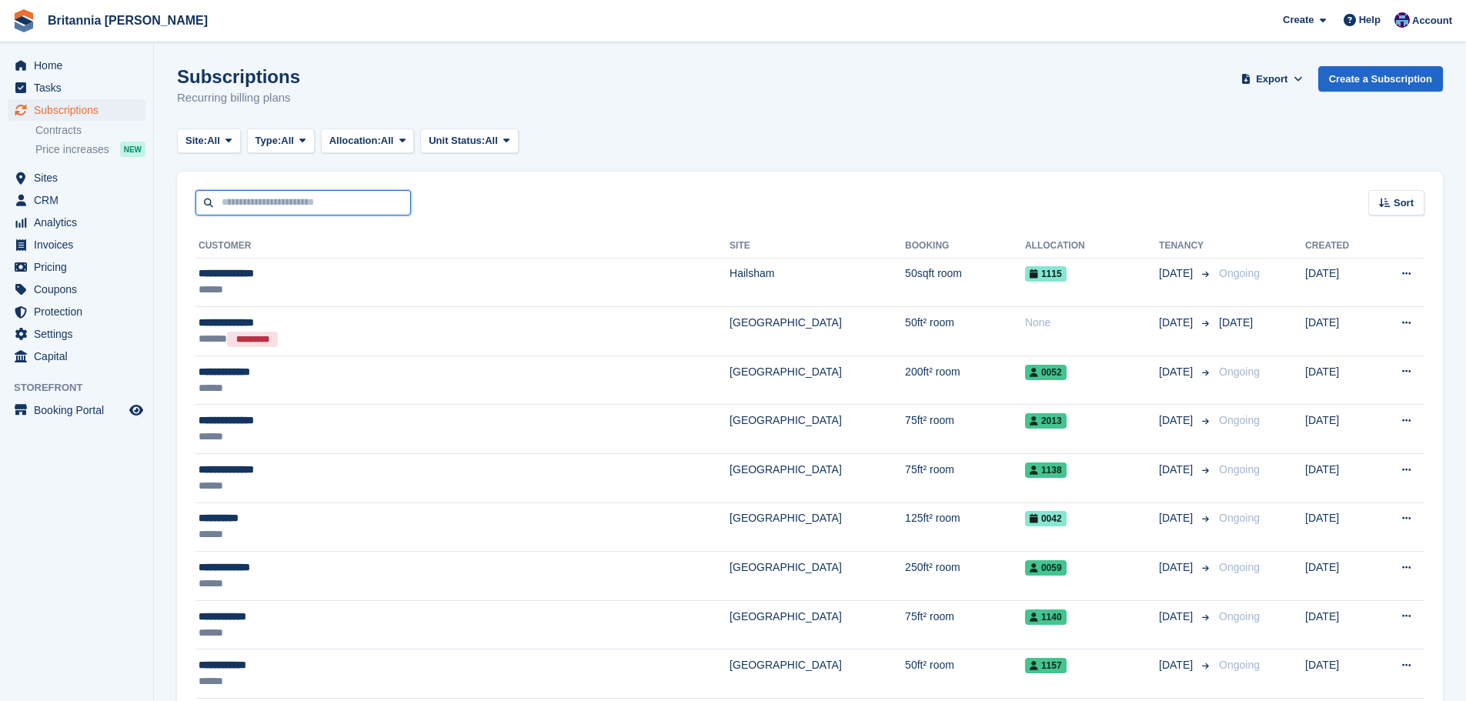
click at [359, 208] on input "text" at bounding box center [302, 202] width 215 height 25
type input "***"
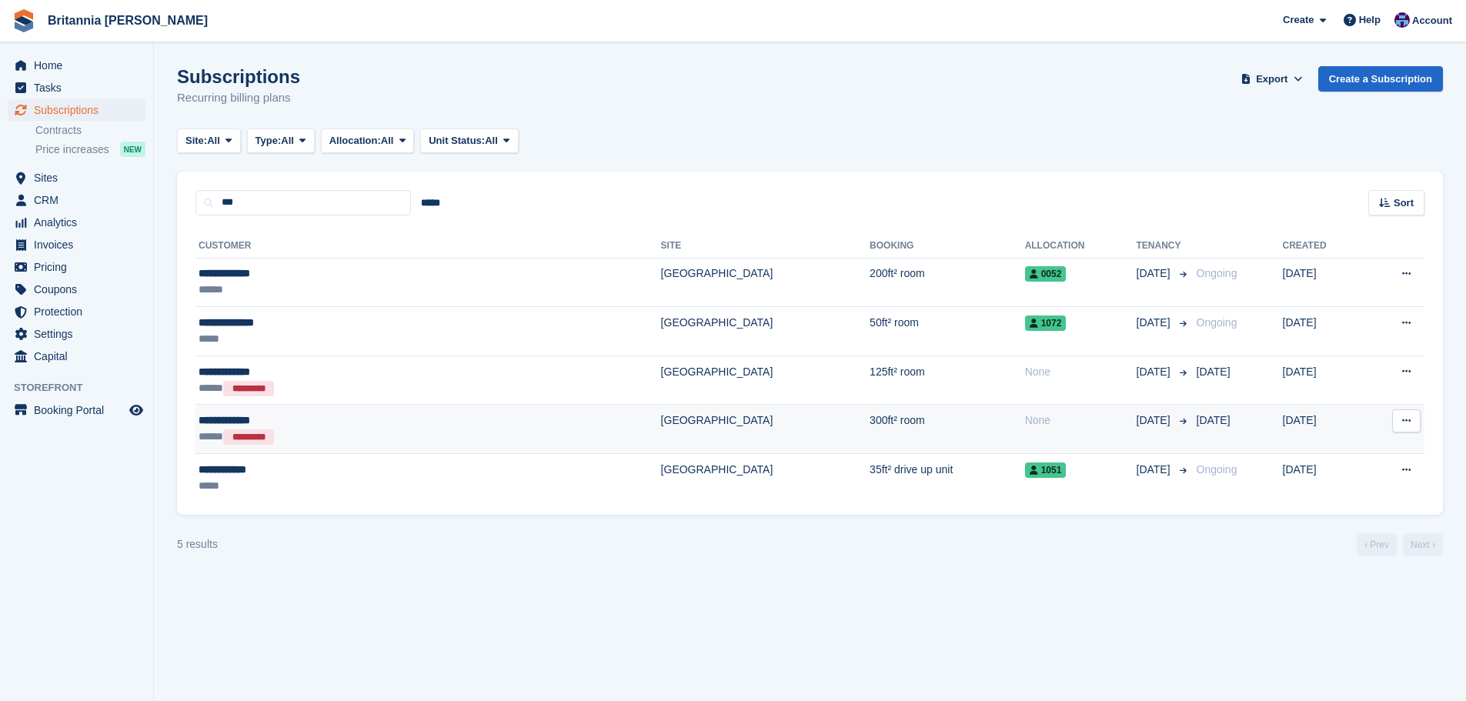
click at [870, 433] on td "300ft² room" at bounding box center [947, 429] width 155 height 49
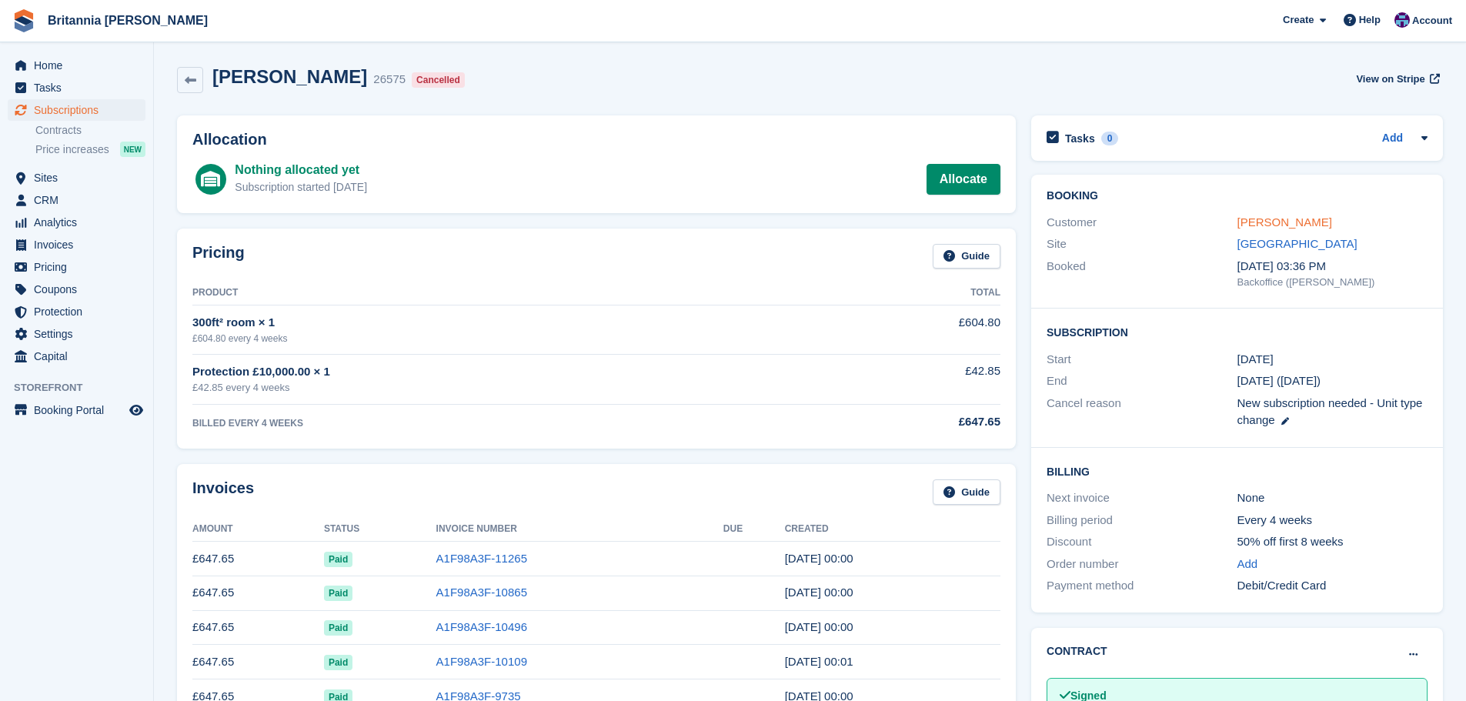
drag, startPoint x: 1266, startPoint y: 217, endPoint x: 1255, endPoint y: 221, distance: 11.4
click at [1266, 217] on link "[PERSON_NAME]" at bounding box center [1285, 221] width 95 height 13
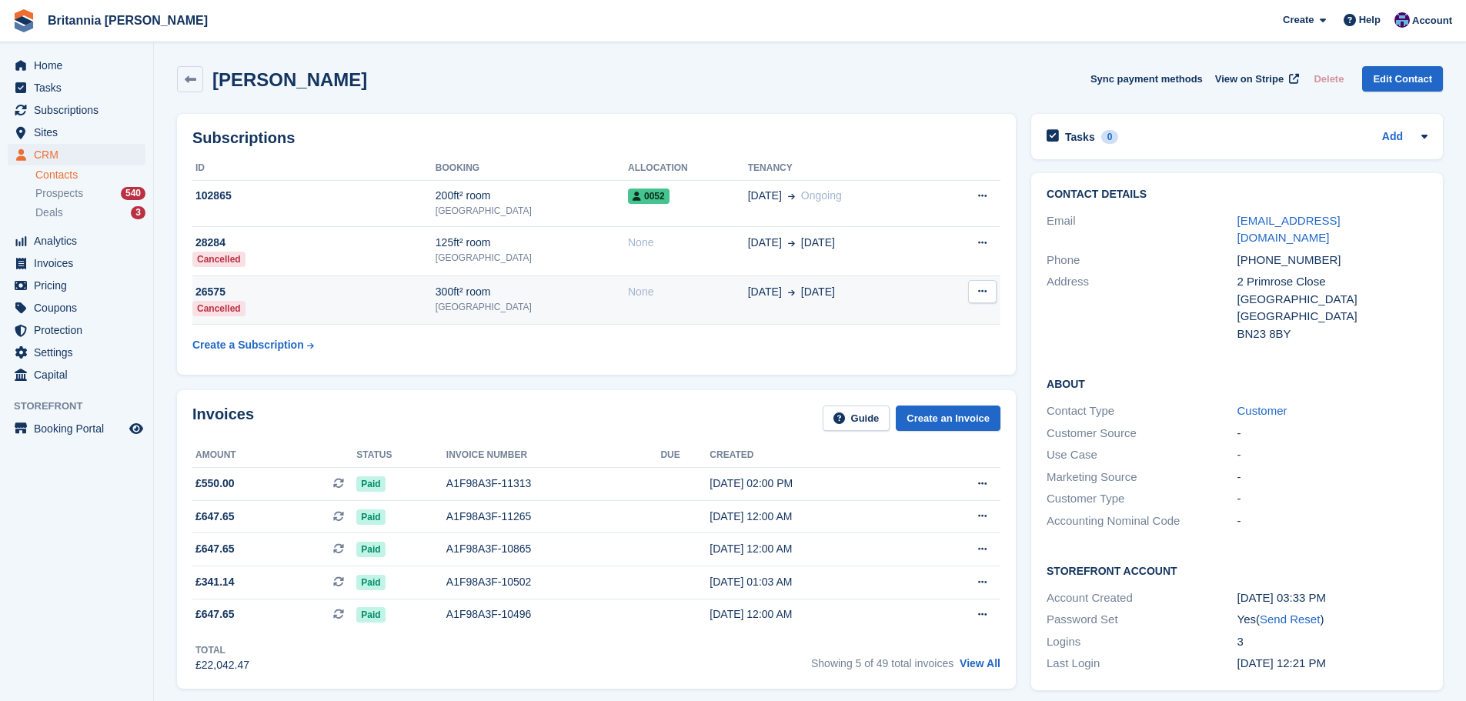
click at [628, 288] on div "None" at bounding box center [688, 292] width 120 height 16
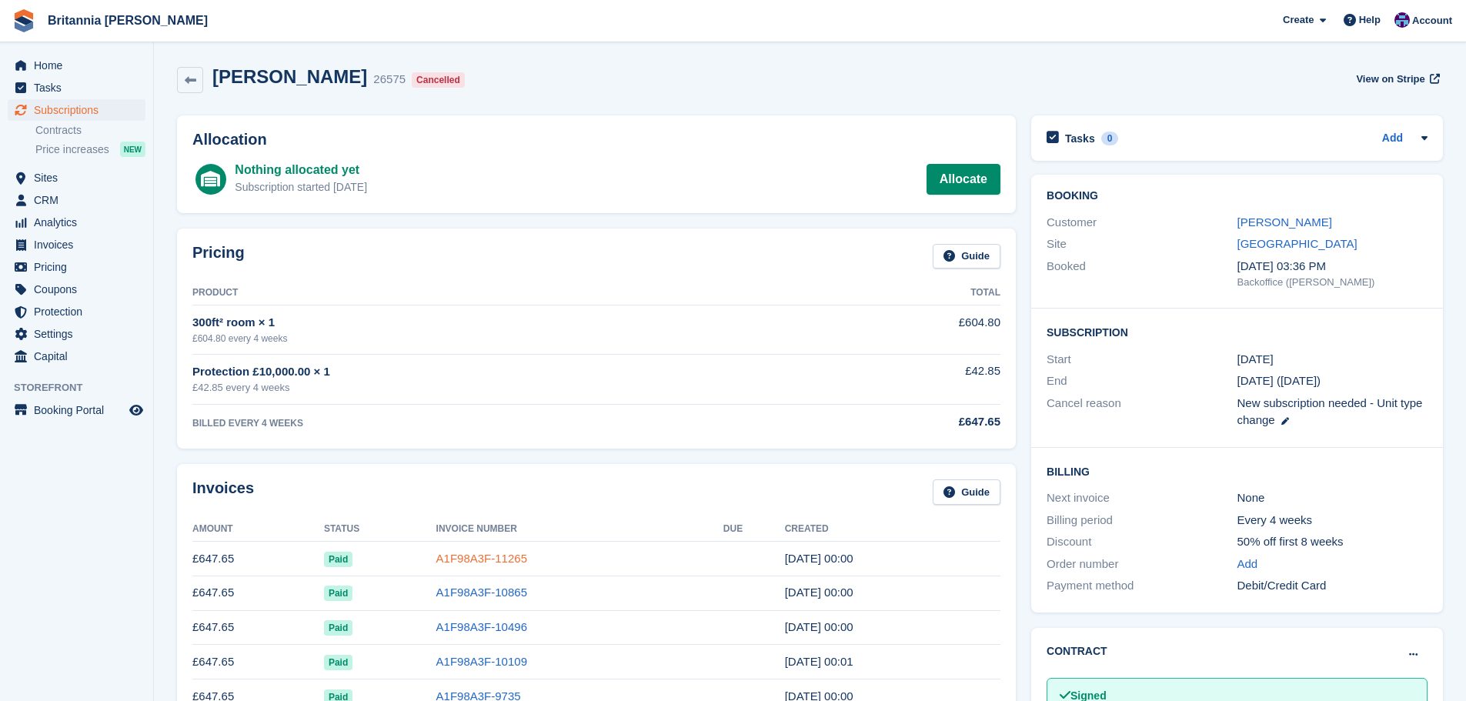
click at [491, 561] on link "A1F98A3F-11265" at bounding box center [481, 558] width 91 height 13
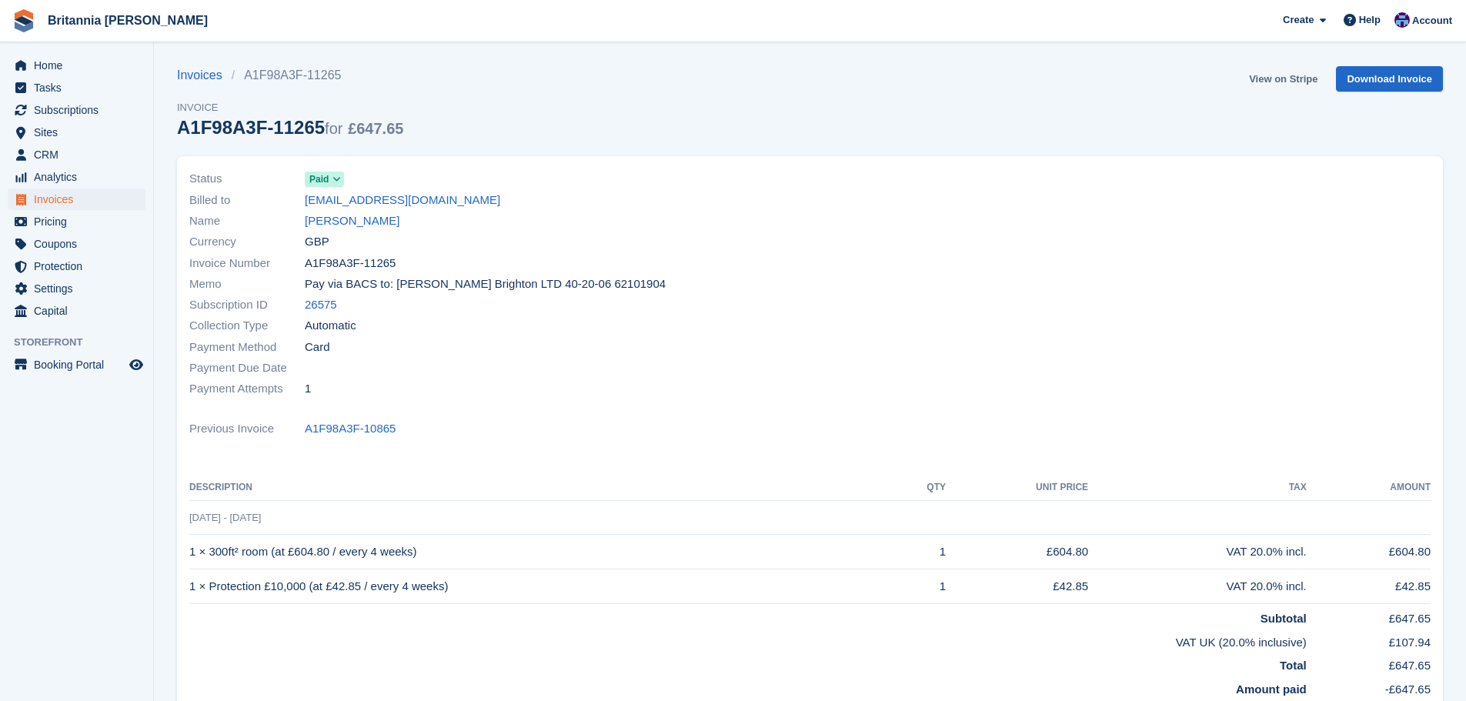
click at [1294, 75] on link "View on Stripe" at bounding box center [1283, 78] width 81 height 25
click at [338, 219] on link "Annabelle Fox" at bounding box center [352, 221] width 95 height 18
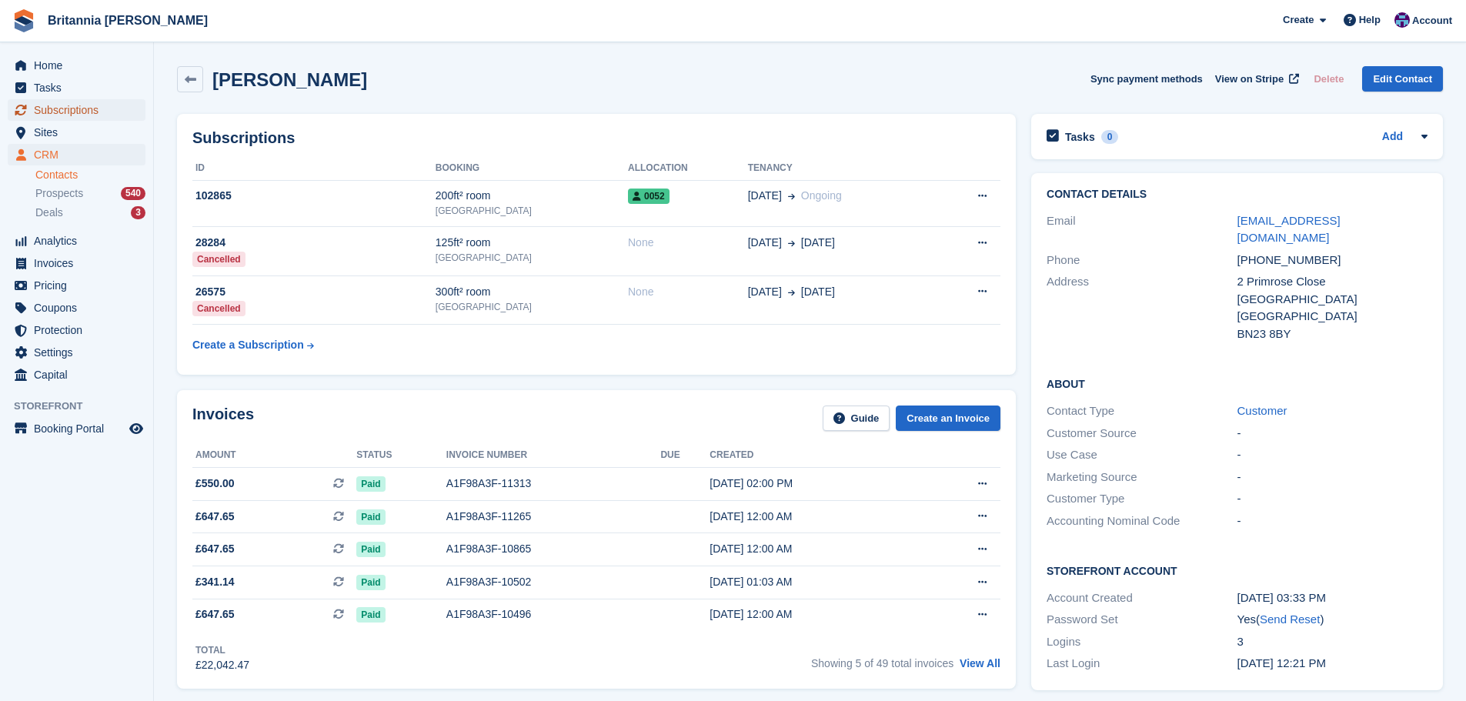
click at [88, 109] on span "Subscriptions" at bounding box center [80, 110] width 92 height 22
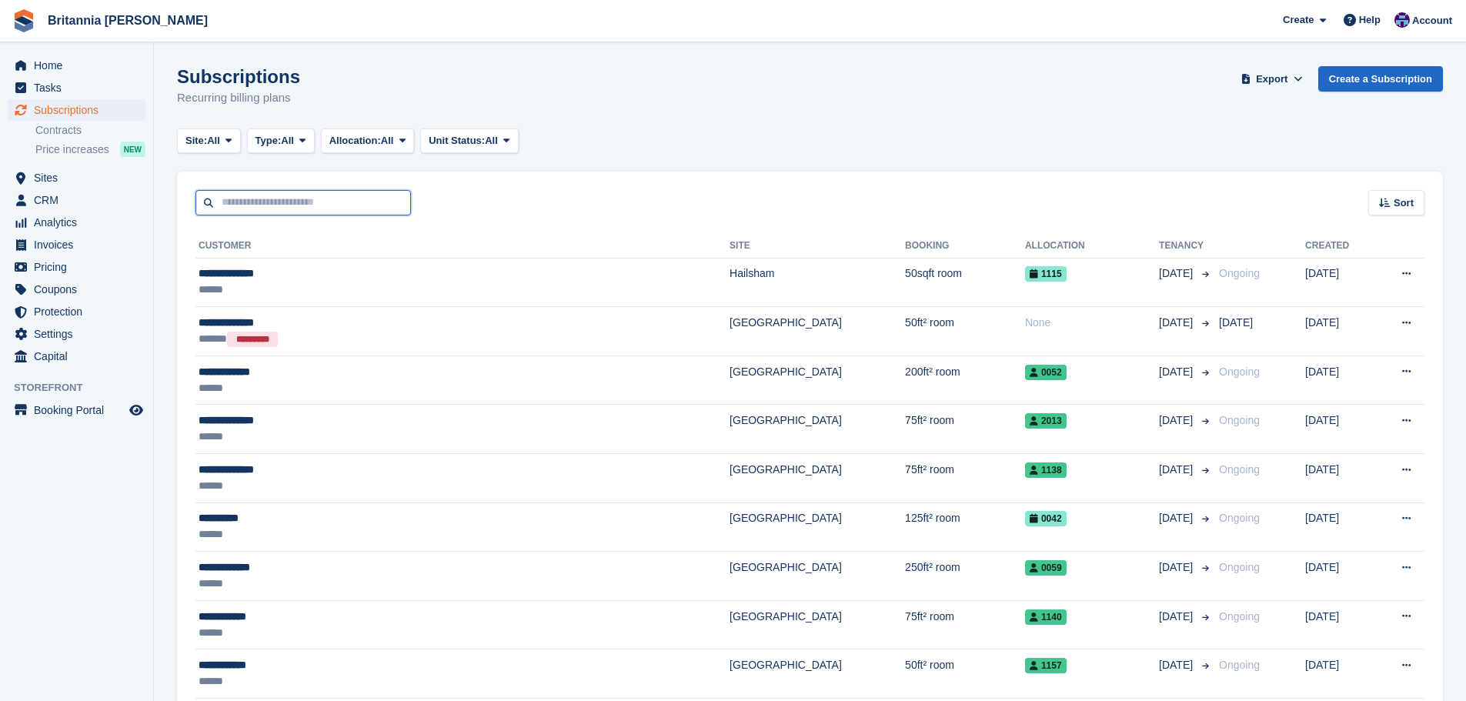
click at [234, 192] on input "text" at bounding box center [302, 202] width 215 height 25
type input "******"
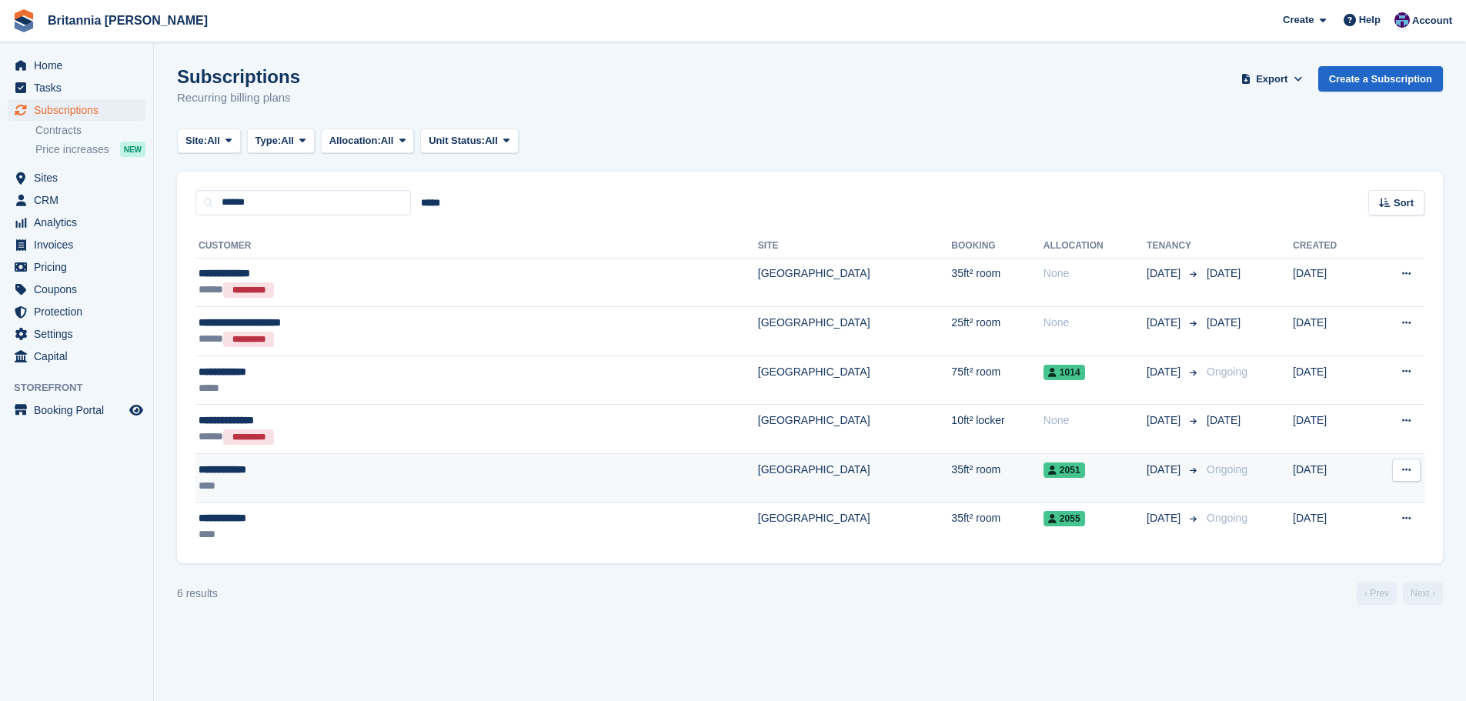
click at [758, 491] on td "[GEOGRAPHIC_DATA]" at bounding box center [855, 478] width 194 height 49
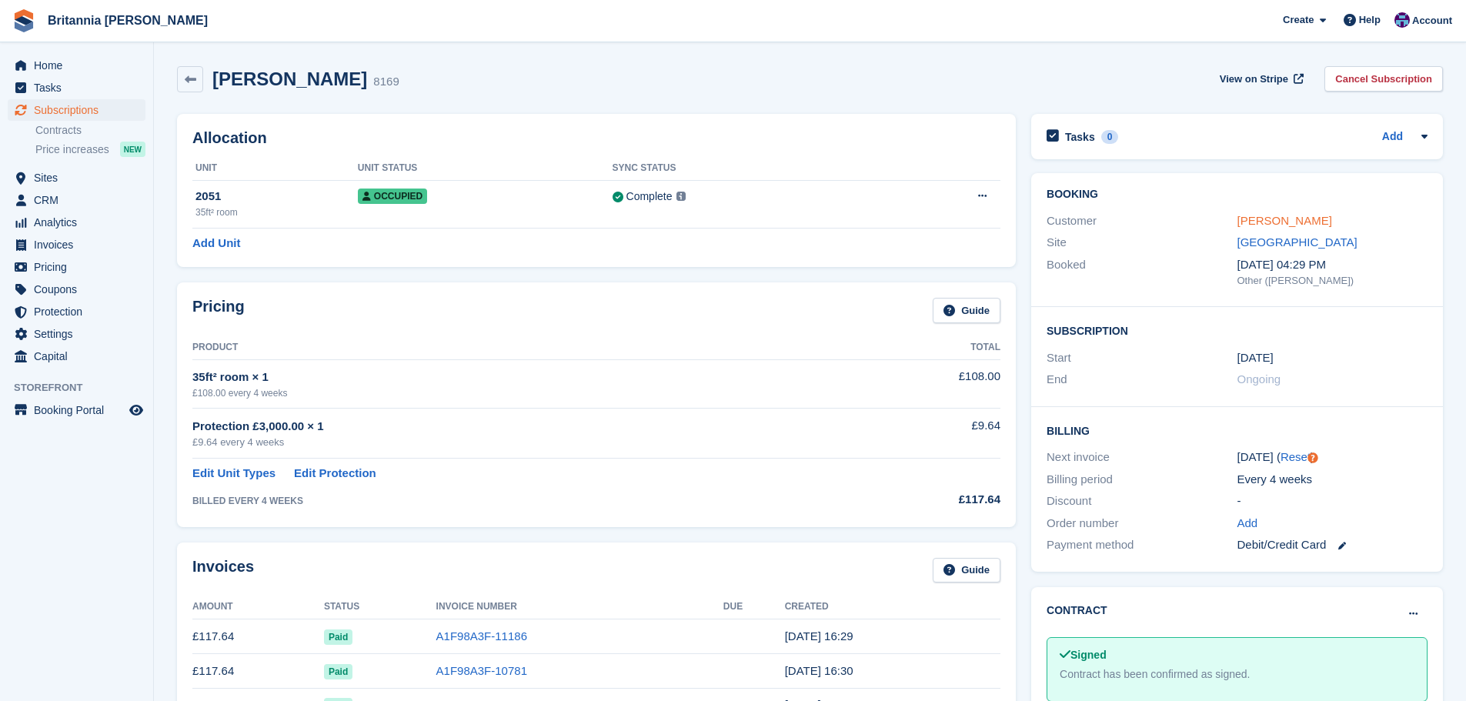
click at [720, 221] on link "[PERSON_NAME]" at bounding box center [1285, 220] width 95 height 13
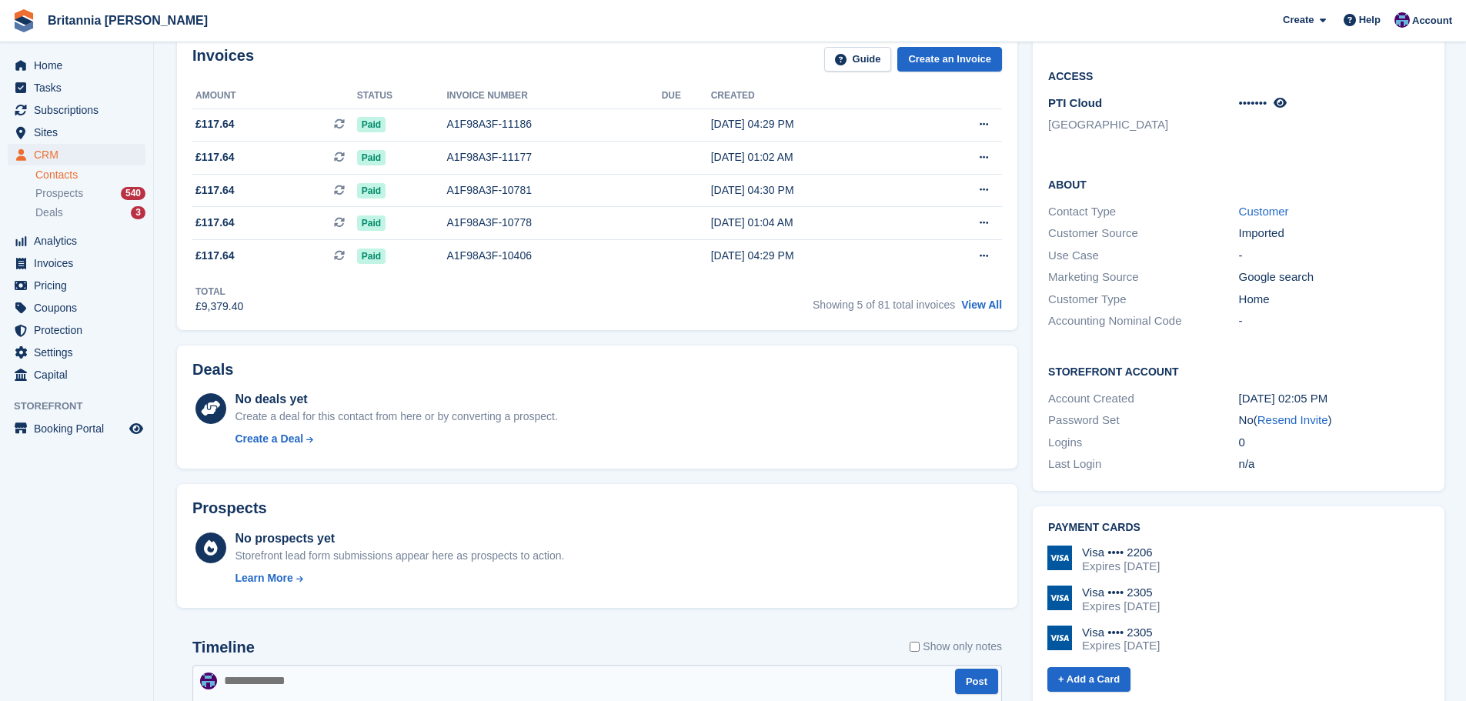
scroll to position [77, 0]
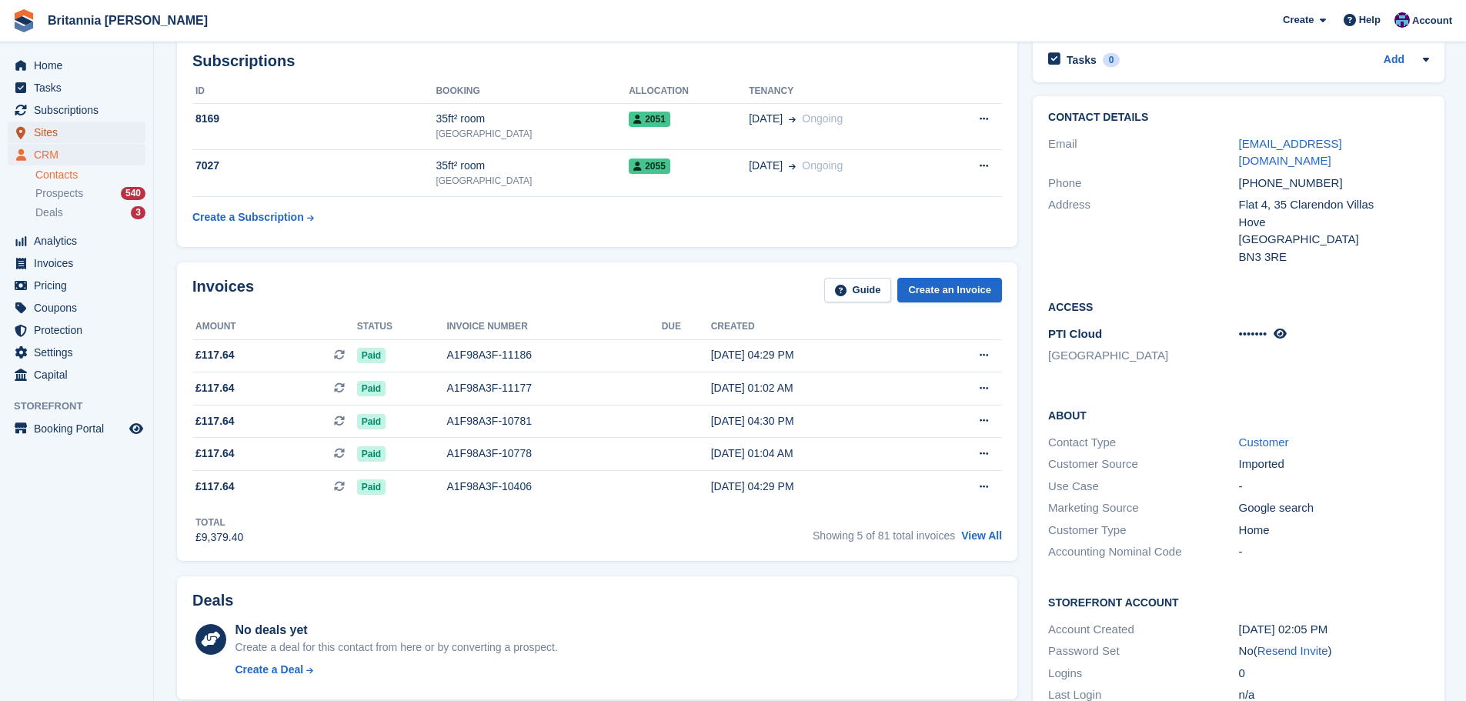
click at [63, 124] on span "Sites" at bounding box center [80, 133] width 92 height 22
click at [77, 114] on span "Subscriptions" at bounding box center [80, 110] width 92 height 22
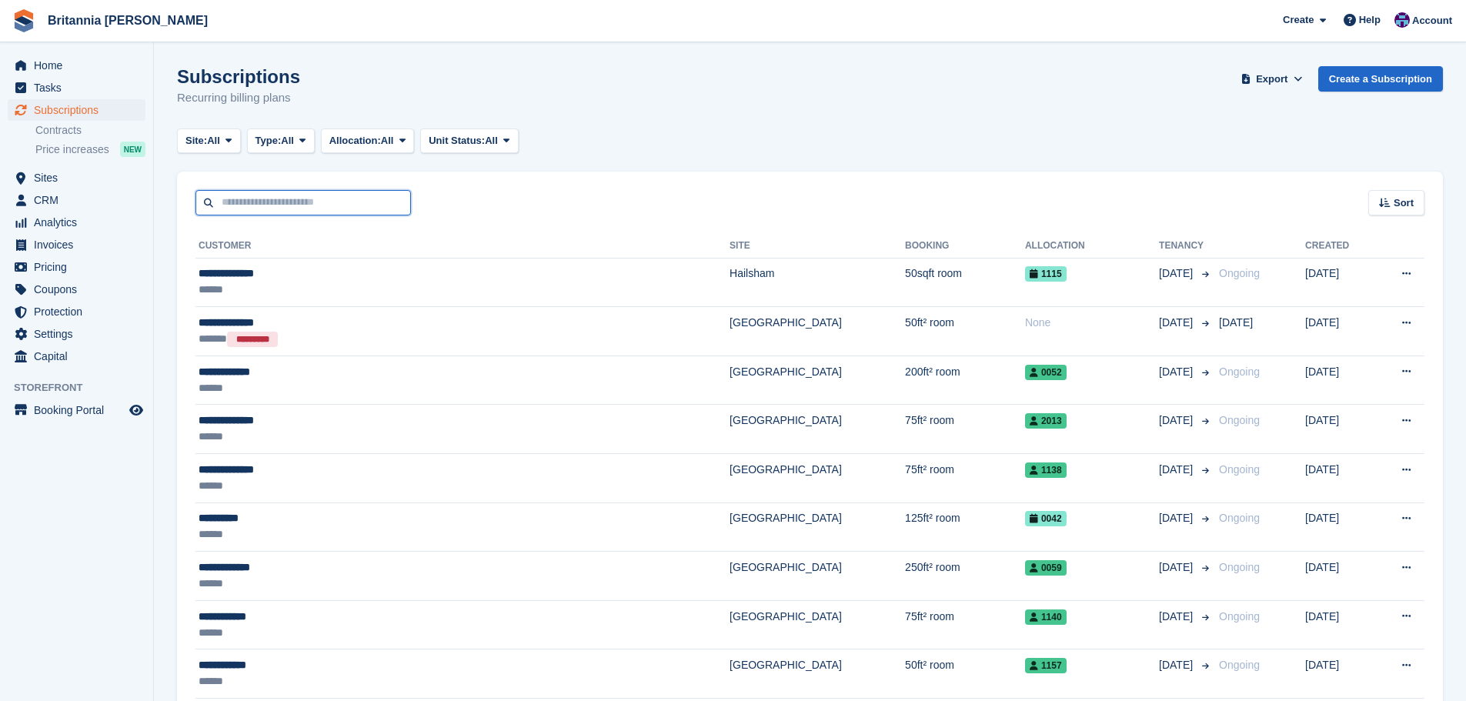
click at [296, 202] on input "text" at bounding box center [302, 202] width 215 height 25
type input "*****"
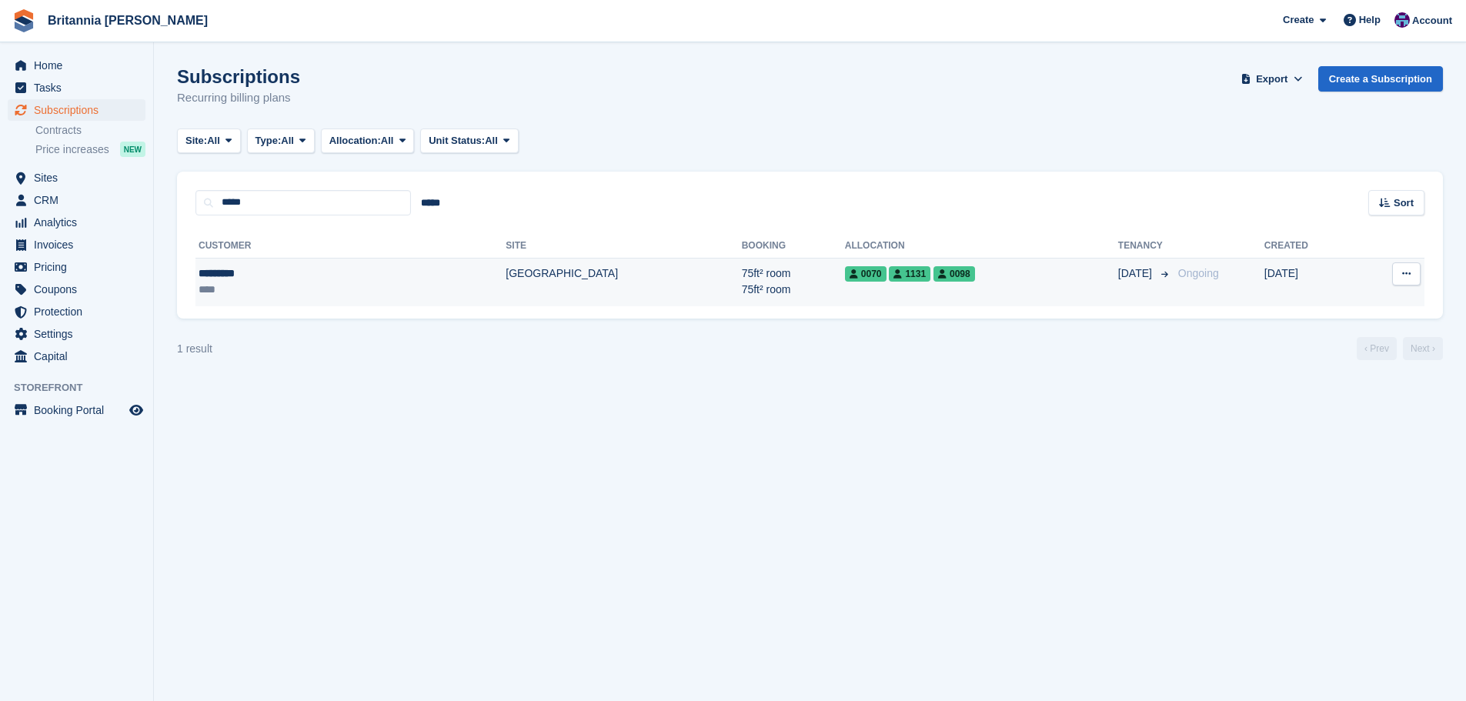
click at [720, 288] on td "75ft² room 75ft² room" at bounding box center [793, 282] width 103 height 48
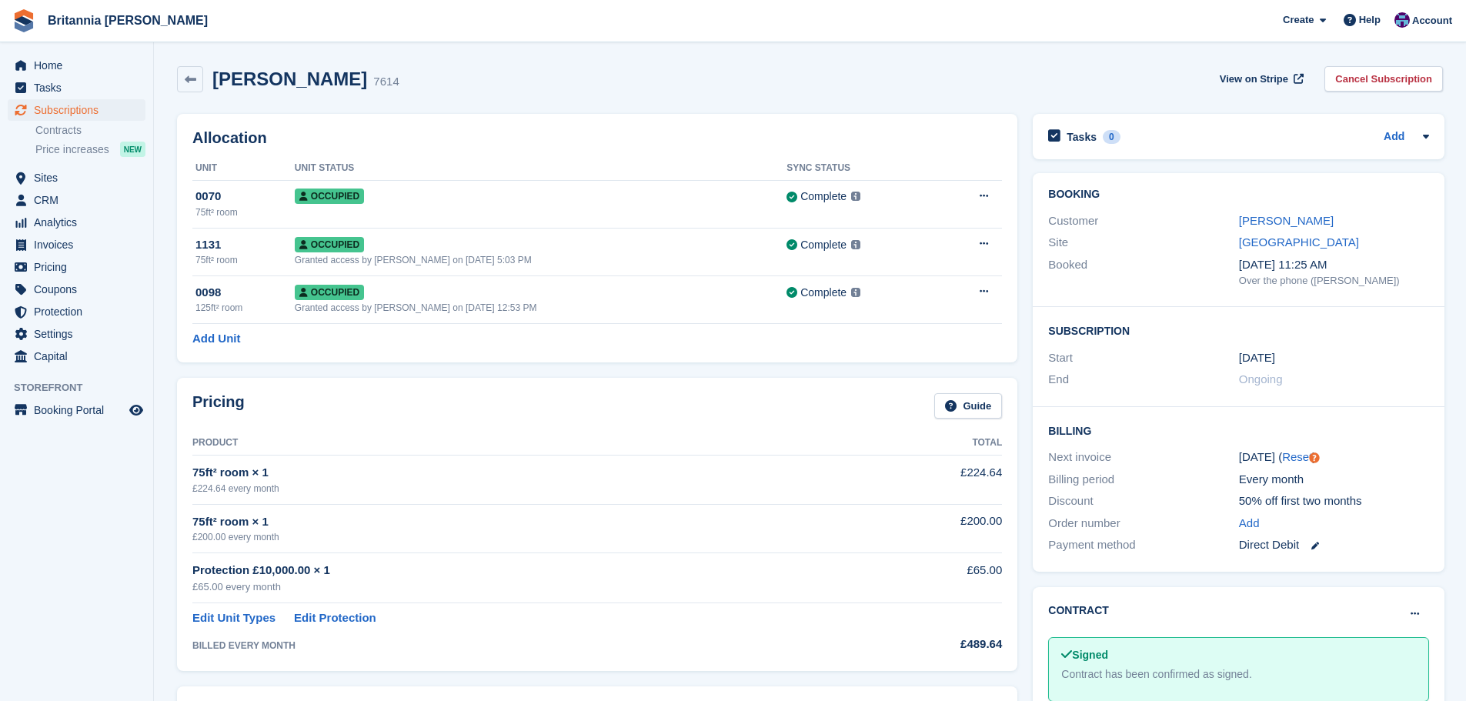
drag, startPoint x: 275, startPoint y: 620, endPoint x: 175, endPoint y: 625, distance: 100.2
click at [175, 625] on div "Pricing Guide Product Total 75ft² room × 1 £224.64 every month £224.64 75ft² ro…" at bounding box center [597, 524] width 856 height 309
click at [339, 586] on div "£65.00 every month" at bounding box center [522, 587] width 660 height 15
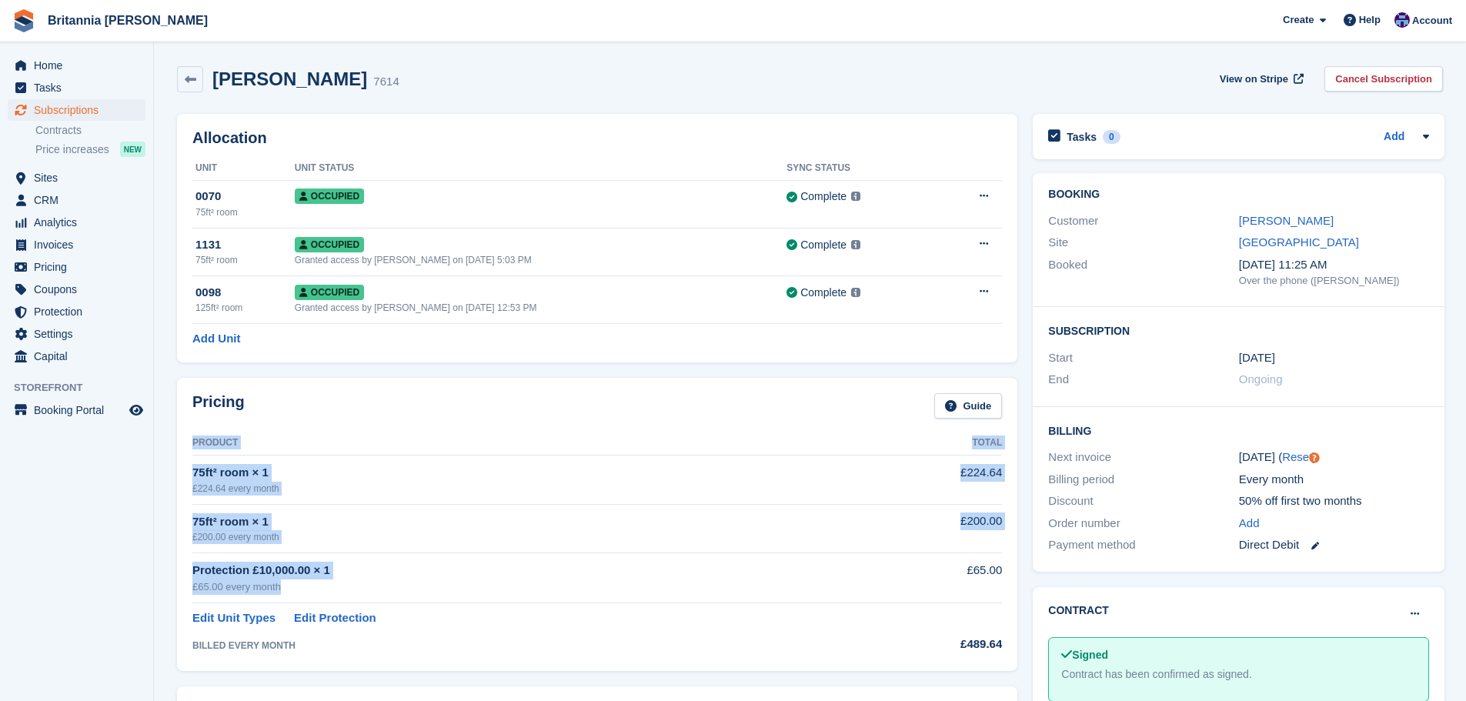
drag, startPoint x: 383, startPoint y: 590, endPoint x: 189, endPoint y: 573, distance: 194.7
click at [189, 573] on div "Pricing Guide Product Total 75ft² room × 1 £224.64 every month £224.64 75ft² ro…" at bounding box center [597, 524] width 840 height 293
click at [339, 499] on td "75ft² room × 1 £224.64 every month" at bounding box center [522, 480] width 660 height 48
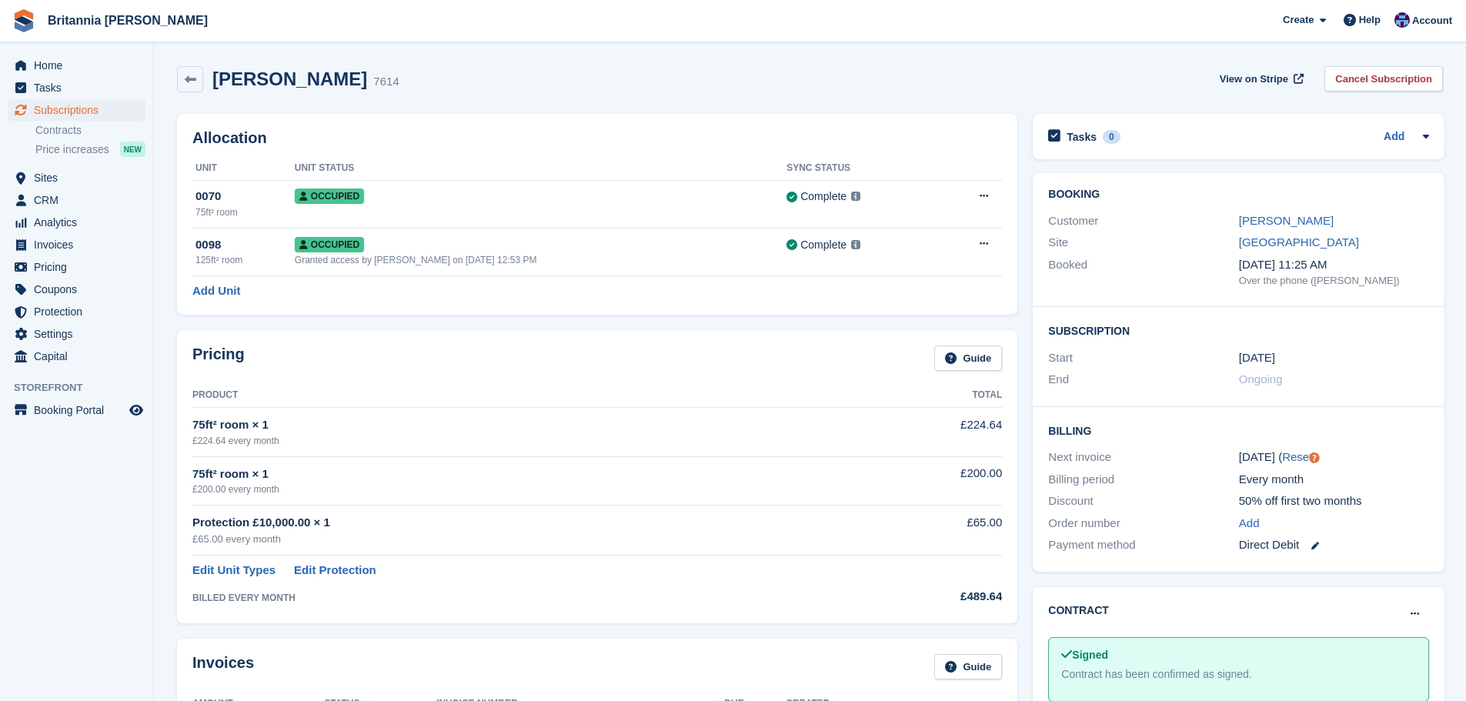
scroll to position [385, 0]
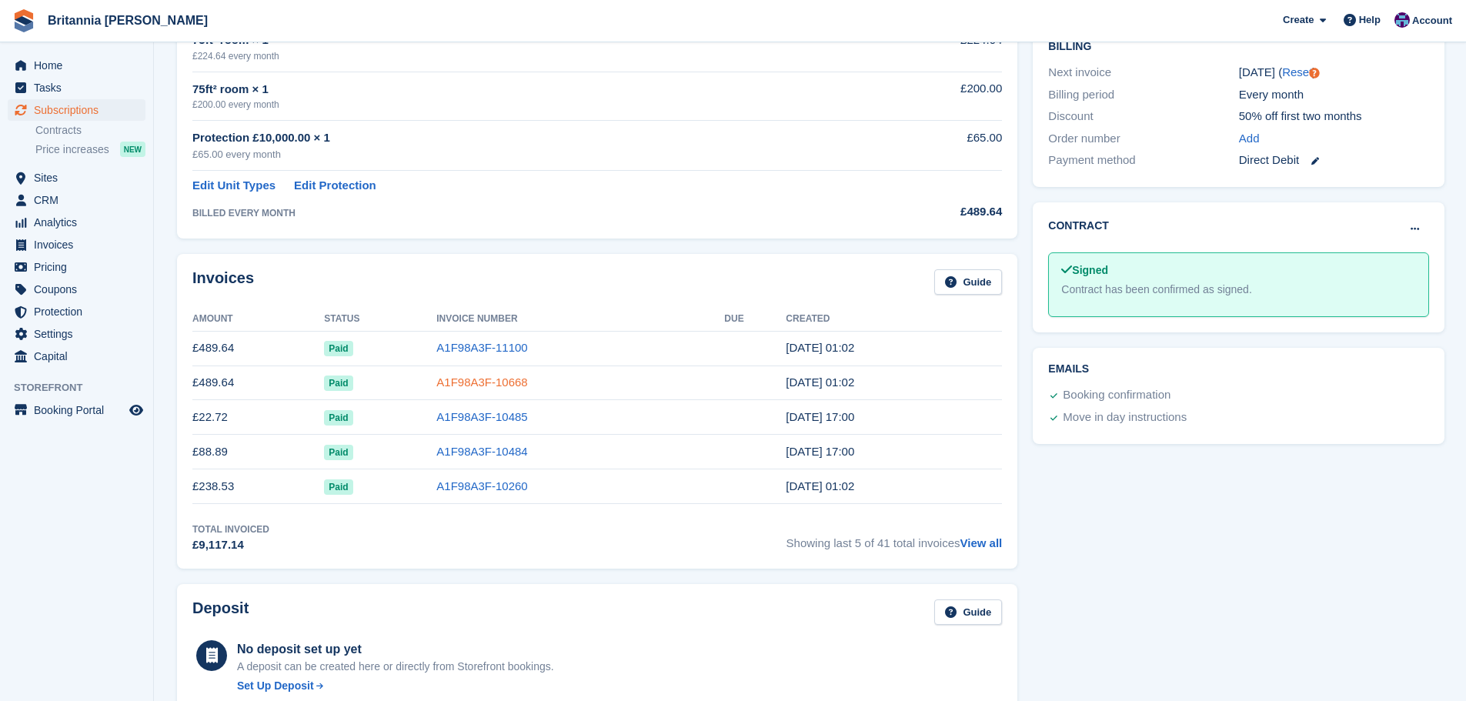
click at [479, 378] on link "A1F98A3F-10668" at bounding box center [481, 382] width 91 height 13
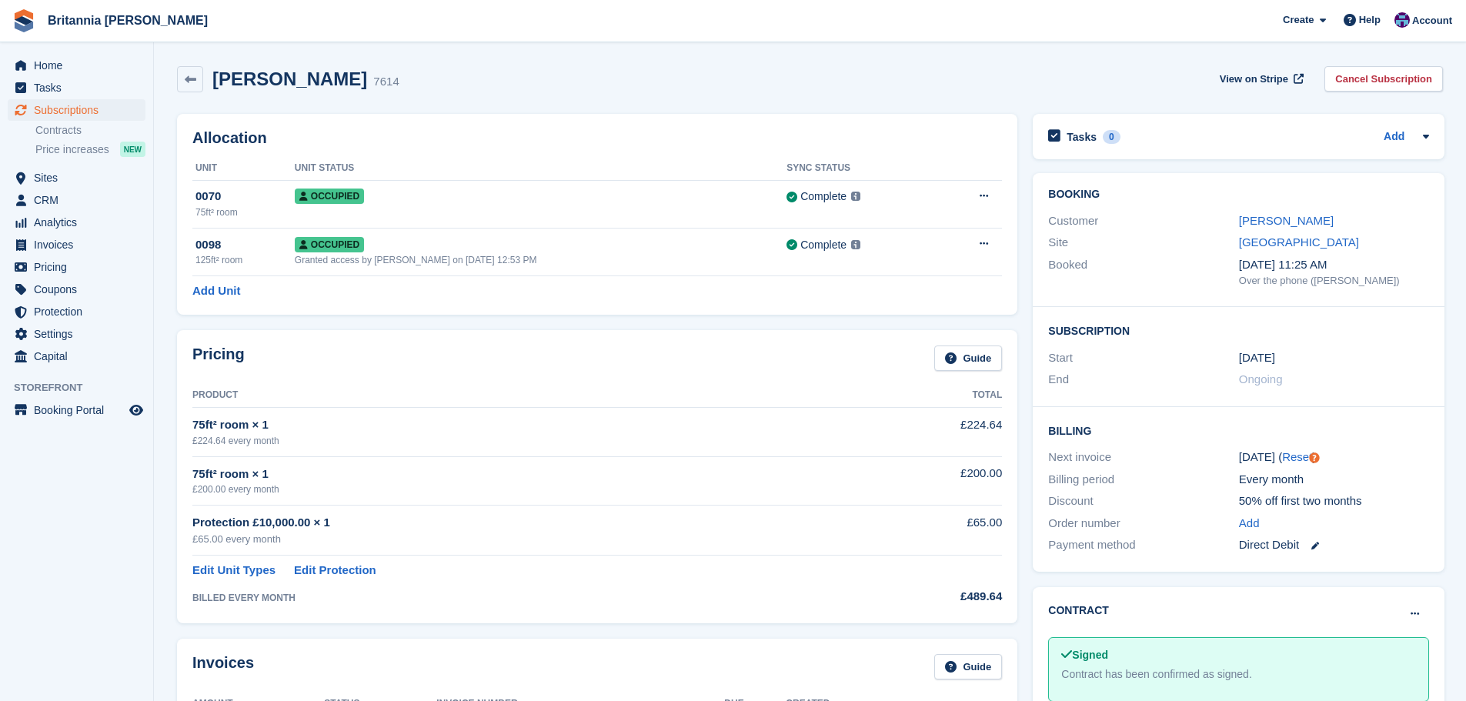
drag, startPoint x: 224, startPoint y: 287, endPoint x: 243, endPoint y: 294, distance: 20.4
click at [224, 287] on link "Add Unit" at bounding box center [216, 291] width 48 height 18
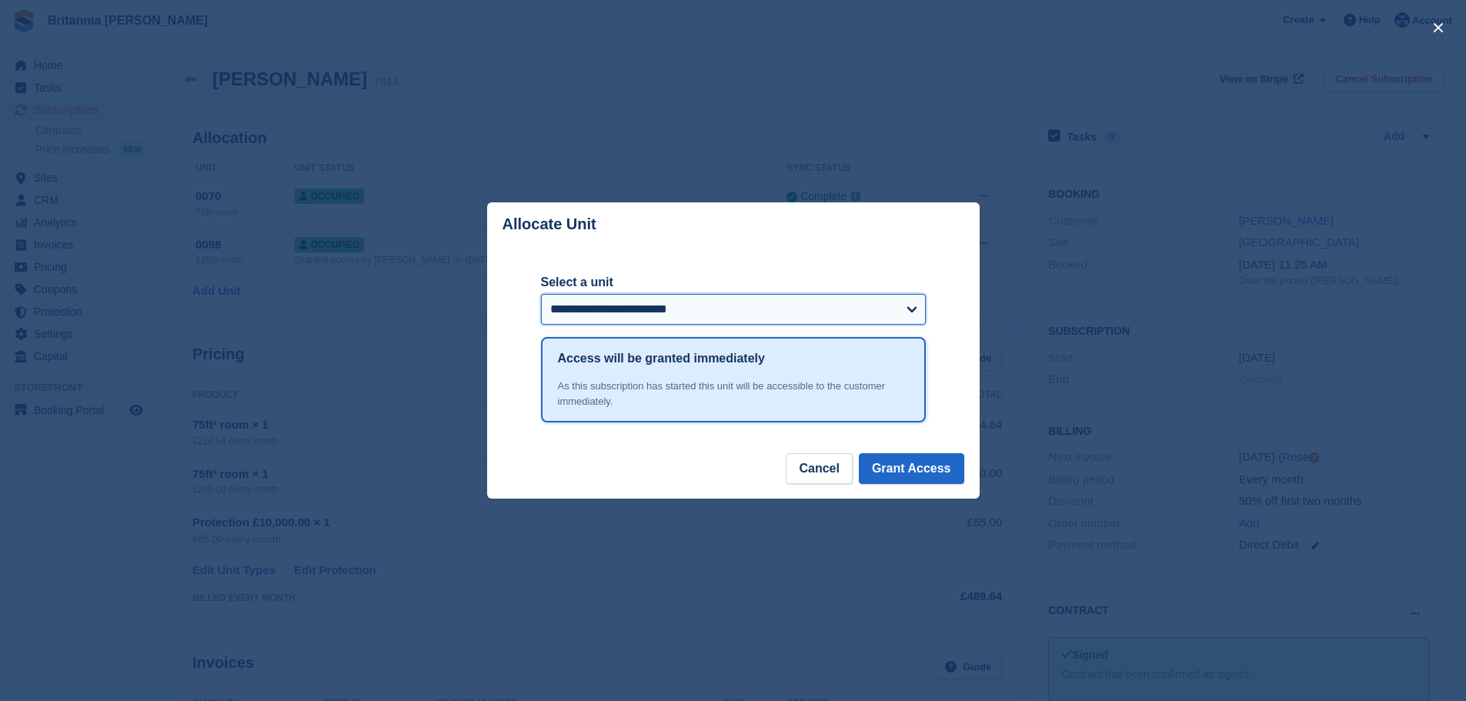
click at [660, 316] on select "**********" at bounding box center [733, 309] width 385 height 31
select select "*****"
click at [541, 296] on select "**********" at bounding box center [733, 309] width 385 height 31
click at [931, 473] on button "Grant Access" at bounding box center [911, 468] width 105 height 31
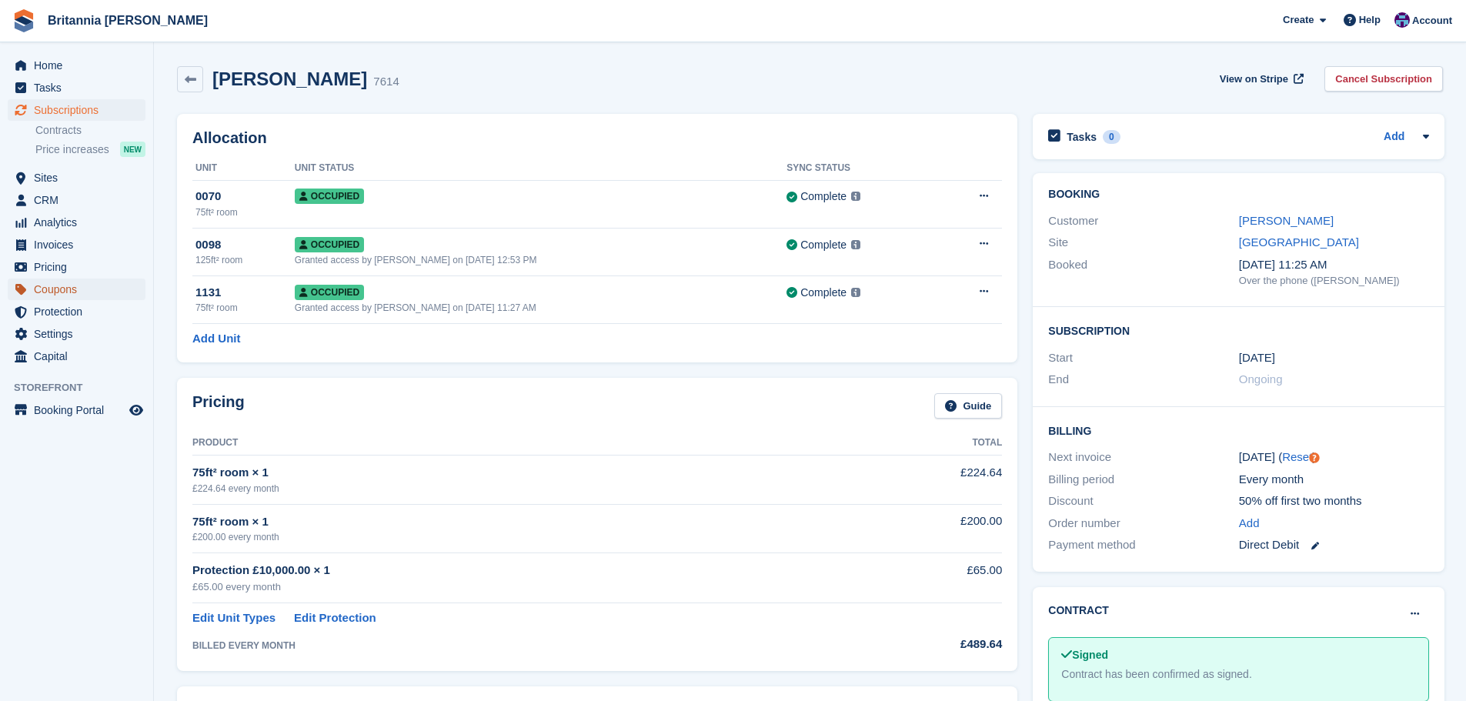
click at [71, 286] on span "Coupons" at bounding box center [80, 290] width 92 height 22
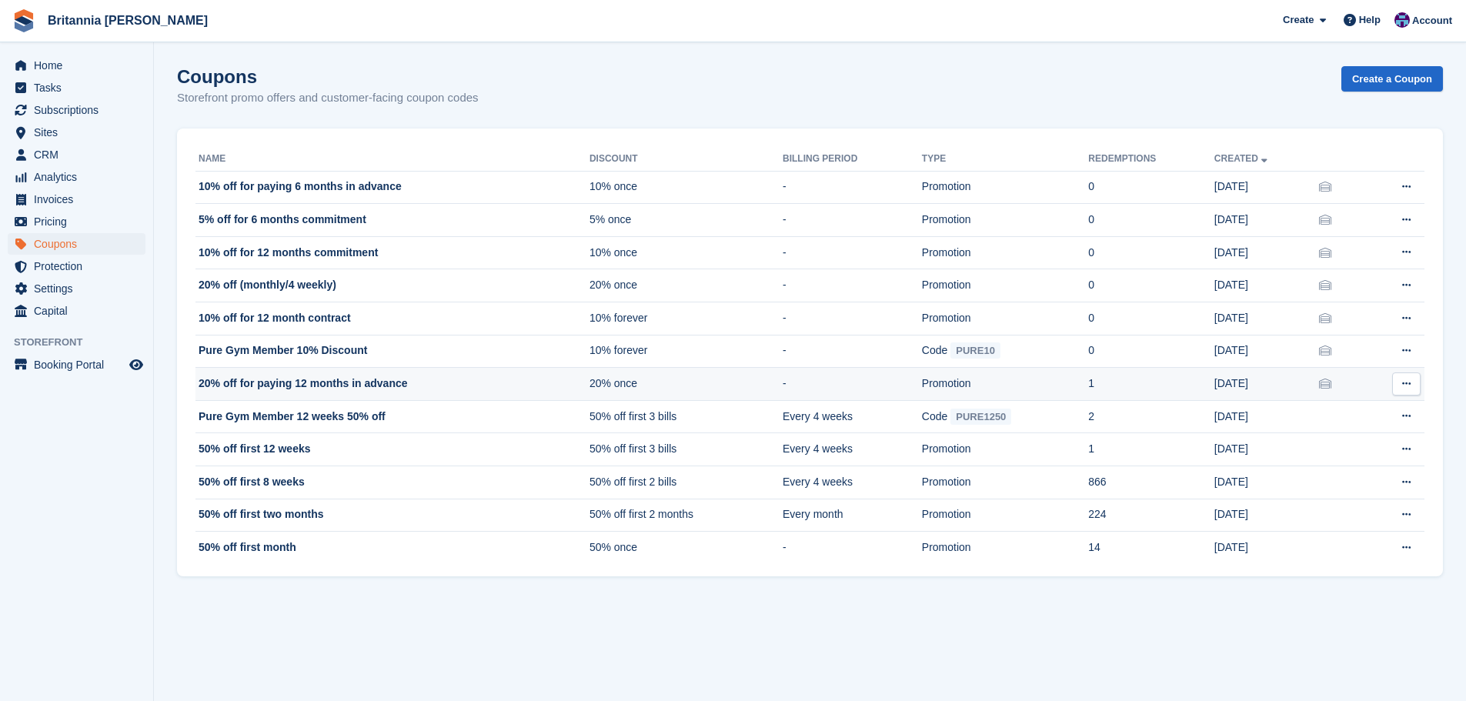
click at [456, 384] on td "20% off for paying 12 months in advance" at bounding box center [392, 384] width 394 height 33
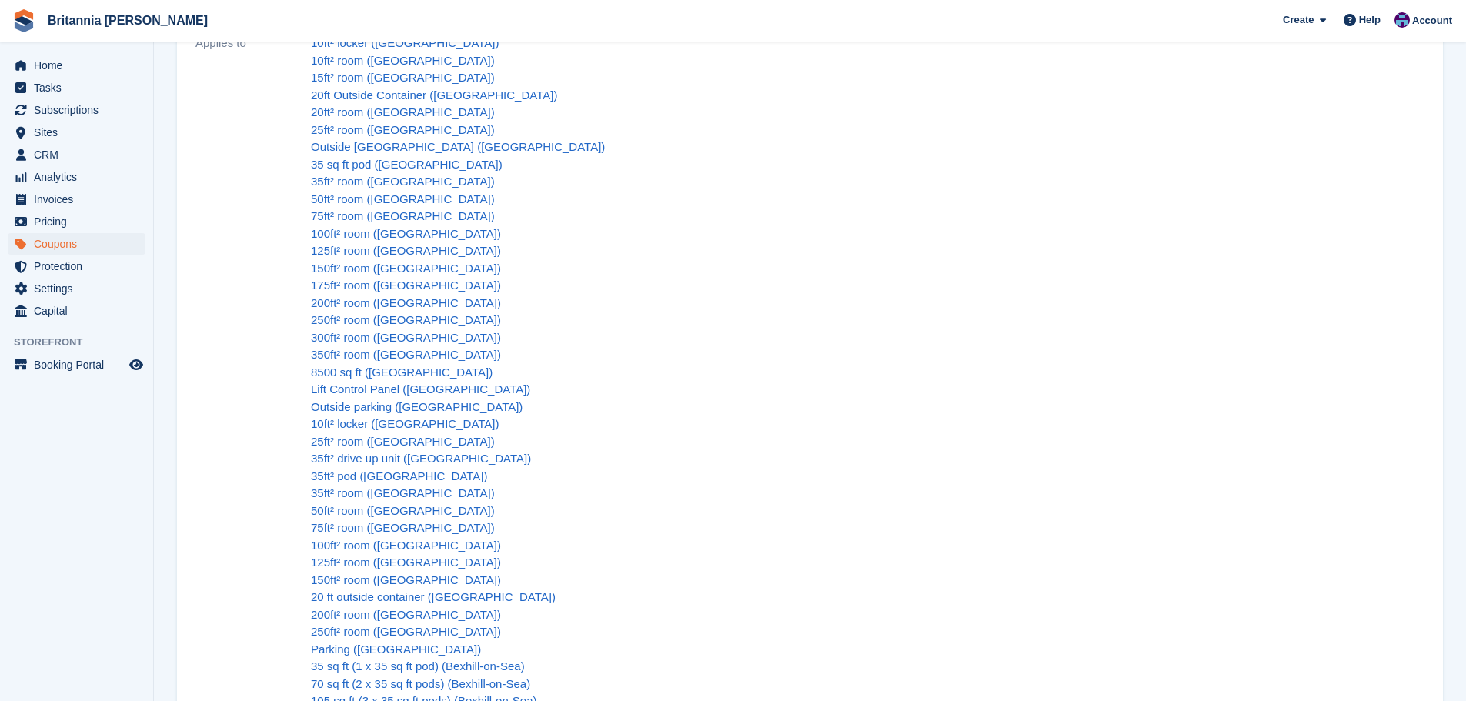
scroll to position [19, 0]
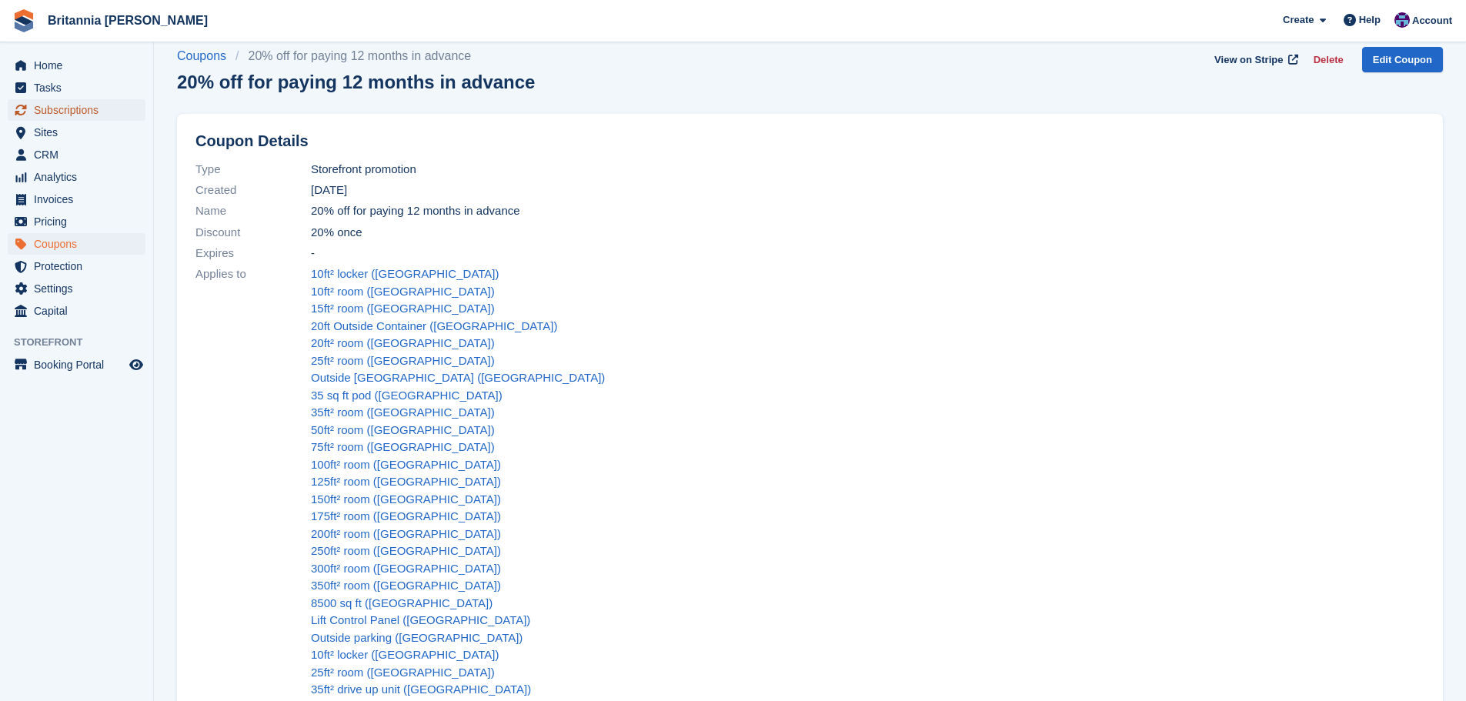
click at [71, 105] on span "Subscriptions" at bounding box center [80, 110] width 92 height 22
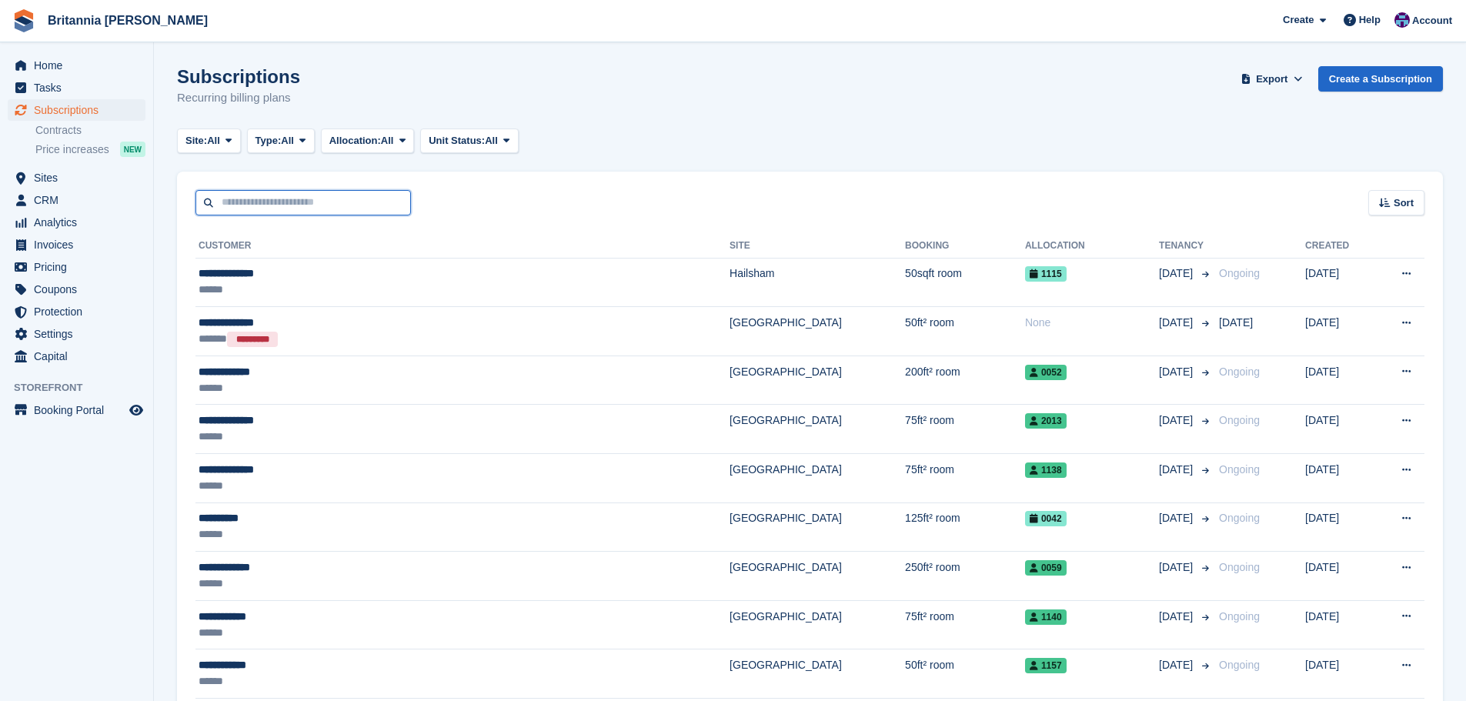
click at [244, 205] on input "text" at bounding box center [302, 202] width 215 height 25
type input "******"
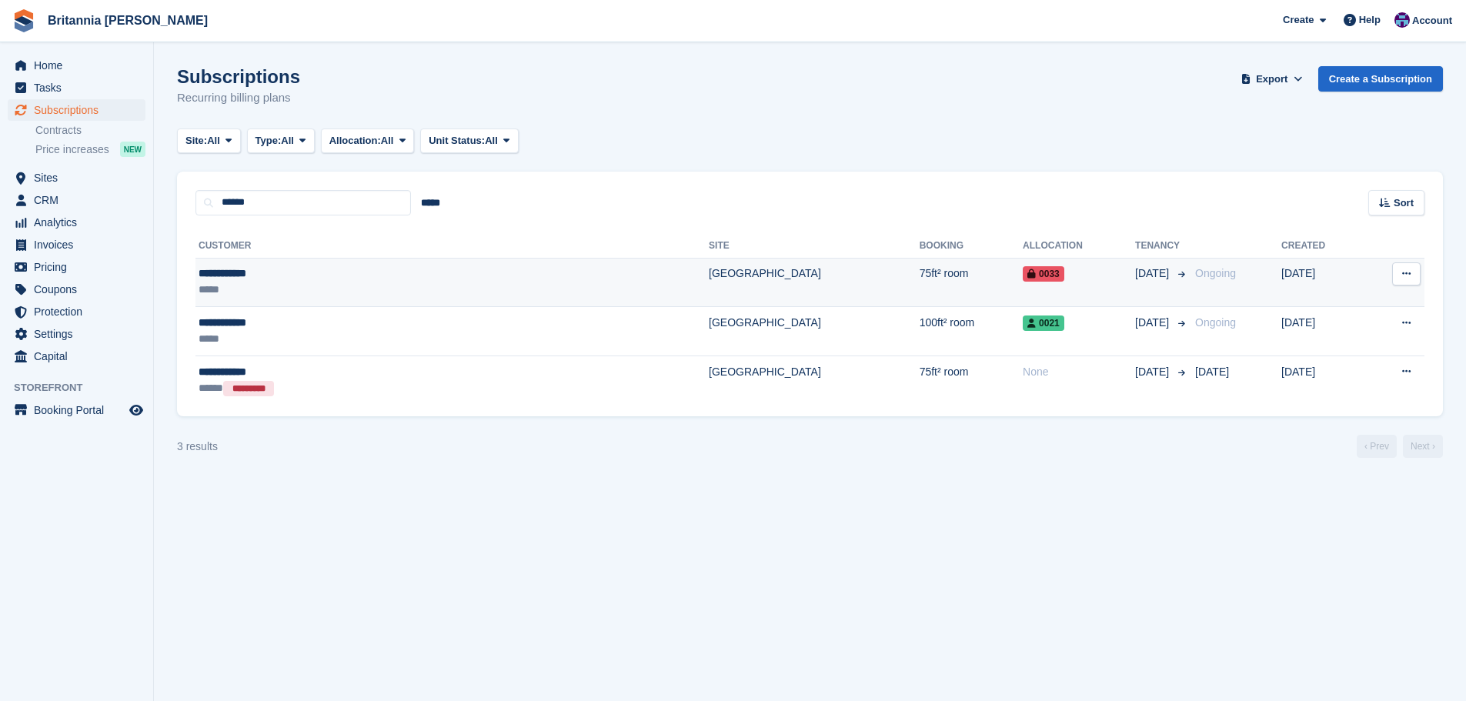
click at [709, 270] on td "[GEOGRAPHIC_DATA]" at bounding box center [814, 282] width 211 height 49
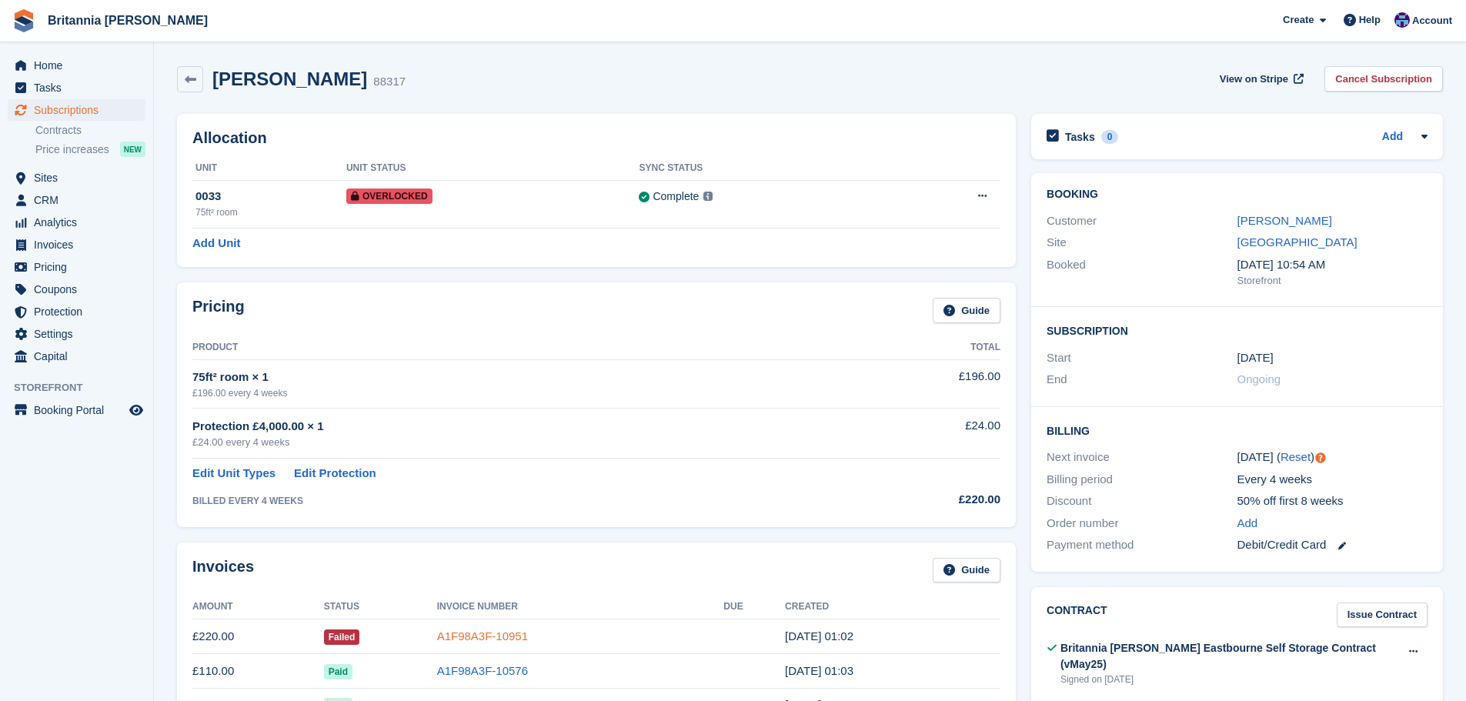
click at [493, 636] on link "A1F98A3F-10951" at bounding box center [482, 636] width 91 height 13
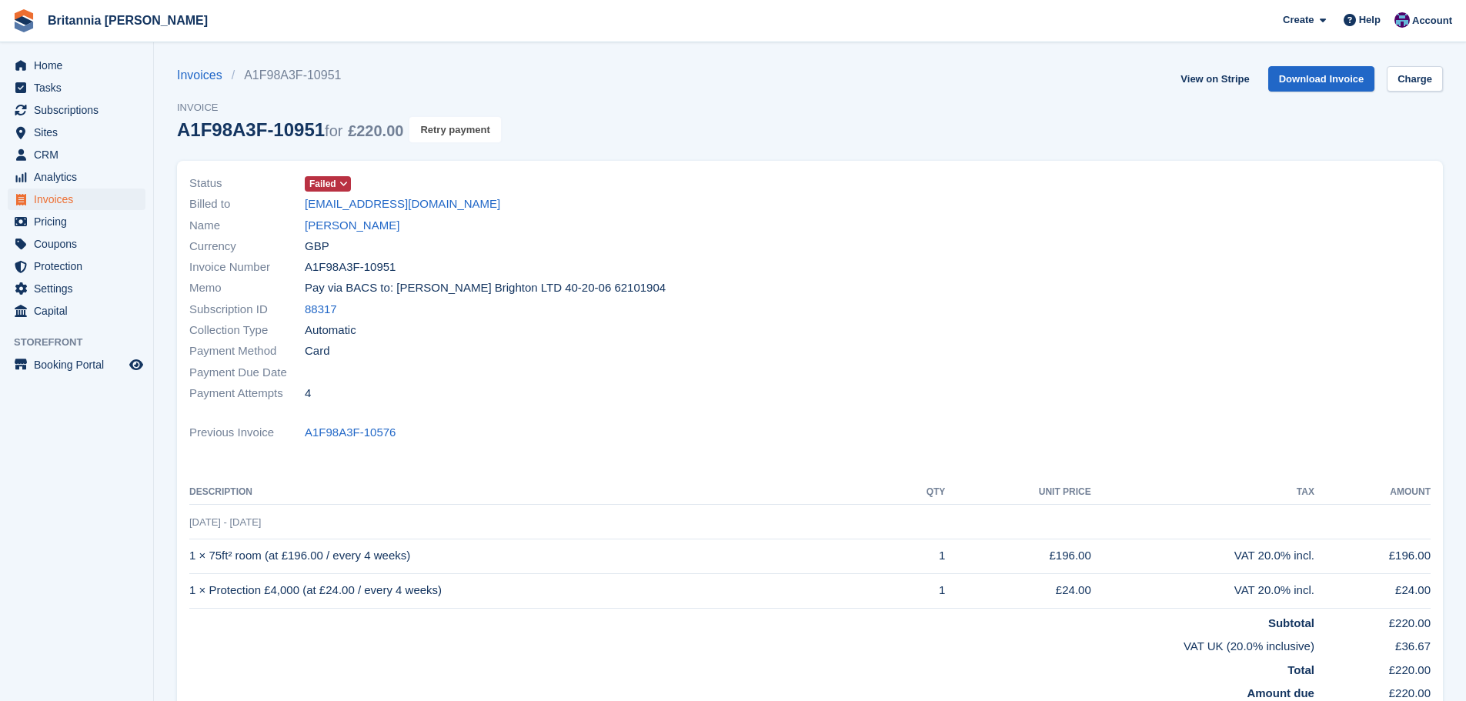
click at [491, 117] on button "Retry payment" at bounding box center [454, 129] width 91 height 25
click at [85, 109] on span "Subscriptions" at bounding box center [80, 110] width 92 height 22
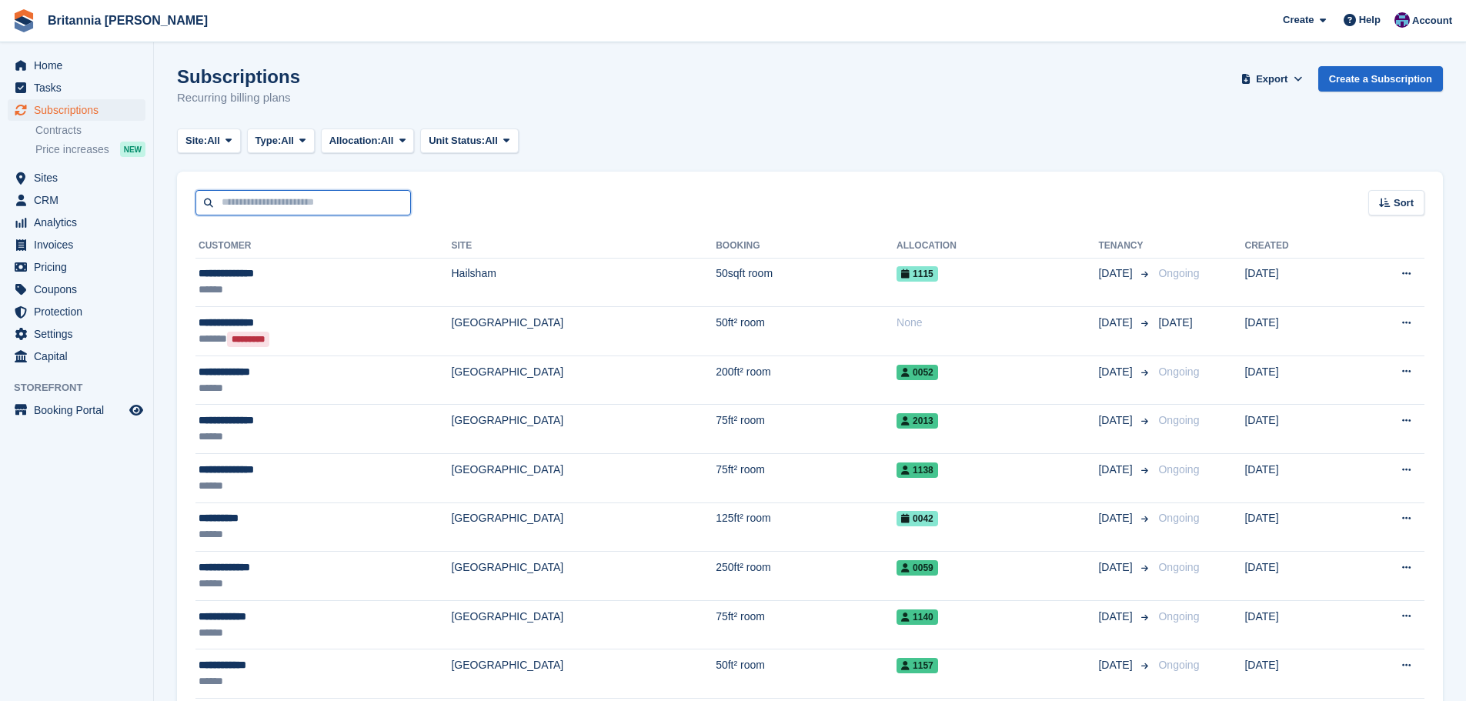
click at [260, 202] on input "text" at bounding box center [302, 202] width 215 height 25
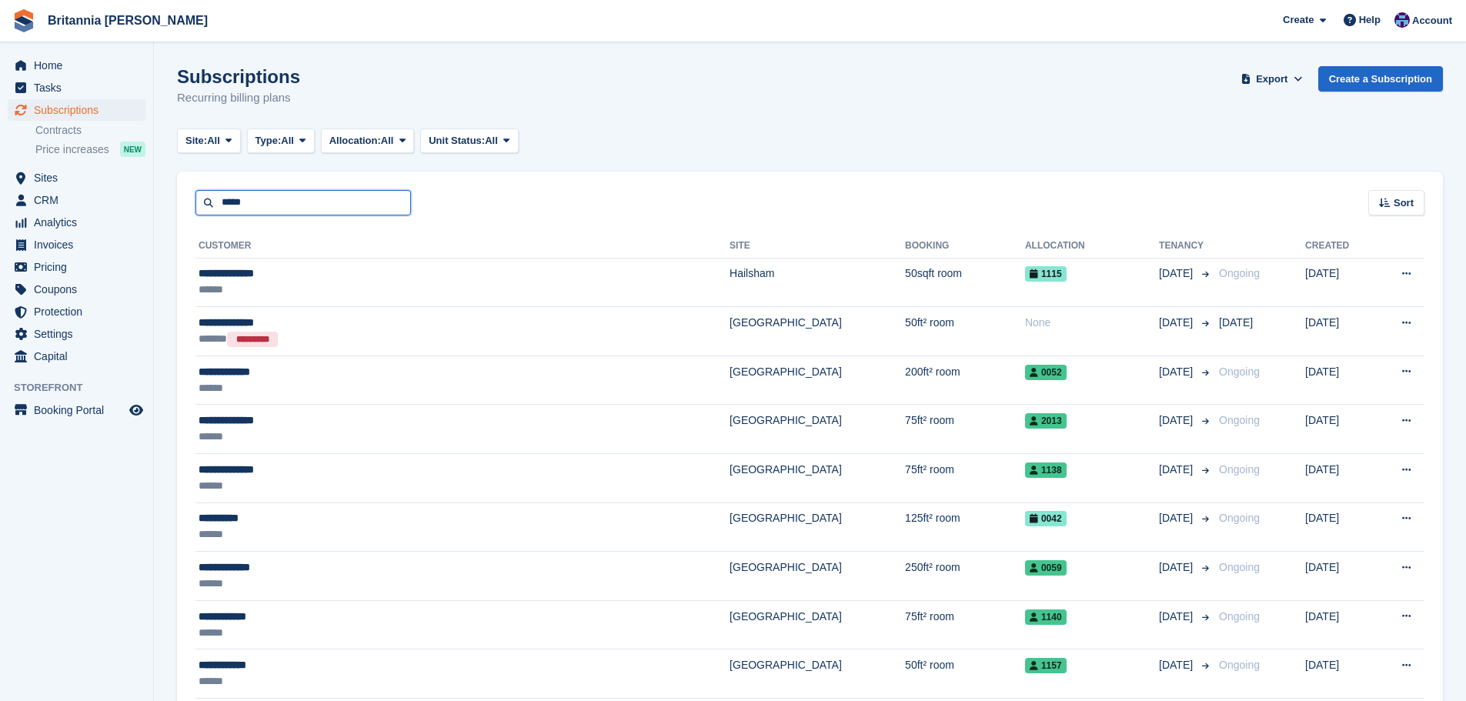
type input "*****"
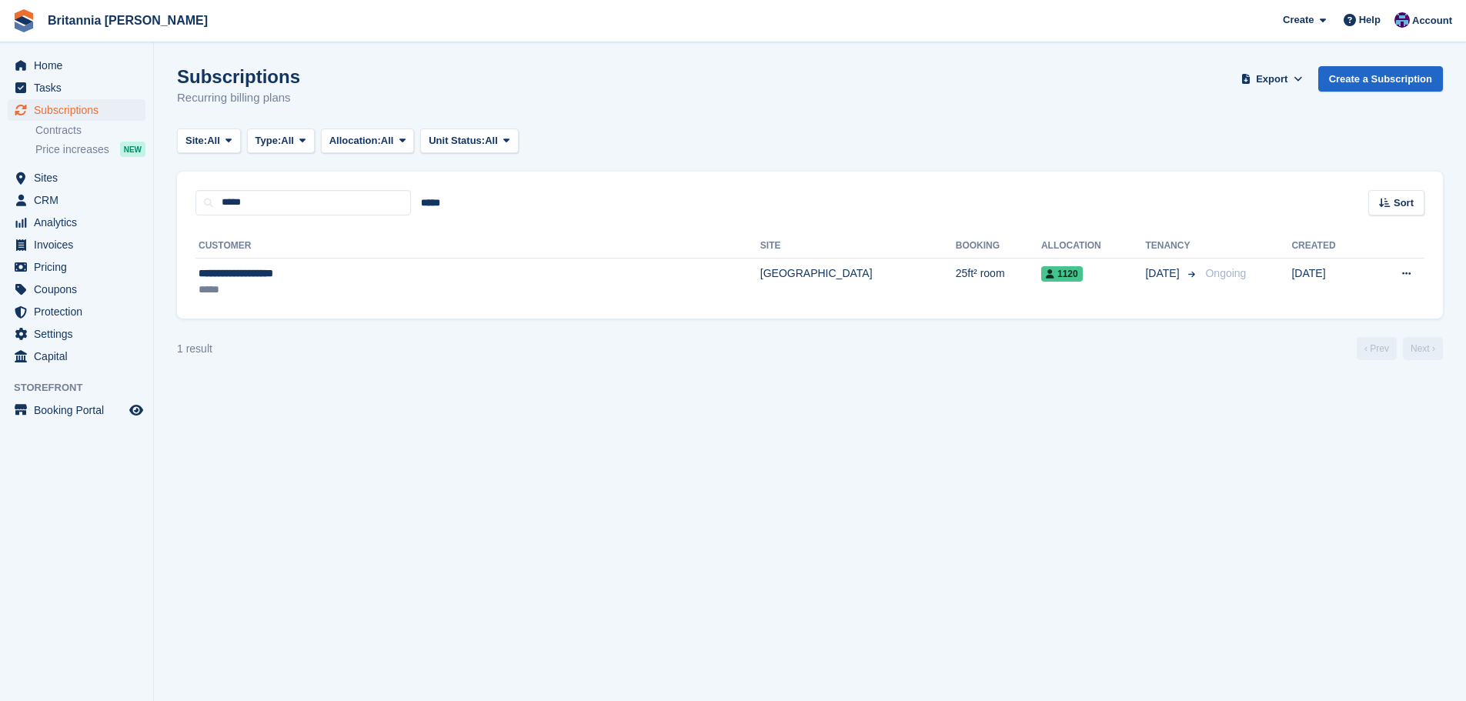
click at [558, 331] on turbo-frame "Subscriptions Recurring billing plans Export Export Subscriptions Export a CSV …" at bounding box center [810, 213] width 1266 height 294
click at [760, 305] on td "[GEOGRAPHIC_DATA]" at bounding box center [857, 282] width 195 height 48
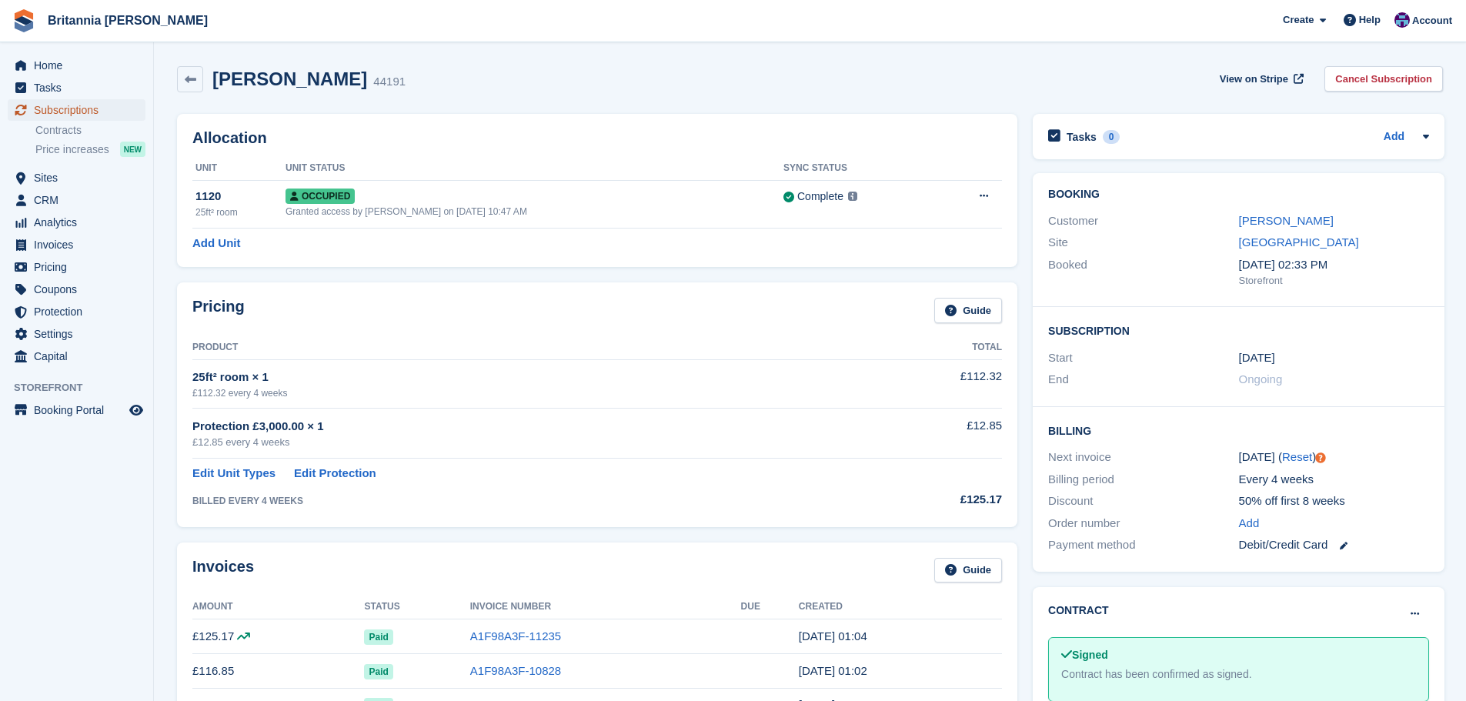
click at [102, 110] on span "Subscriptions" at bounding box center [80, 110] width 92 height 22
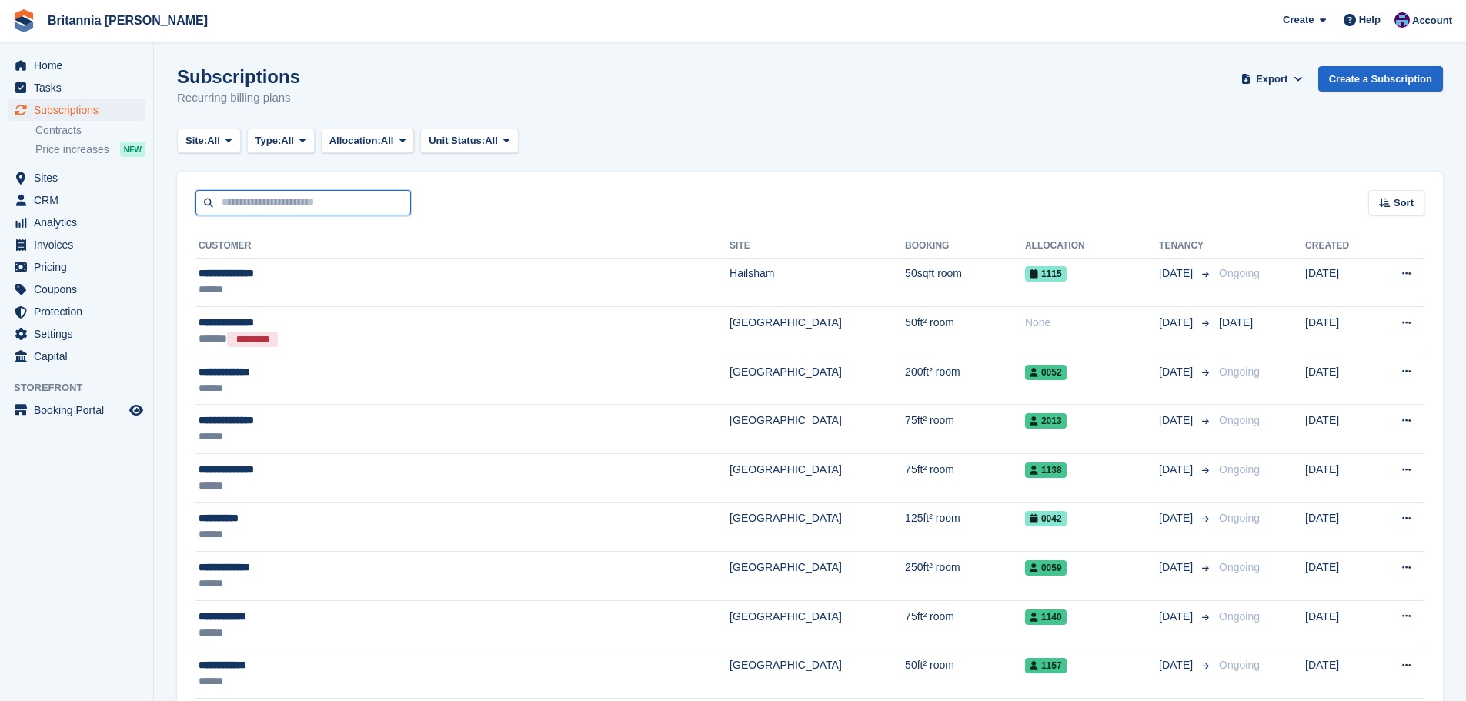
click at [322, 205] on input "text" at bounding box center [302, 202] width 215 height 25
type input "****"
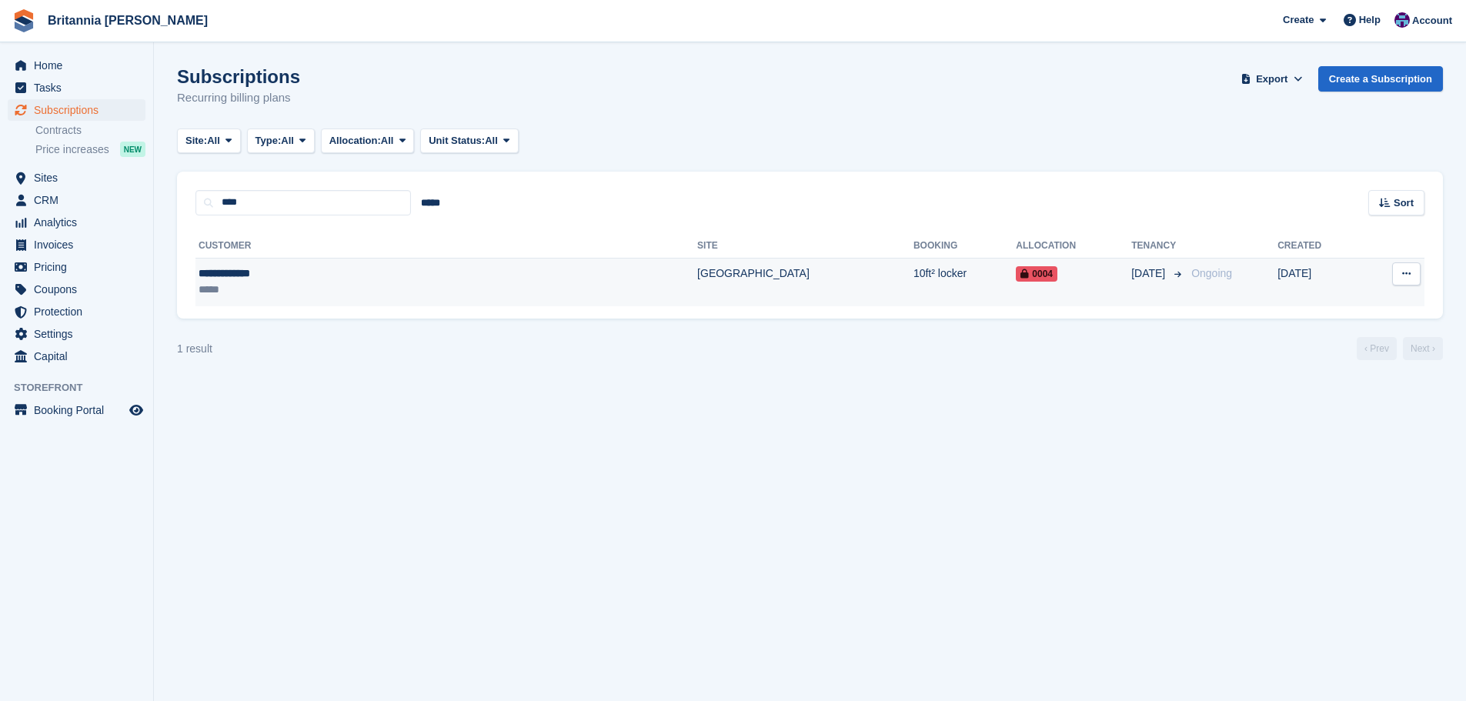
click at [697, 274] on td "[GEOGRAPHIC_DATA]" at bounding box center [805, 282] width 216 height 48
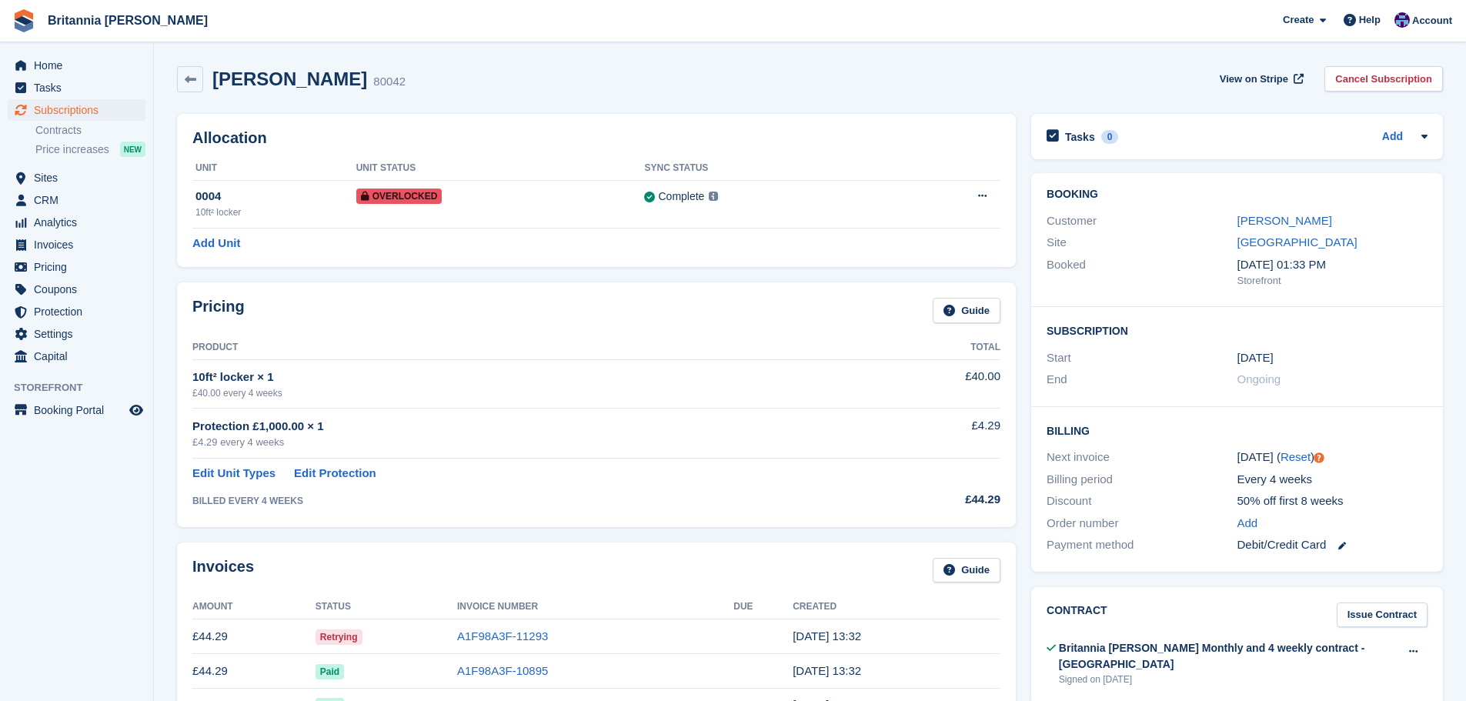
click at [510, 627] on td "A1F98A3F-11293" at bounding box center [595, 637] width 276 height 35
click at [513, 632] on link "A1F98A3F-11293" at bounding box center [502, 636] width 91 height 13
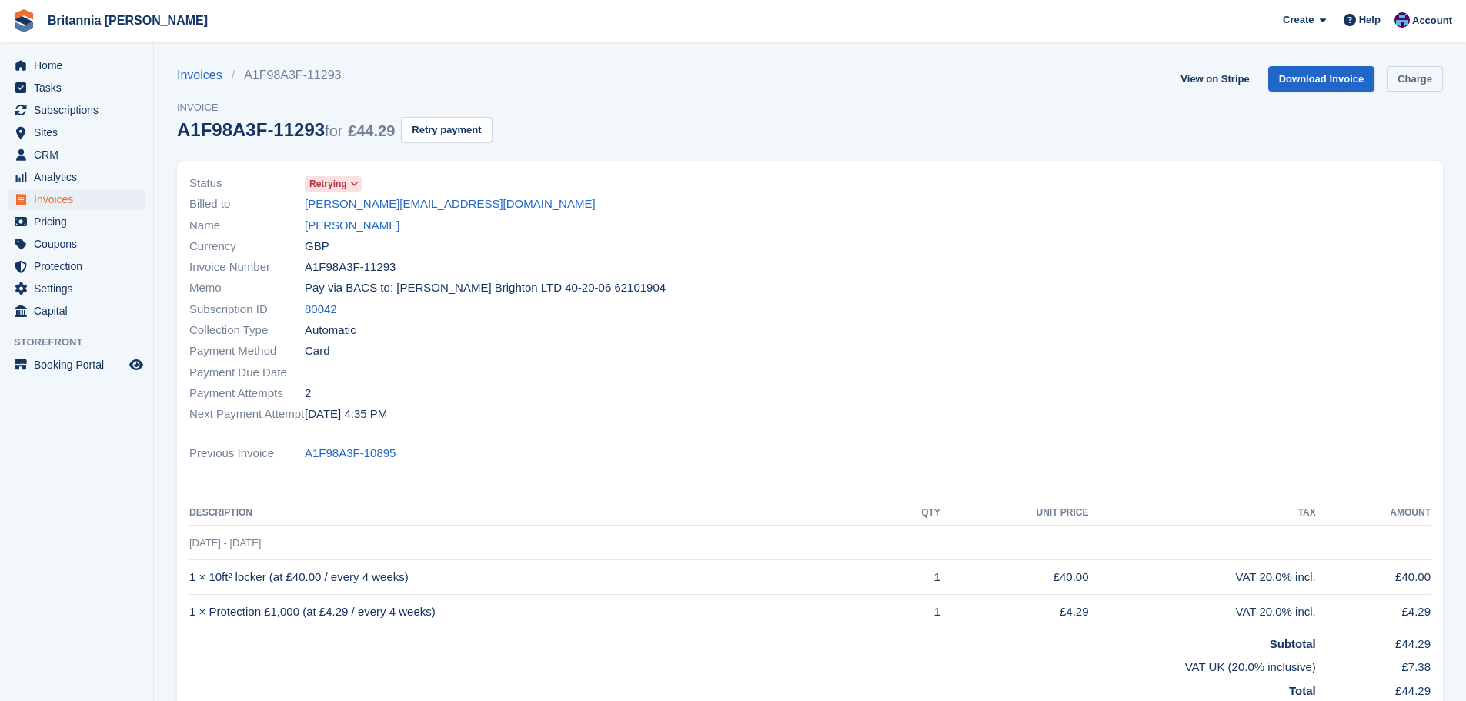
click at [1398, 75] on link "Charge" at bounding box center [1415, 78] width 56 height 25
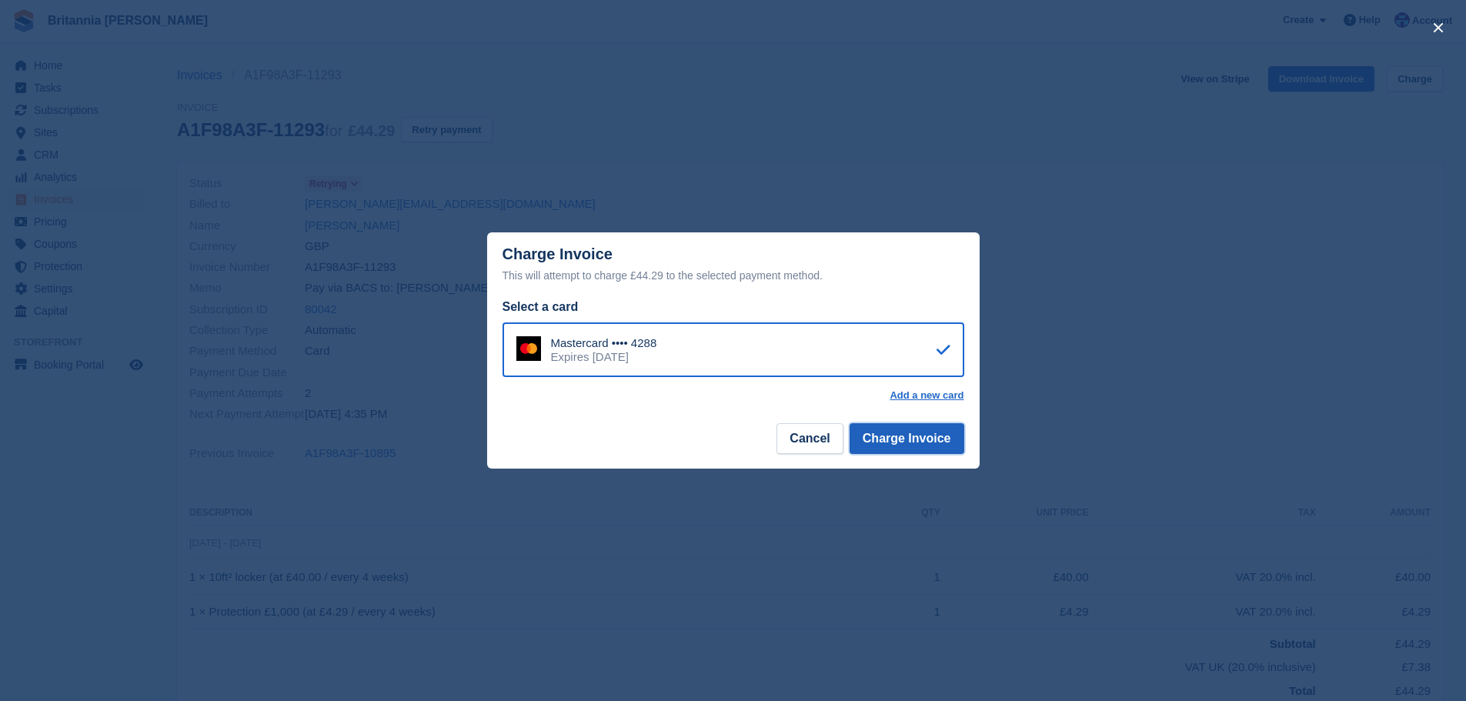
click at [880, 433] on button "Charge Invoice" at bounding box center [907, 438] width 115 height 31
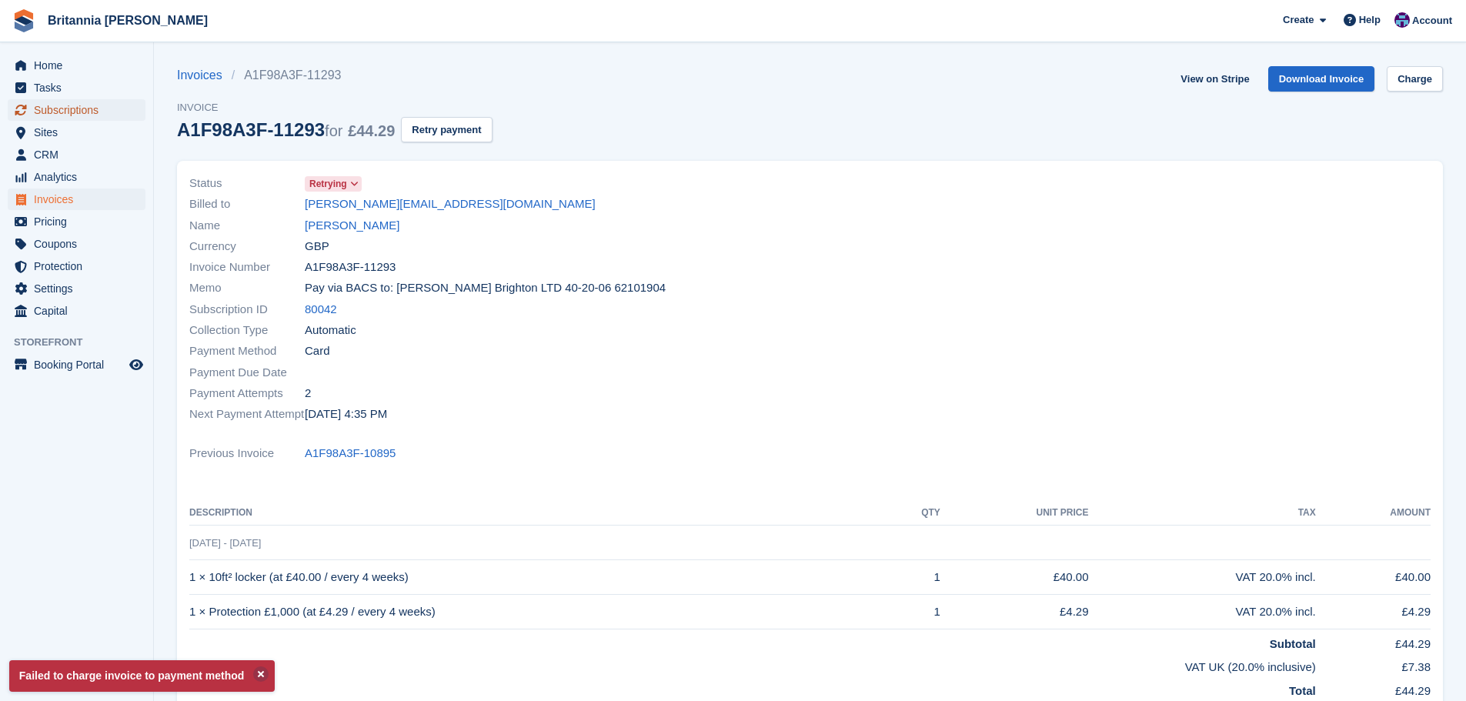
click at [109, 106] on span "Subscriptions" at bounding box center [80, 110] width 92 height 22
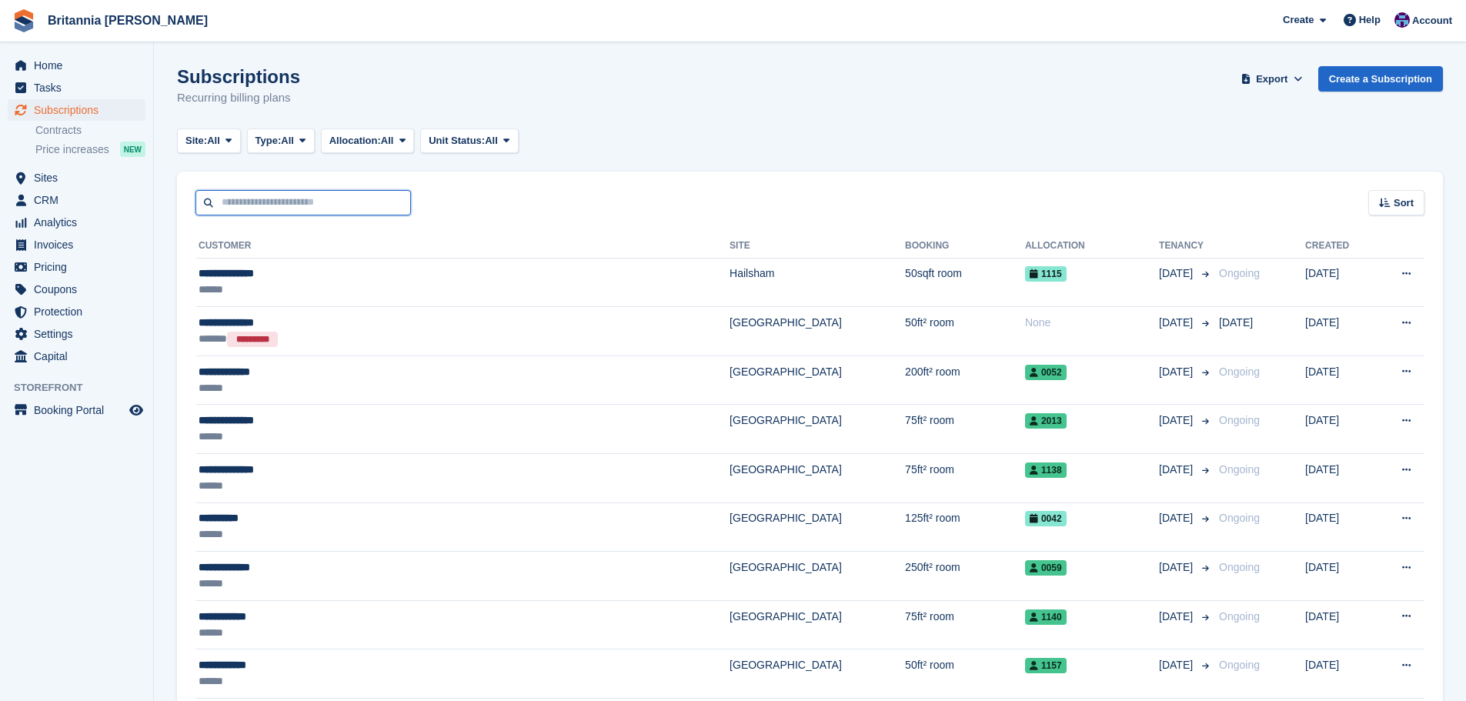
click at [359, 200] on input "text" at bounding box center [302, 202] width 215 height 25
type input "*****"
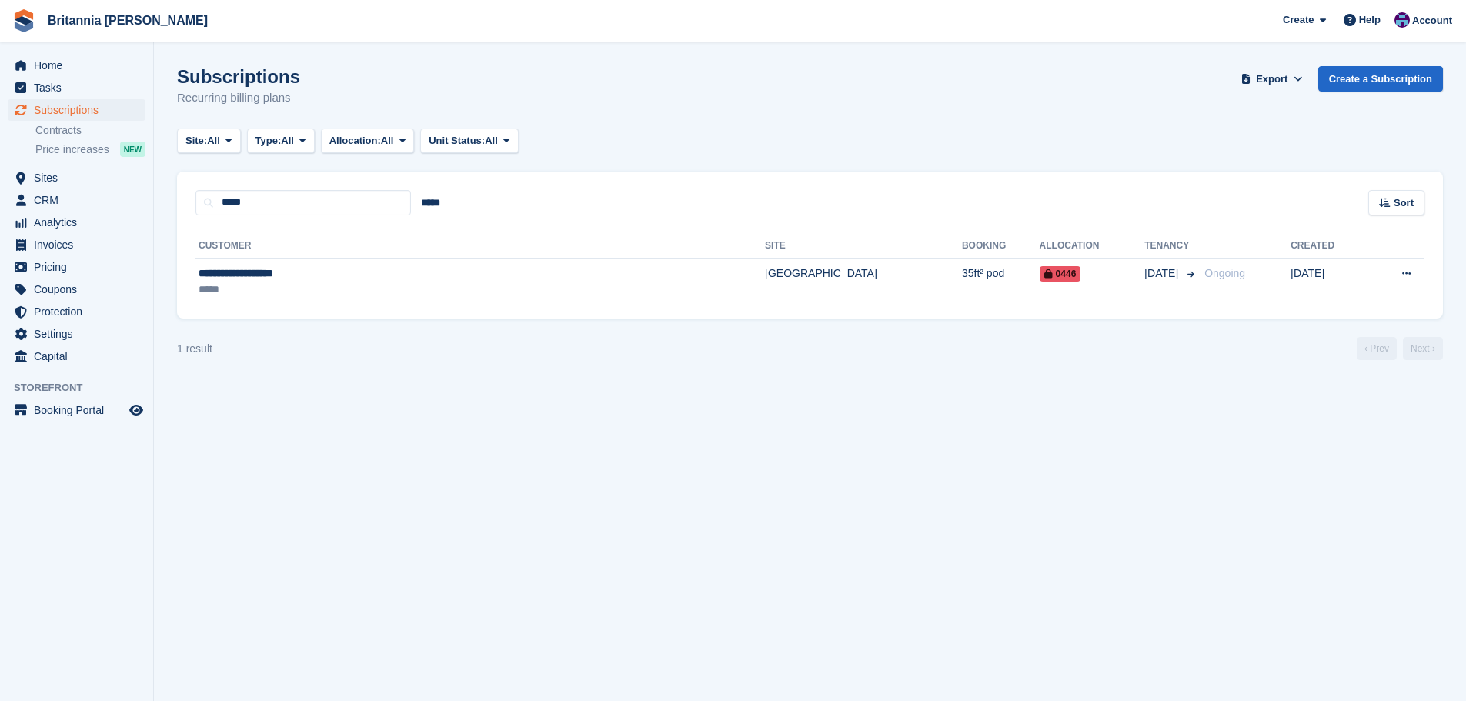
click at [600, 319] on turbo-frame "Subscriptions Recurring billing plans Export Export Subscriptions Export a CSV …" at bounding box center [810, 213] width 1266 height 294
click at [765, 286] on td "[GEOGRAPHIC_DATA]" at bounding box center [863, 282] width 197 height 48
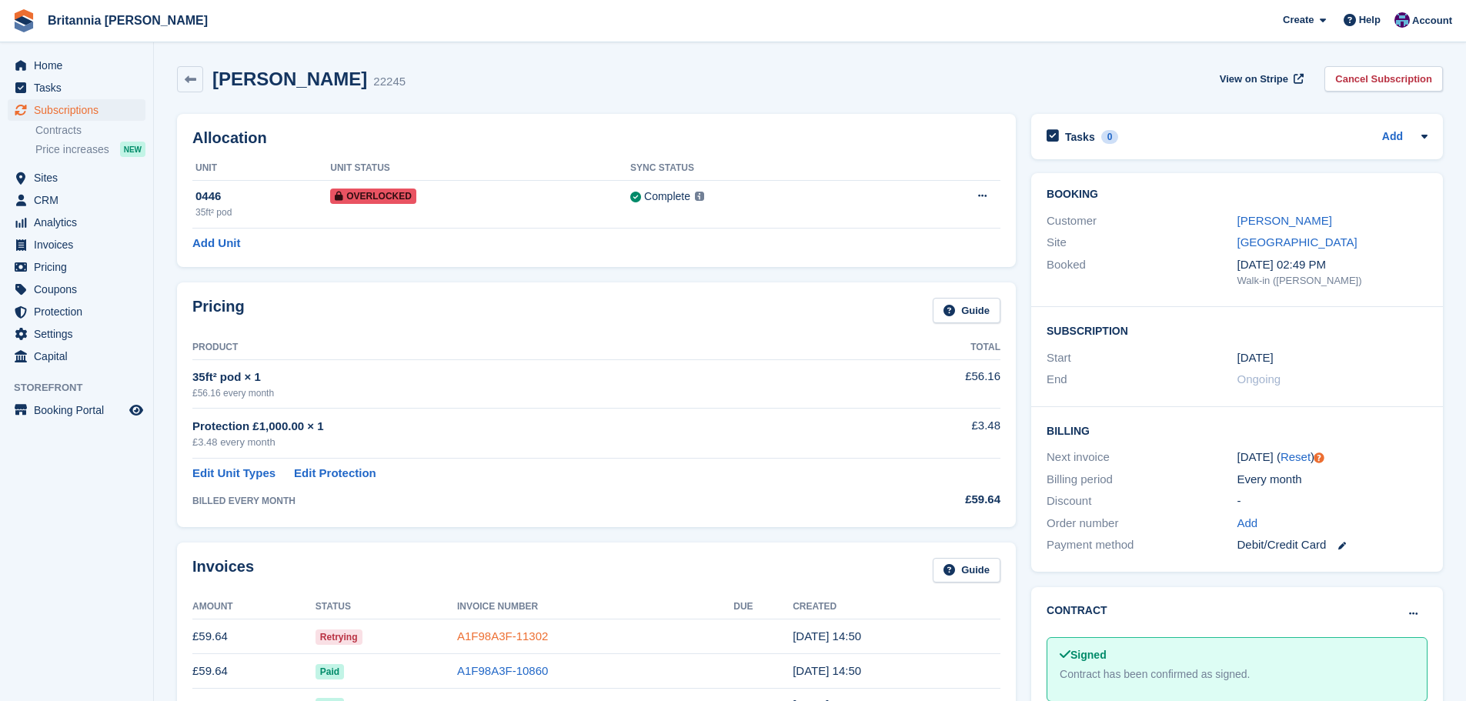
click at [510, 632] on link "A1F98A3F-11302" at bounding box center [502, 636] width 91 height 13
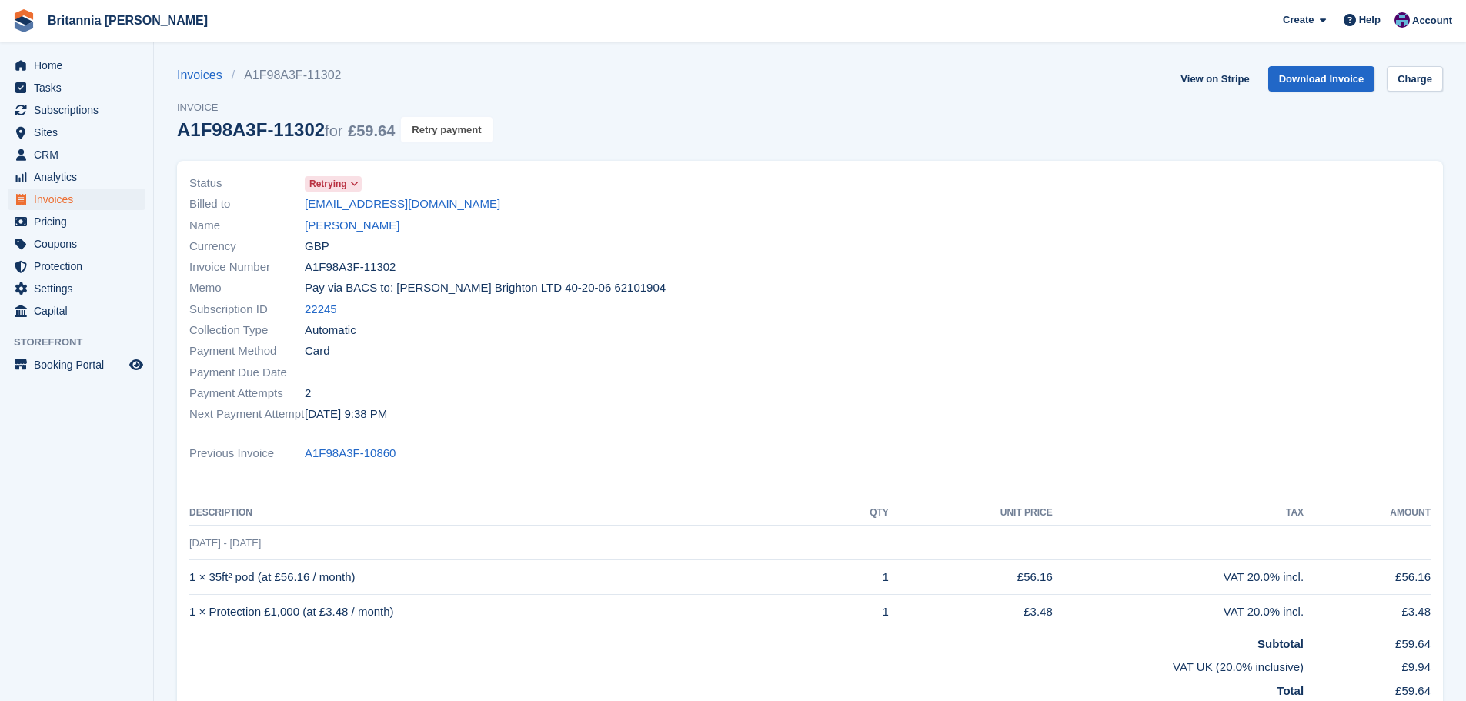
click at [454, 141] on button "Retry payment" at bounding box center [446, 129] width 91 height 25
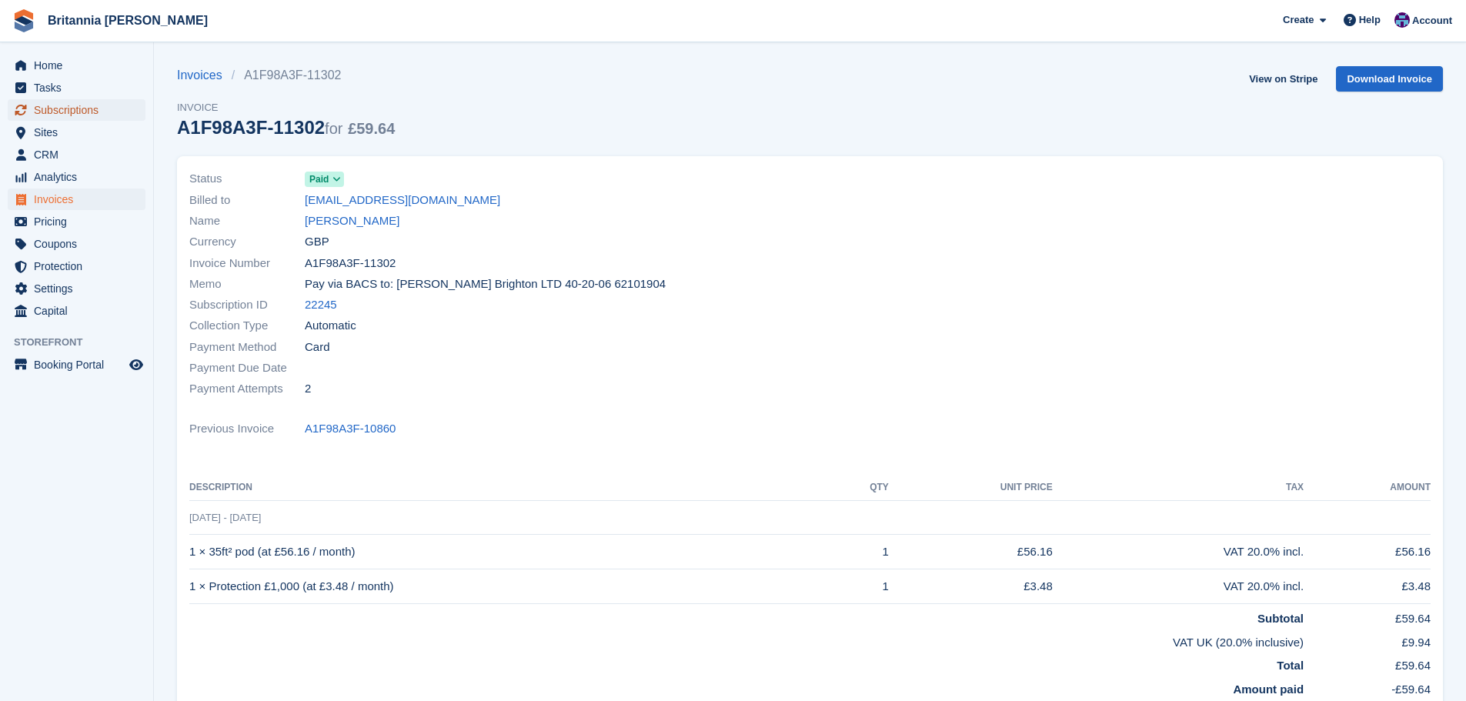
drag, startPoint x: 78, startPoint y: 107, endPoint x: 130, endPoint y: 117, distance: 53.3
click at [78, 107] on span "Subscriptions" at bounding box center [80, 110] width 92 height 22
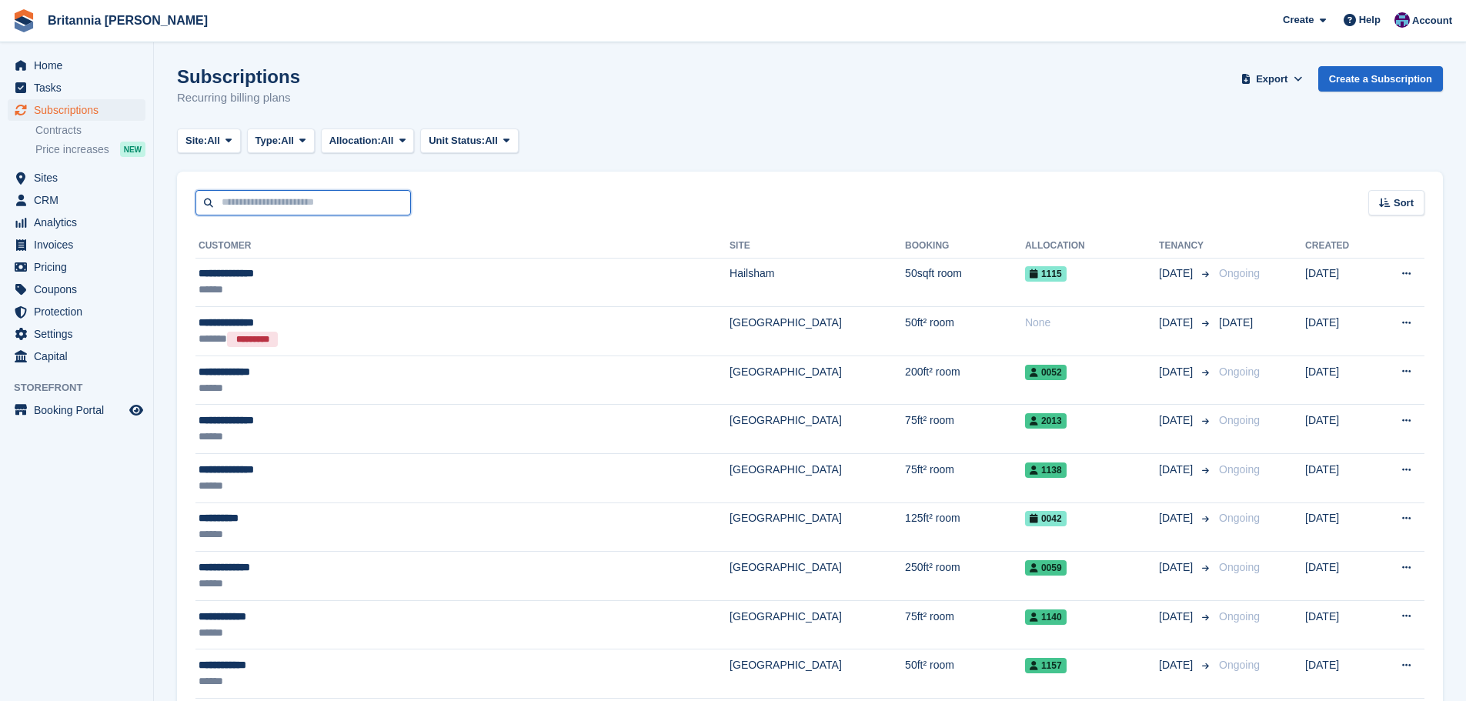
click at [238, 202] on input "text" at bounding box center [302, 202] width 215 height 25
type input "******"
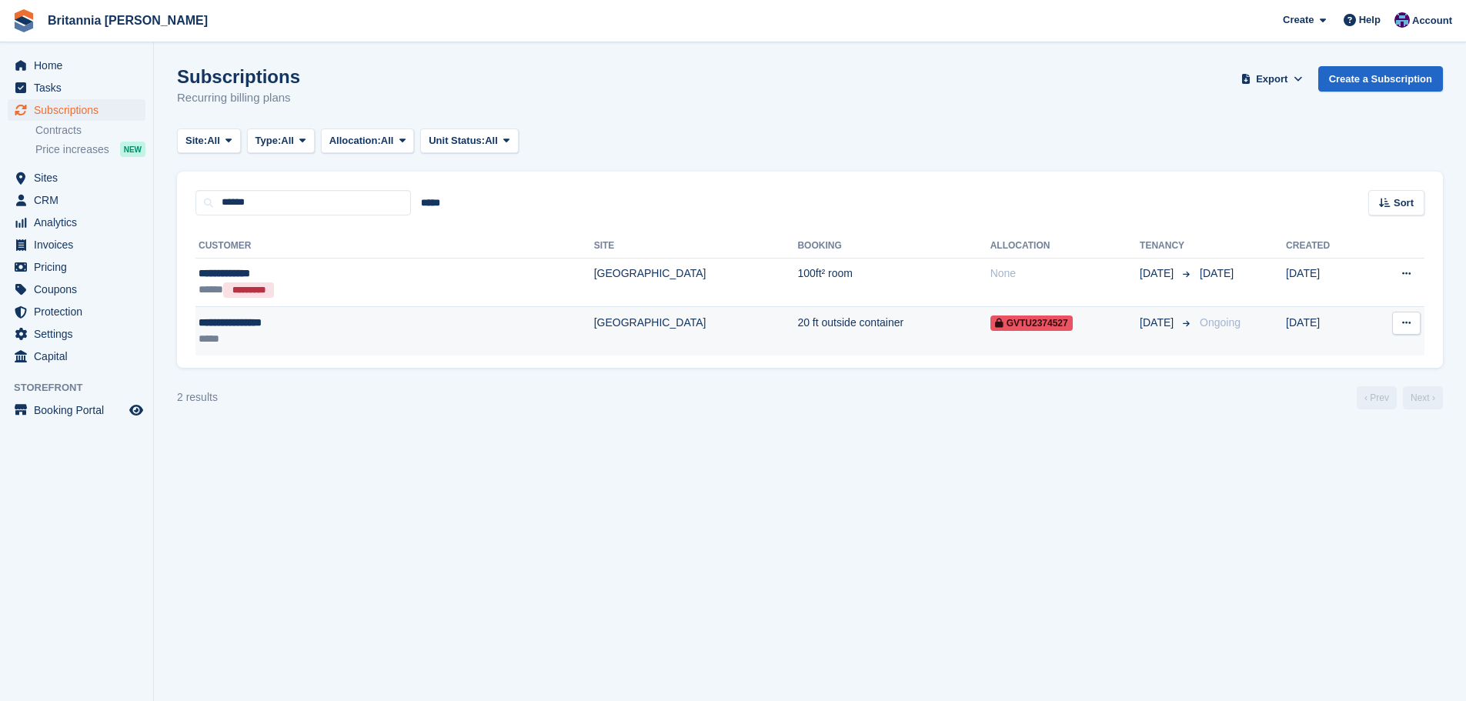
click at [594, 326] on td "[GEOGRAPHIC_DATA]" at bounding box center [696, 331] width 204 height 48
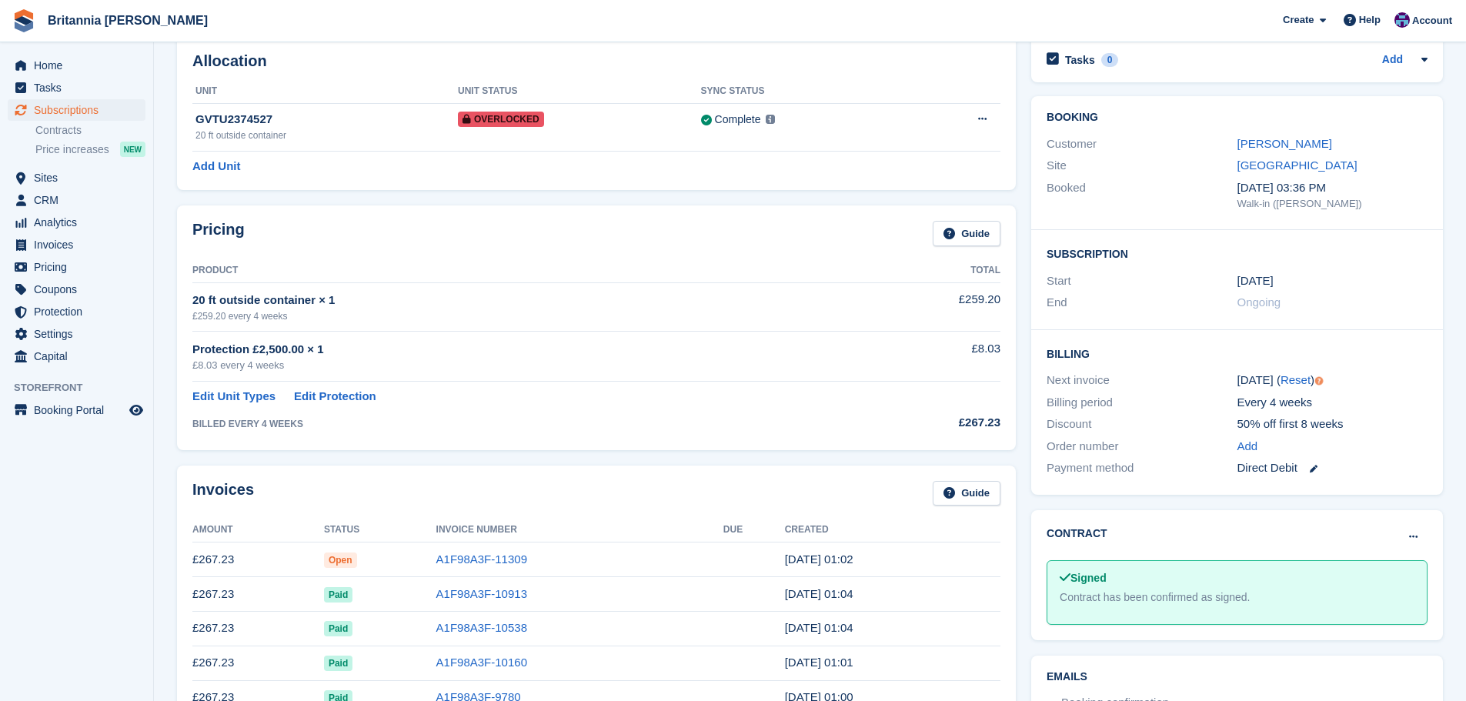
scroll to position [231, 0]
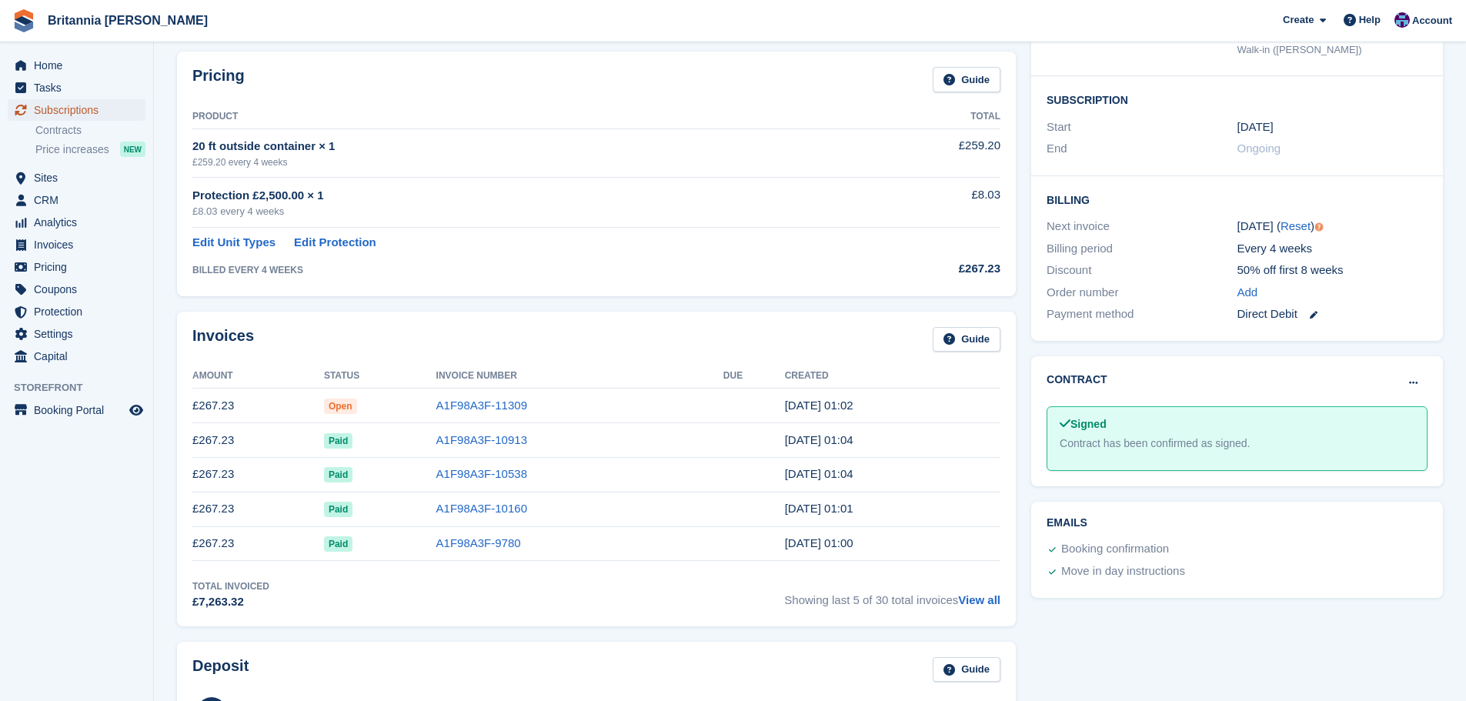
click at [105, 103] on span "Subscriptions" at bounding box center [80, 110] width 92 height 22
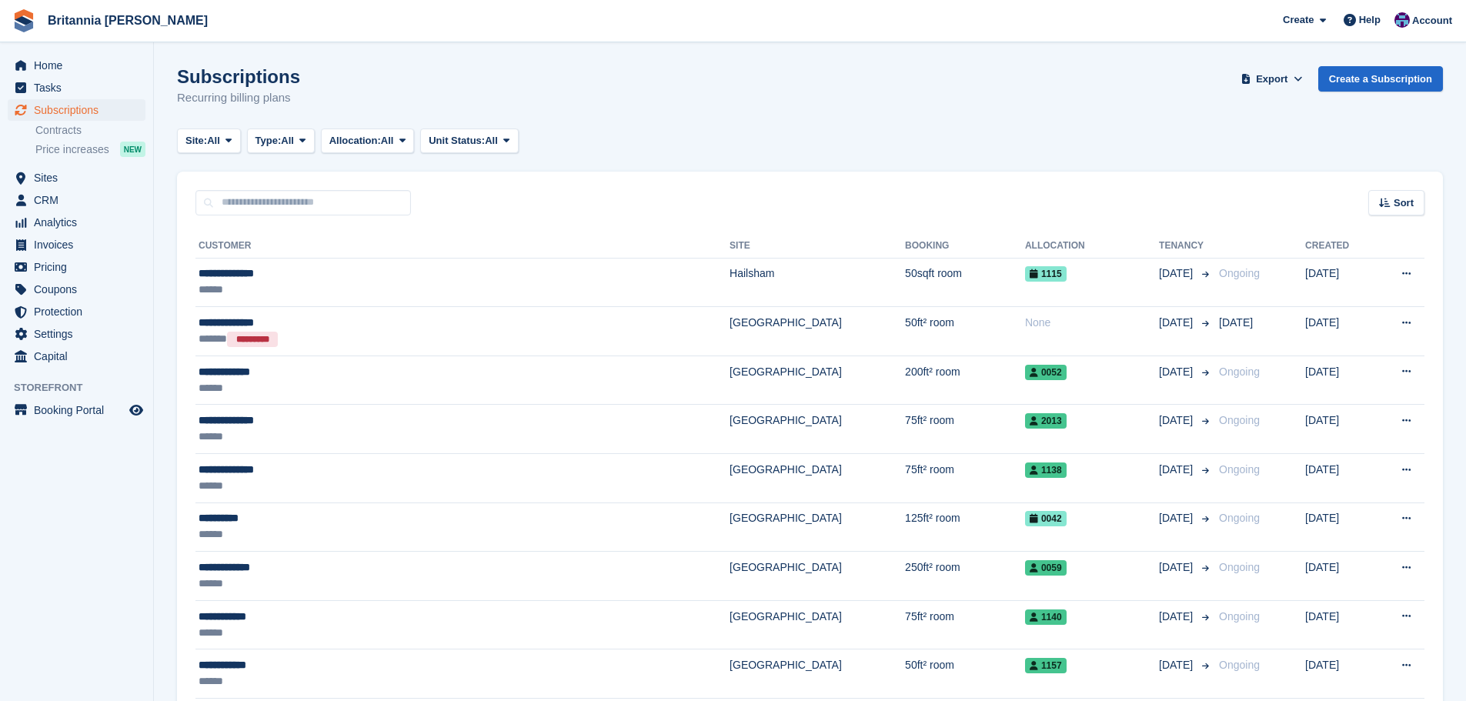
click at [292, 189] on div "Sort Sort by Customer name Date created Move in date Move out date Created (old…" at bounding box center [810, 194] width 1266 height 44
click at [289, 199] on input "text" at bounding box center [302, 202] width 215 height 25
type input "*******"
